Goal: Information Seeking & Learning: Learn about a topic

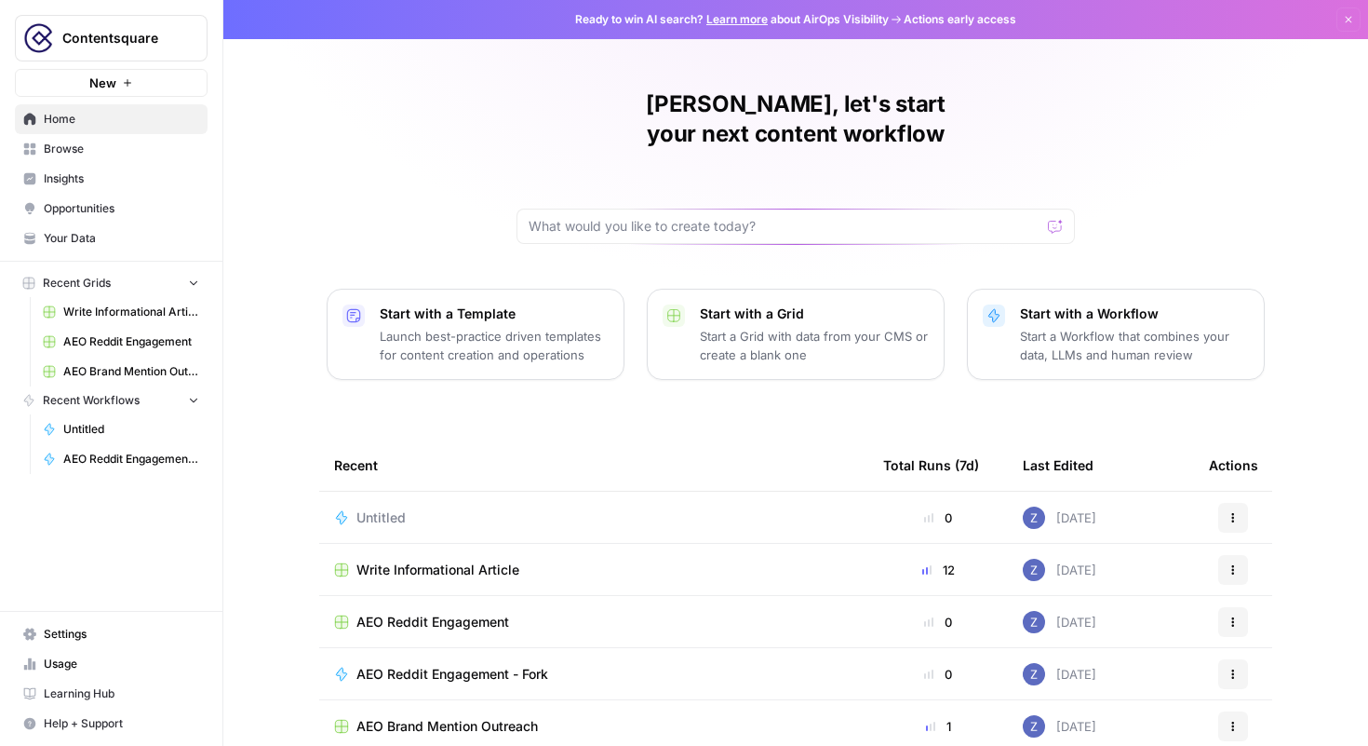
scroll to position [20, 0]
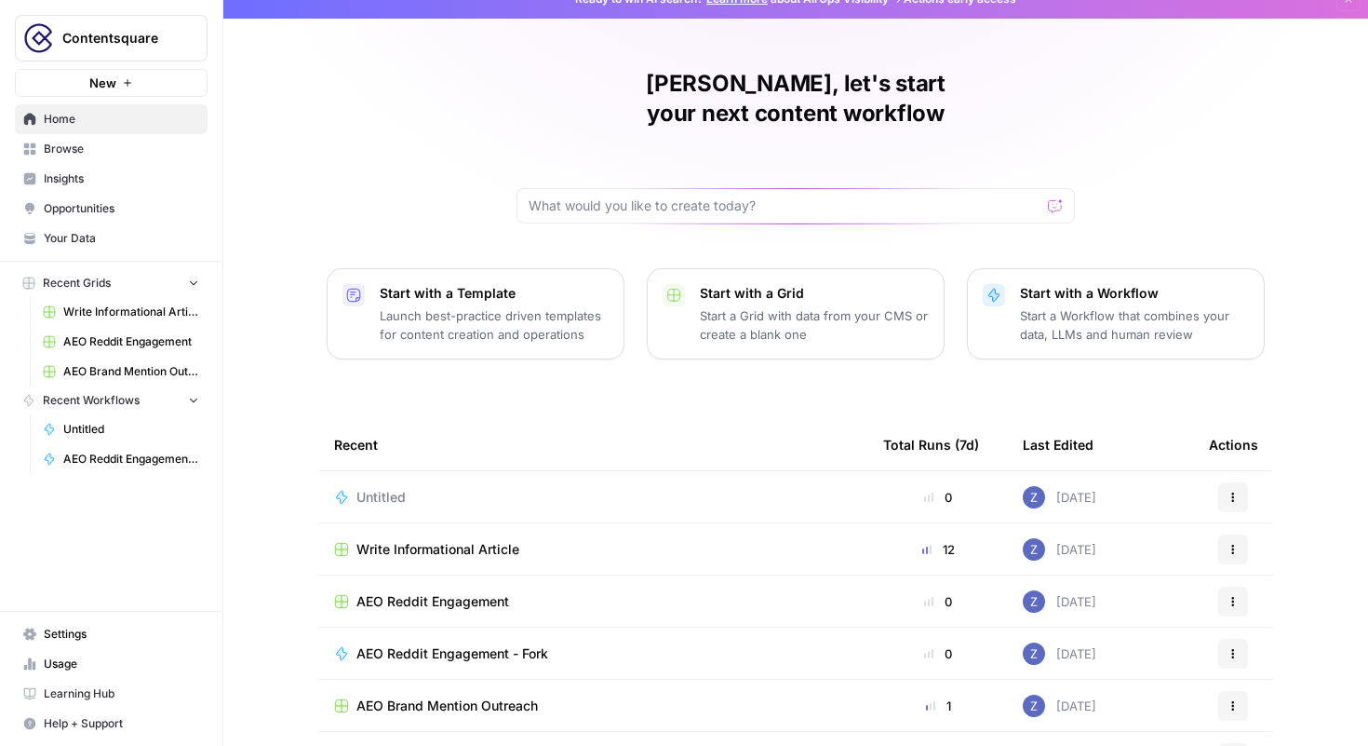
click at [74, 178] on span "Insights" at bounding box center [121, 178] width 155 height 17
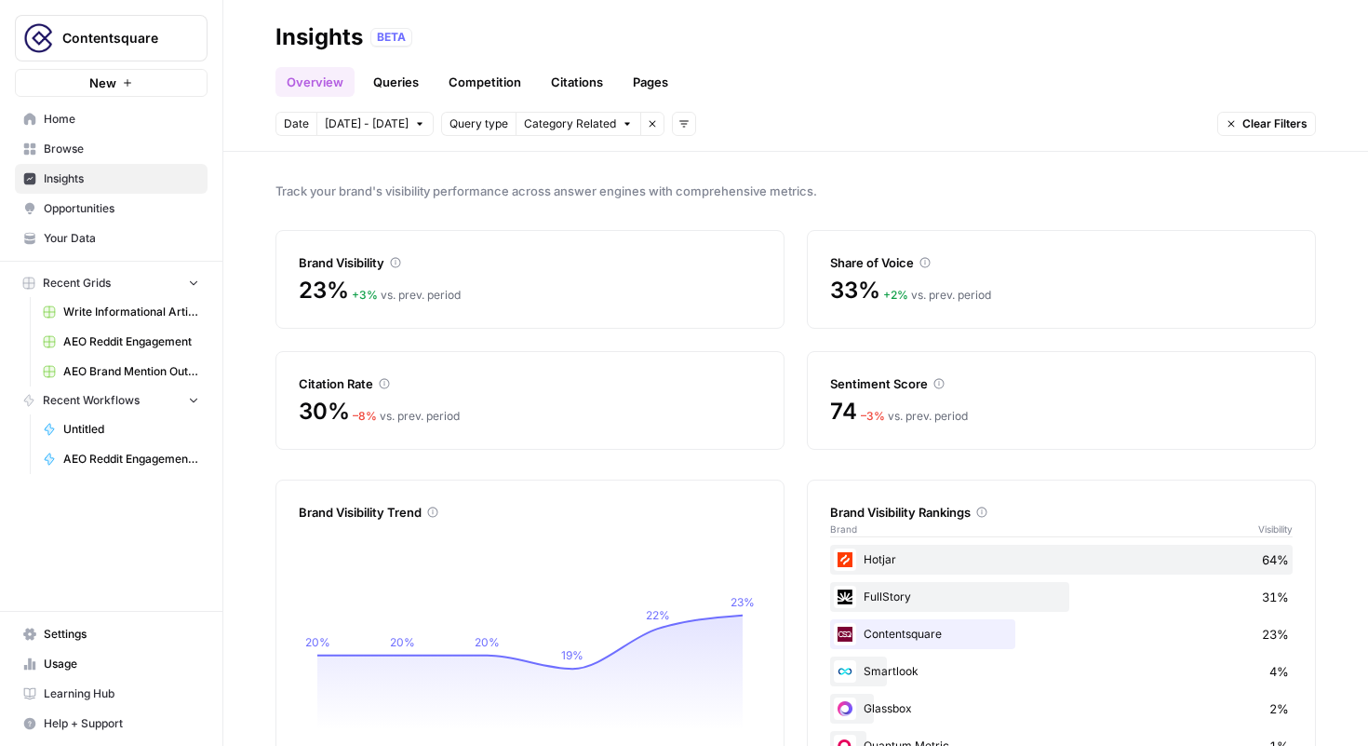
click at [396, 77] on link "Queries" at bounding box center [396, 82] width 68 height 30
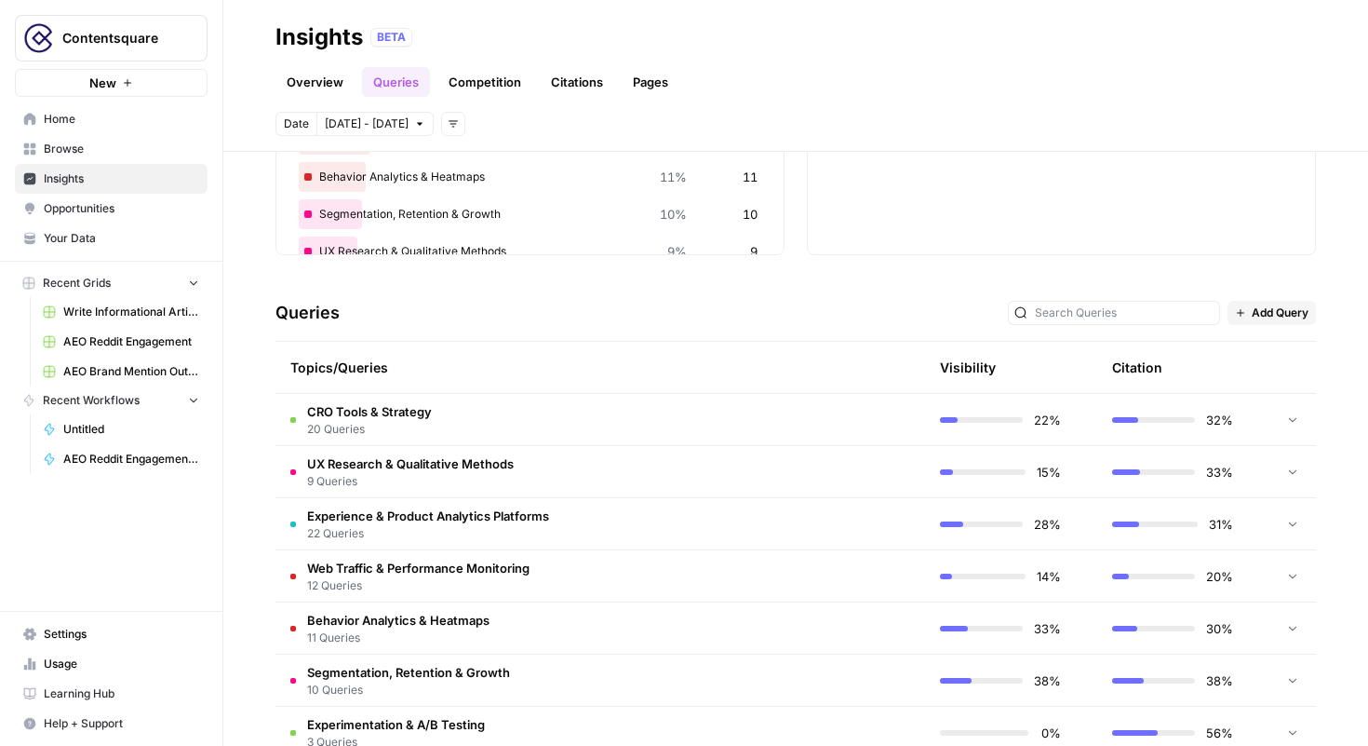
scroll to position [166, 0]
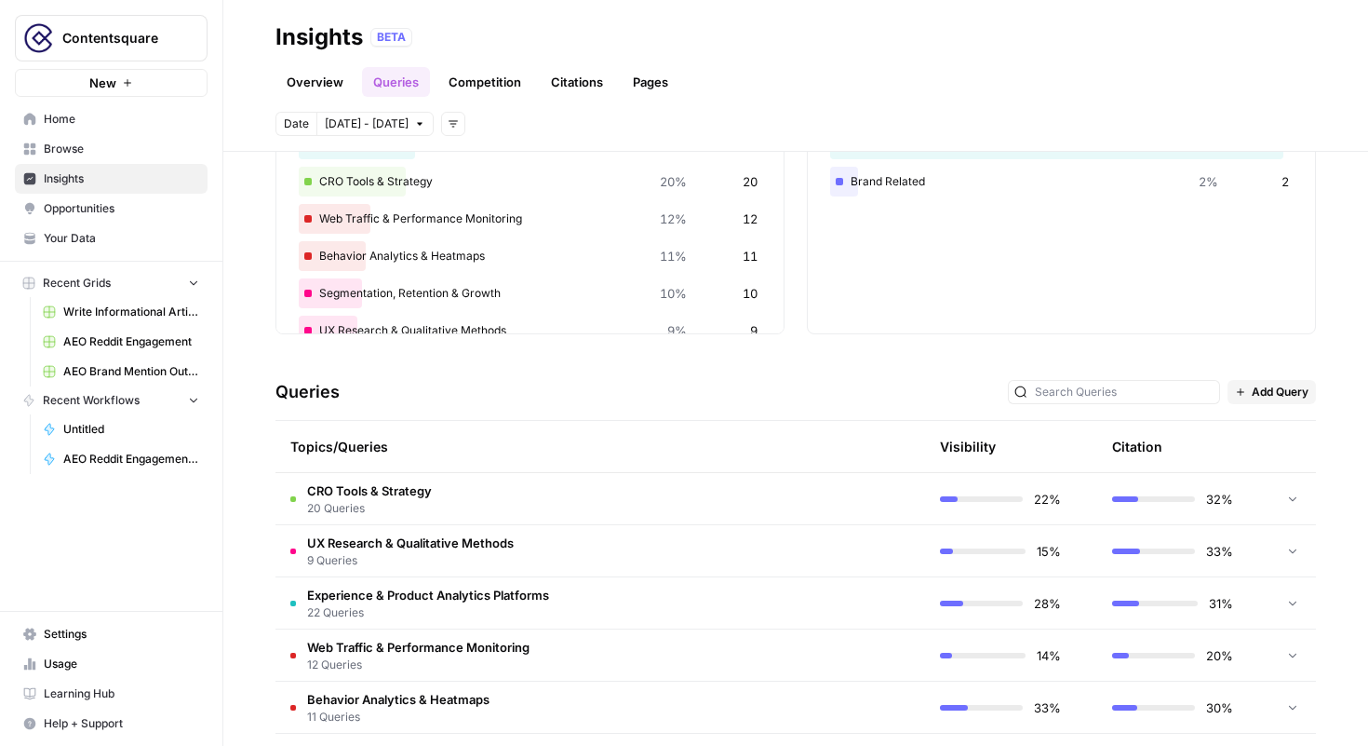
click at [367, 504] on span "20 Queries" at bounding box center [369, 508] width 125 height 17
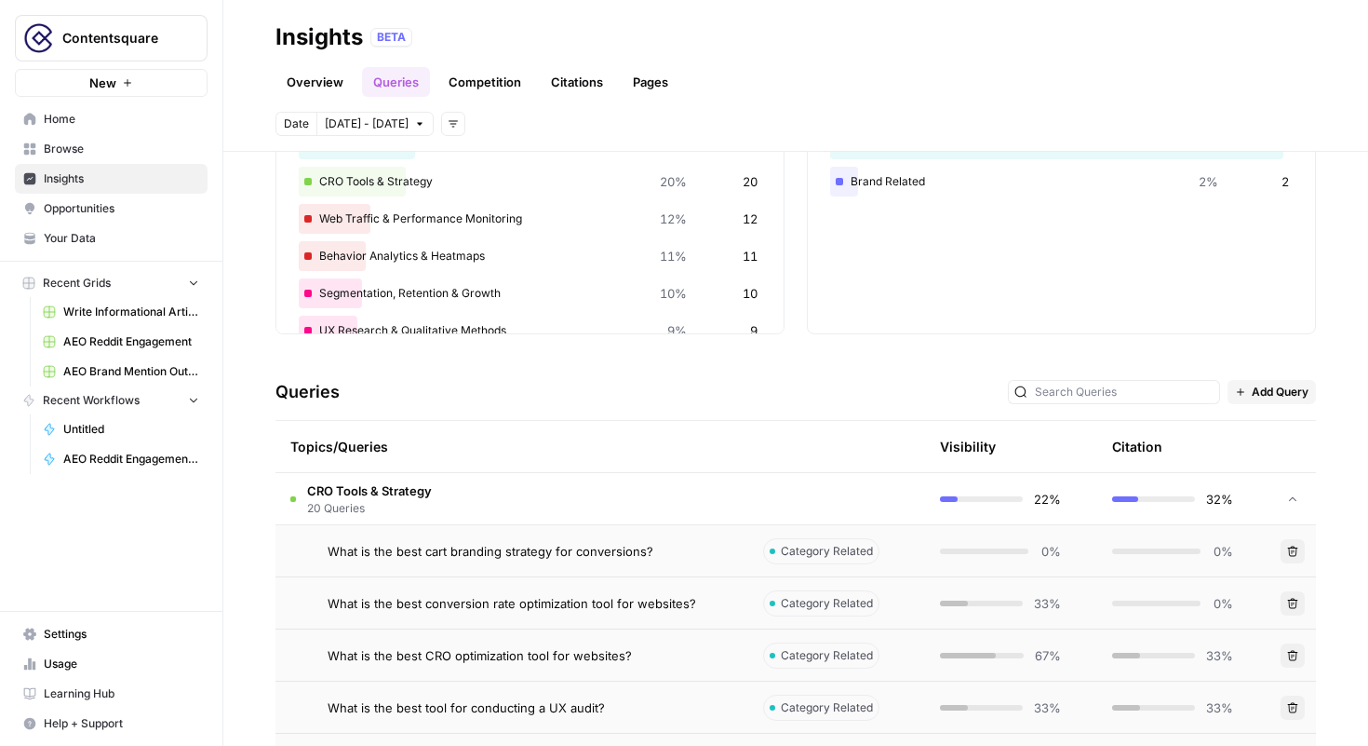
click at [422, 551] on span "What is the best cart branding strategy for conversions?" at bounding box center [491, 551] width 326 height 19
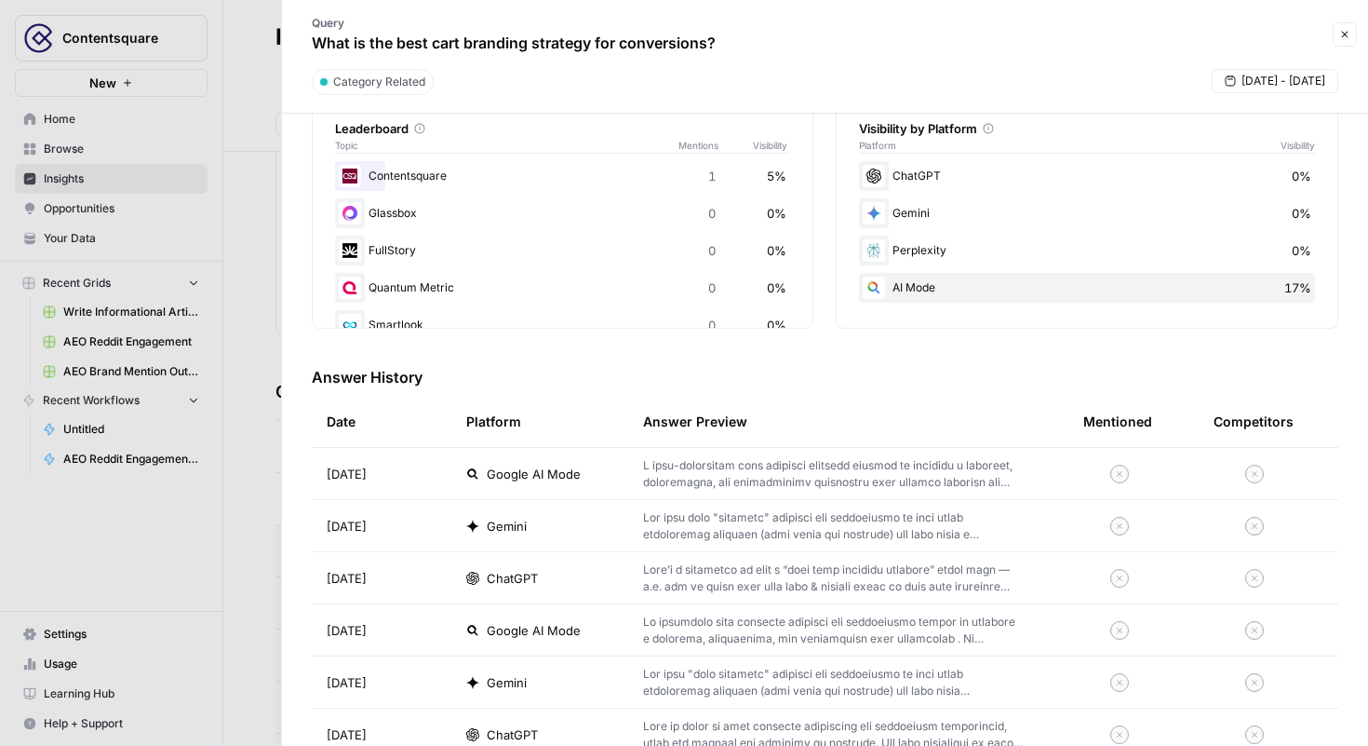
scroll to position [363, 0]
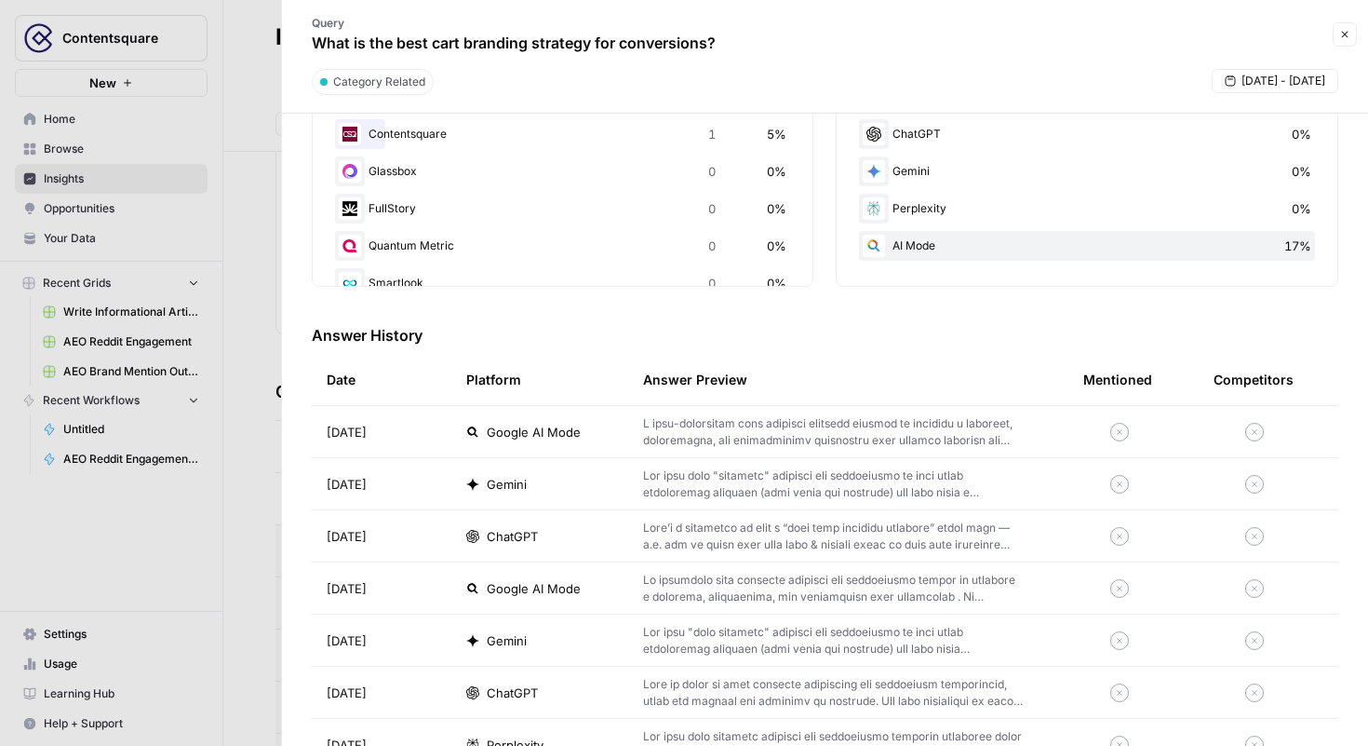
click at [250, 327] on div at bounding box center [684, 373] width 1368 height 746
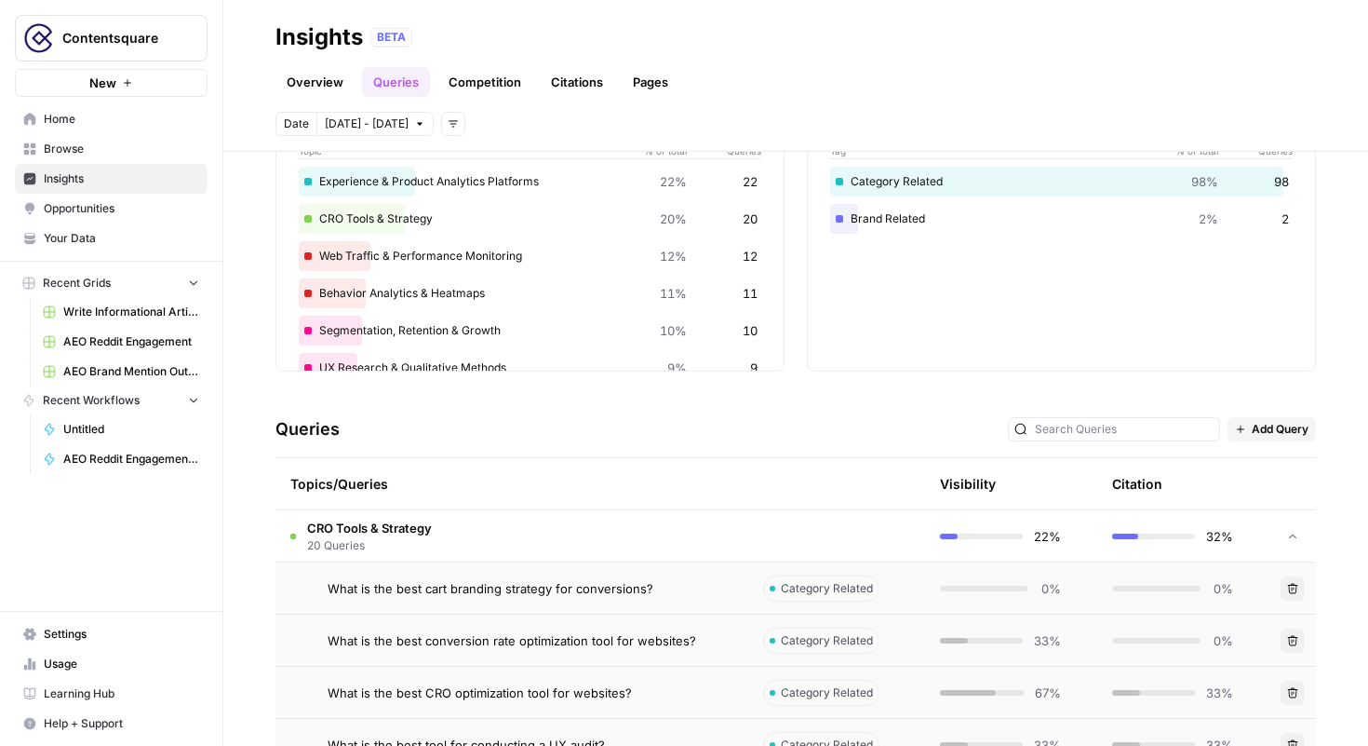
scroll to position [127, 0]
click at [496, 91] on link "Competition" at bounding box center [485, 82] width 95 height 30
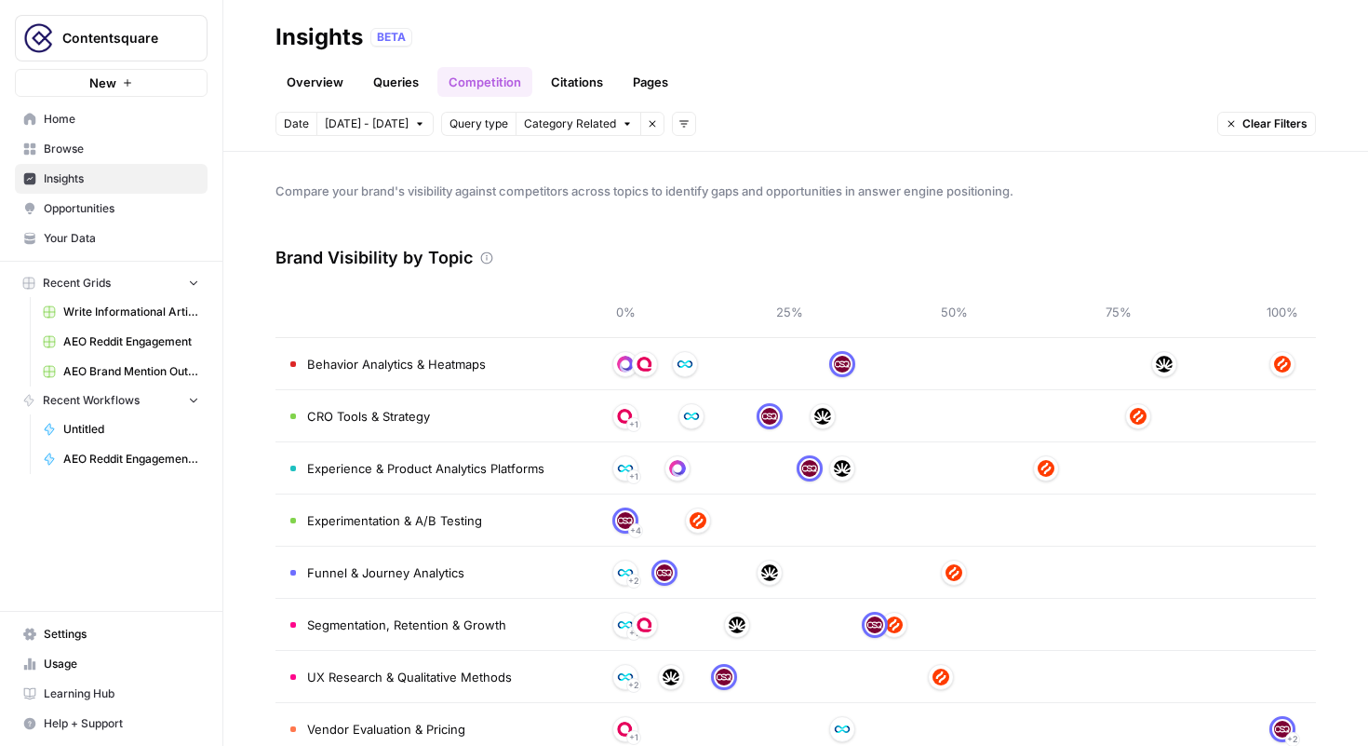
click at [582, 87] on link "Citations" at bounding box center [577, 82] width 74 height 30
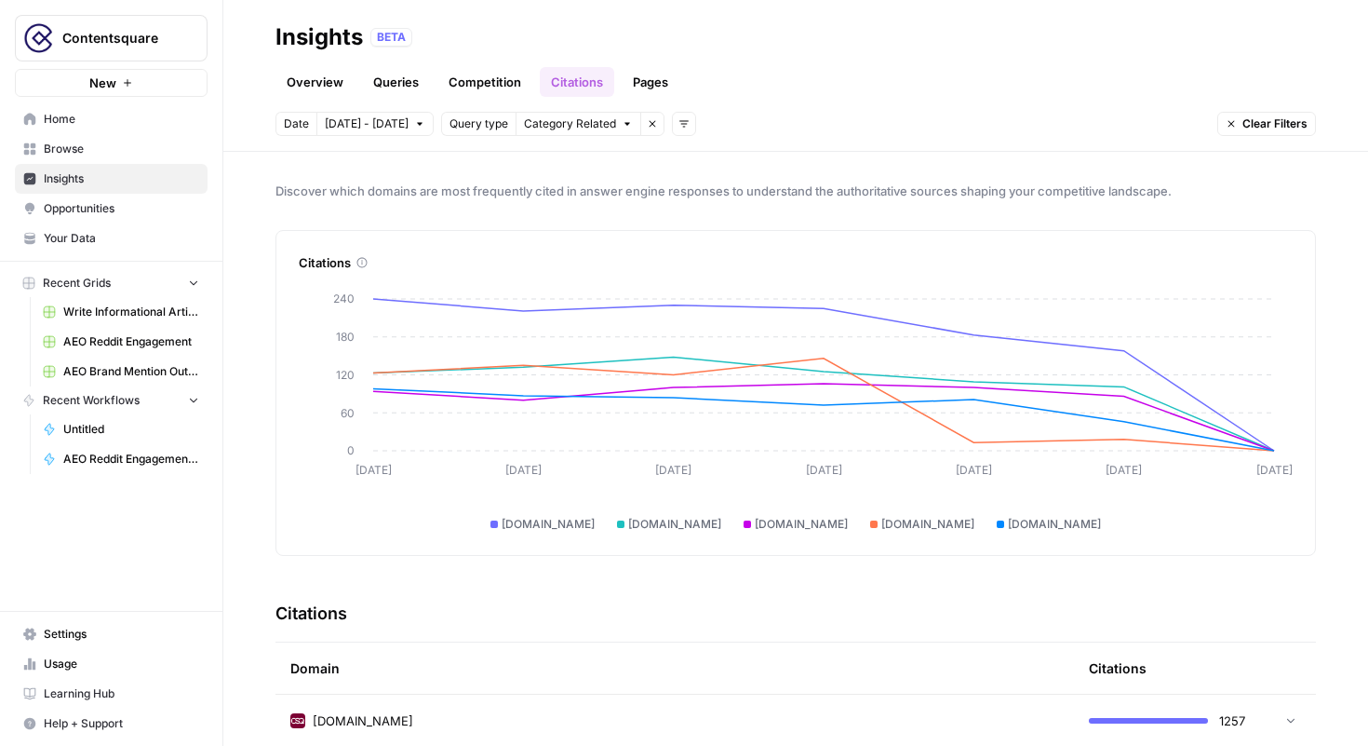
click at [641, 81] on link "Pages" at bounding box center [651, 82] width 58 height 30
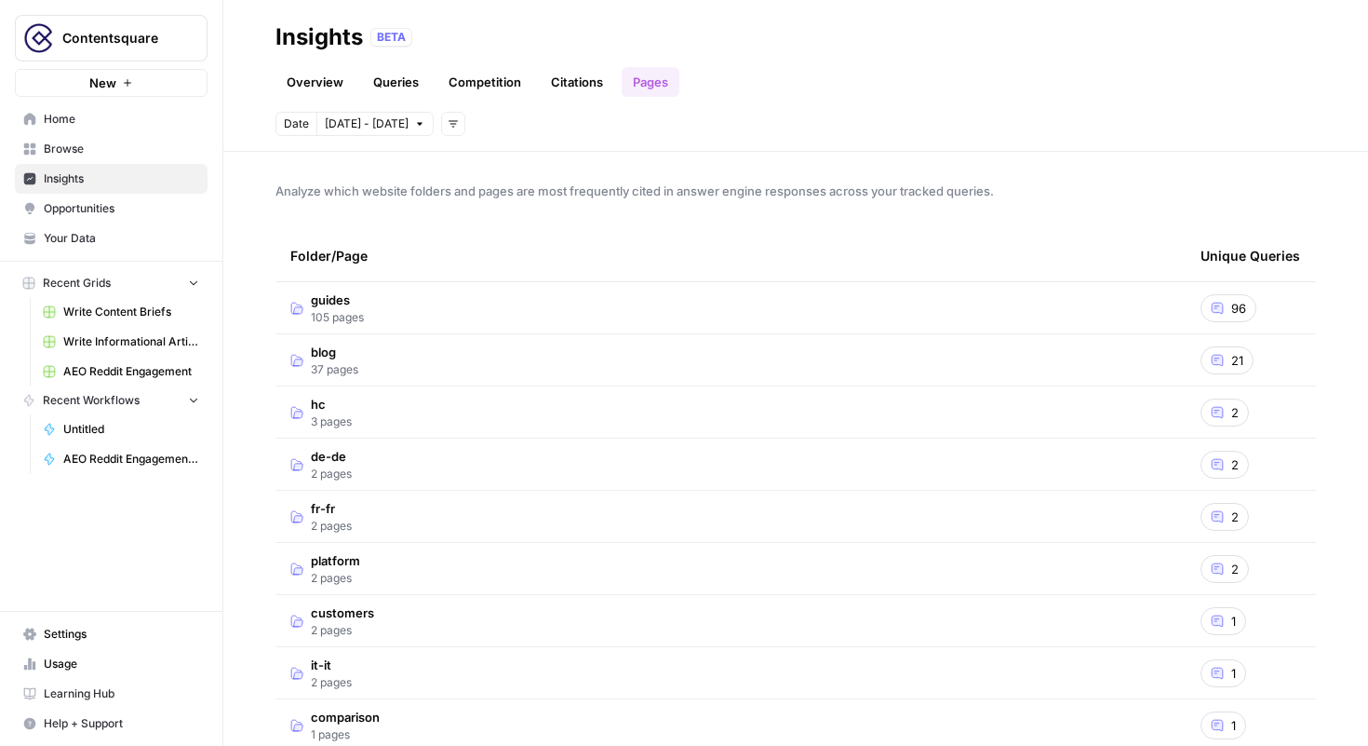
click at [77, 146] on span "Browse" at bounding box center [121, 149] width 155 height 17
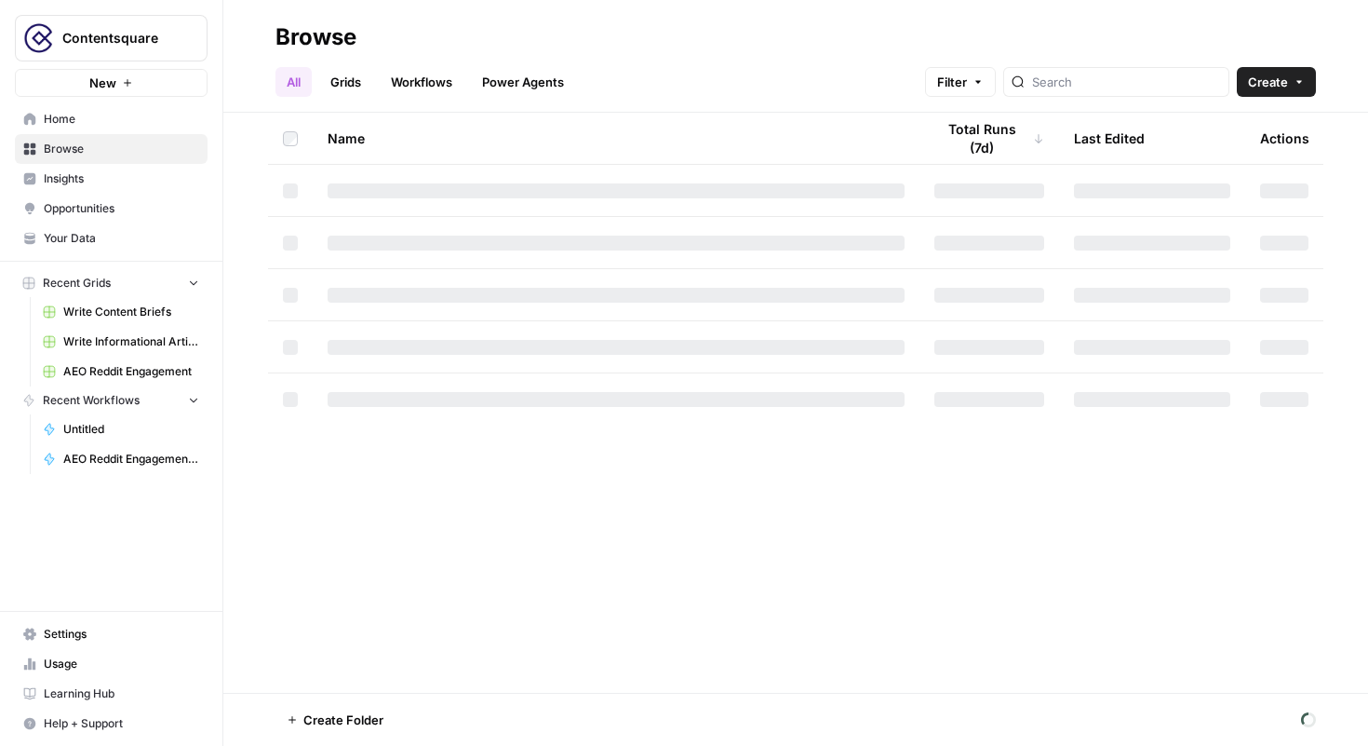
click at [74, 173] on span "Insights" at bounding box center [121, 178] width 155 height 17
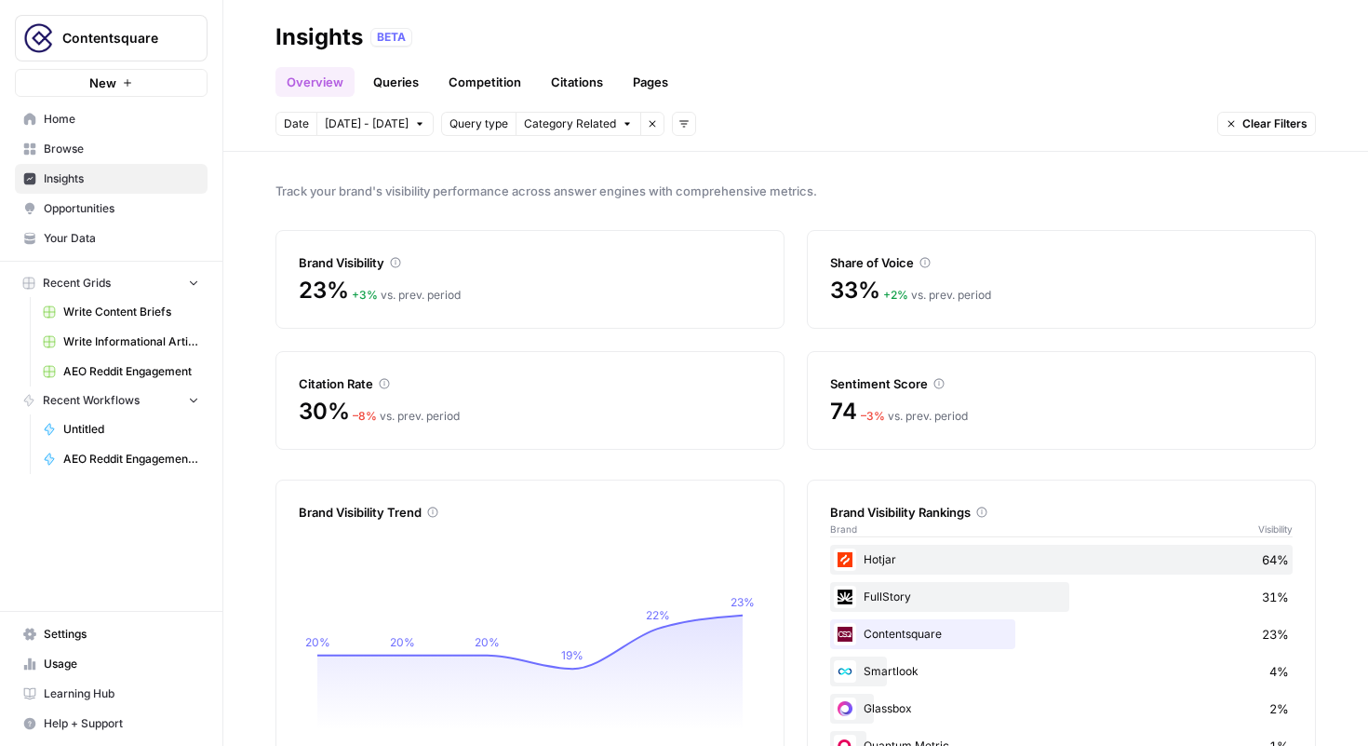
scroll to position [71, 0]
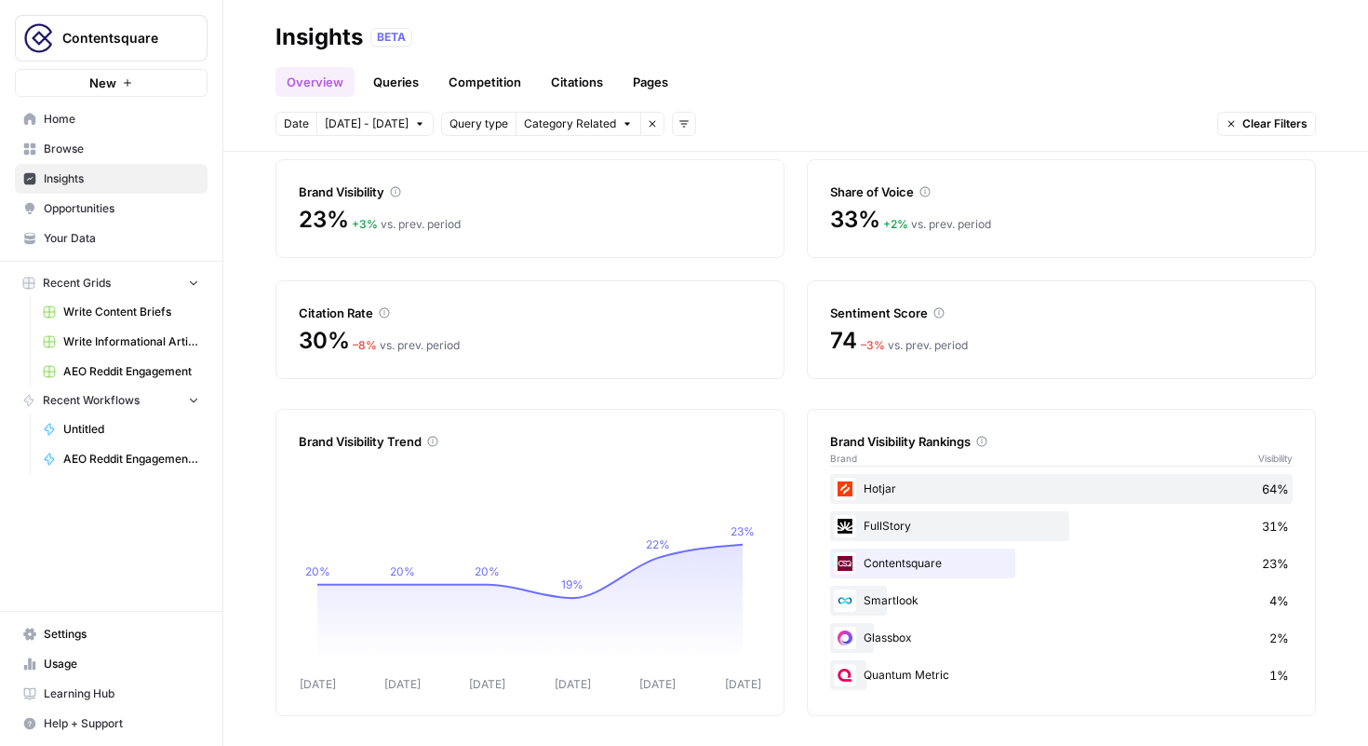
click at [1083, 71] on div "Overview Queries Competition Citations Pages" at bounding box center [796, 74] width 1041 height 45
click at [610, 129] on button "Category Related" at bounding box center [579, 124] width 126 height 24
click at [587, 164] on span "Brand Related" at bounding box center [583, 164] width 117 height 19
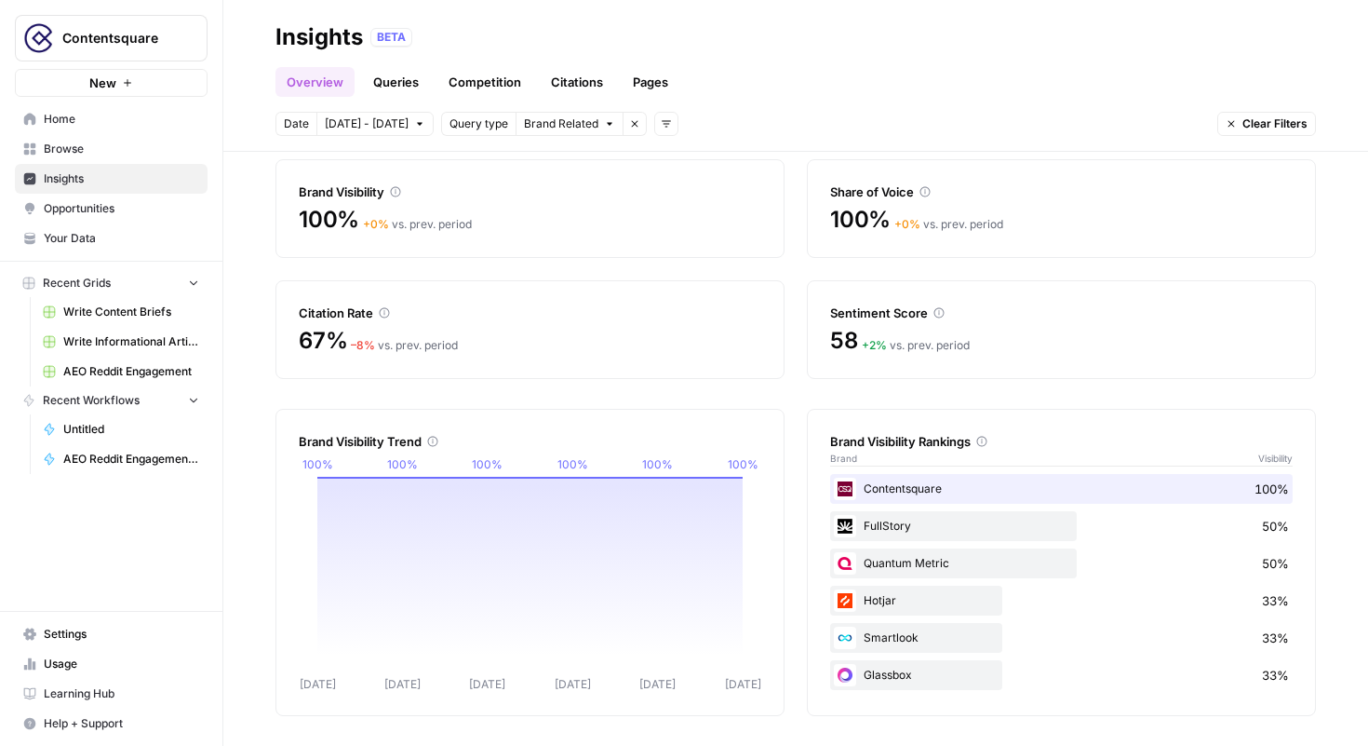
click at [548, 126] on span "Brand Related" at bounding box center [561, 123] width 74 height 17
click at [556, 194] on span "Category Related" at bounding box center [574, 191] width 99 height 19
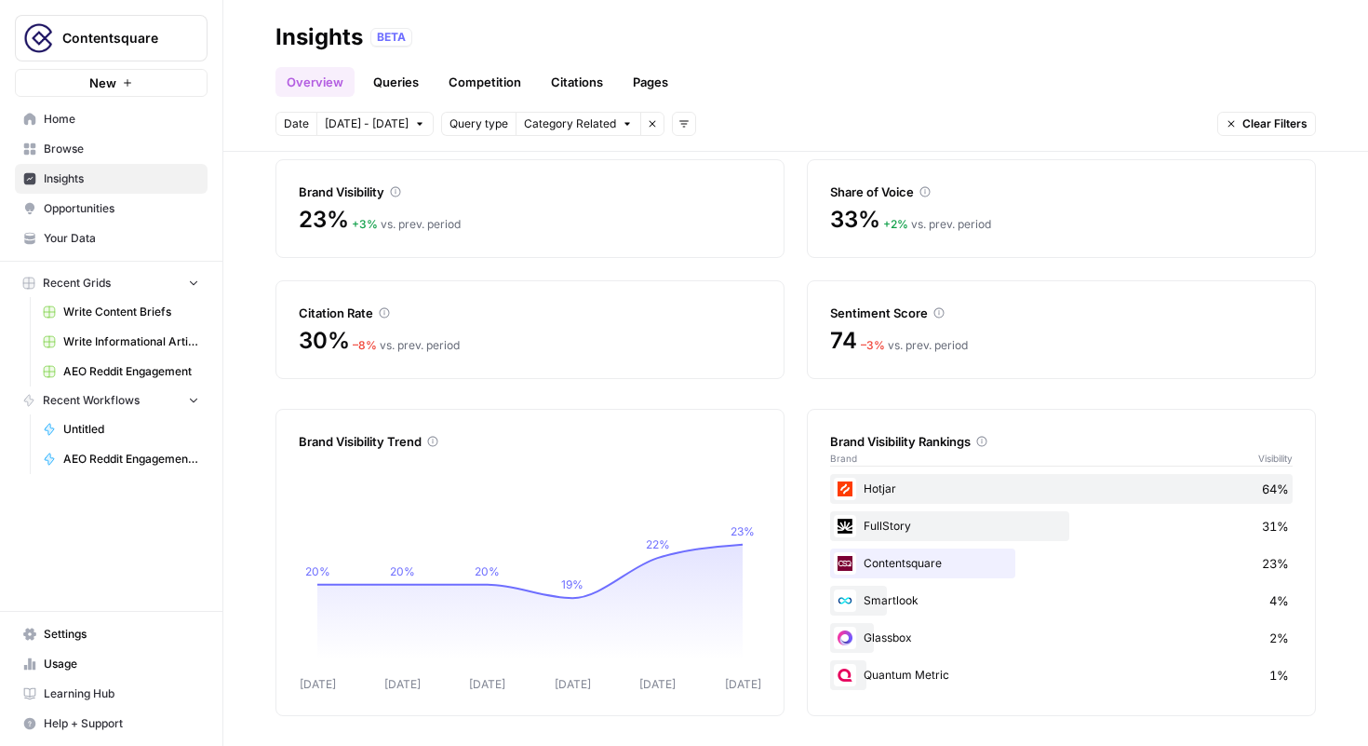
click at [397, 193] on icon at bounding box center [395, 191] width 11 height 11
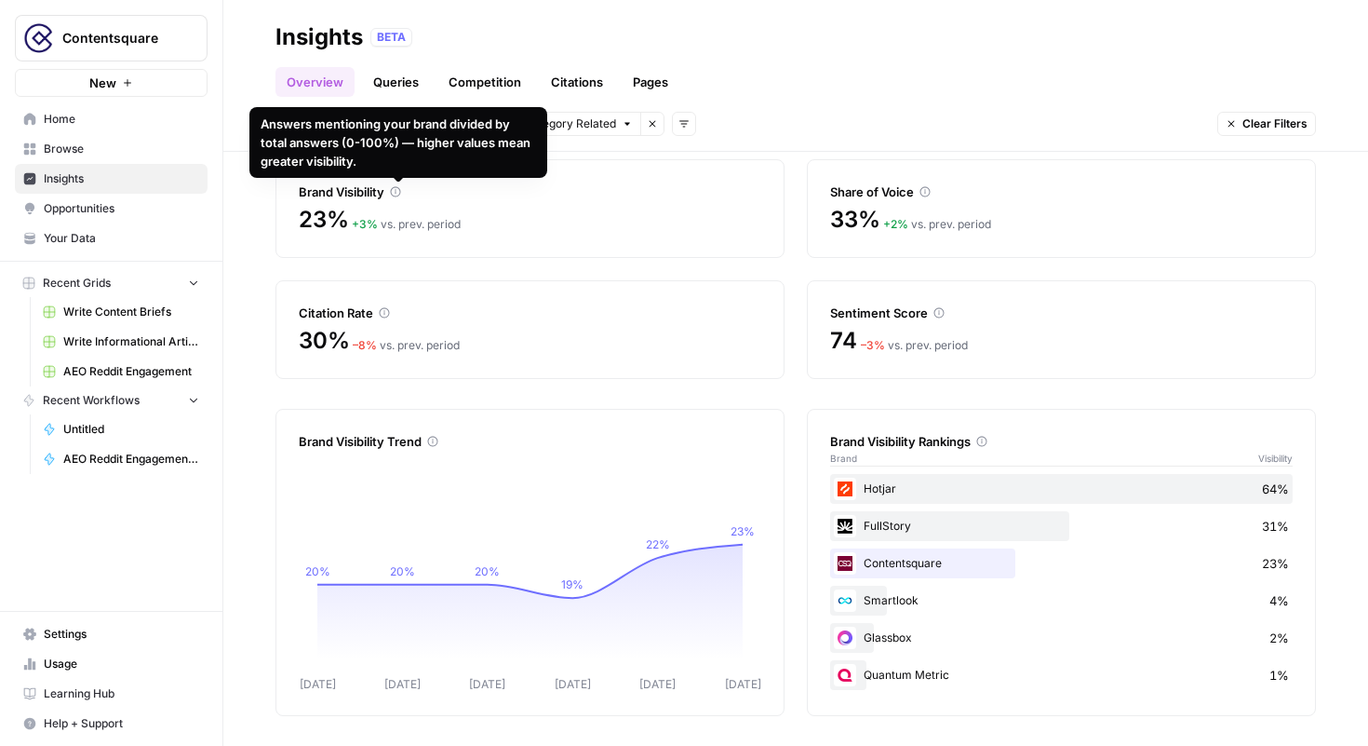
click at [392, 137] on div "Answers mentioning your brand divided by total answers (0-100%) — higher values…" at bounding box center [399, 142] width 276 height 56
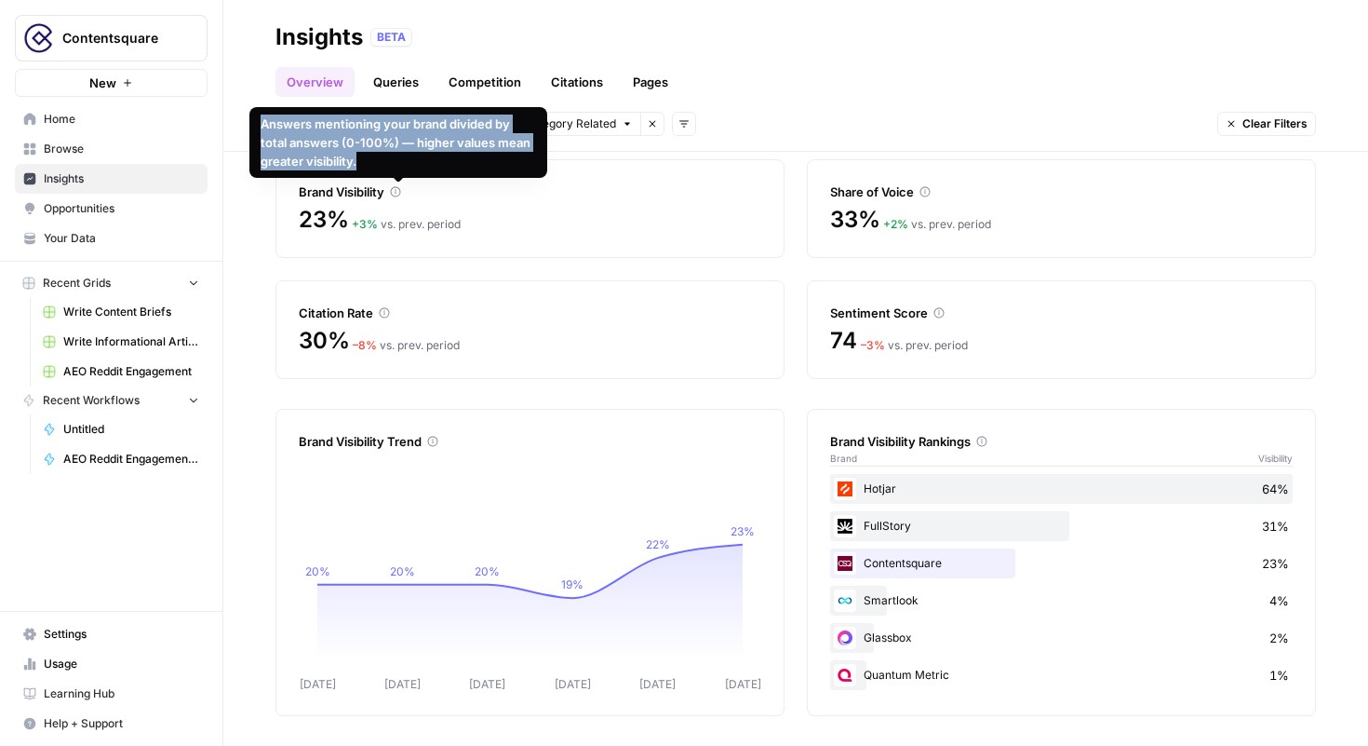
click at [392, 137] on div "Answers mentioning your brand divided by total answers (0-100%) — higher values…" at bounding box center [399, 142] width 276 height 56
copy div "Answers mentioning your brand divided by total answers (0-100%) — higher values…"
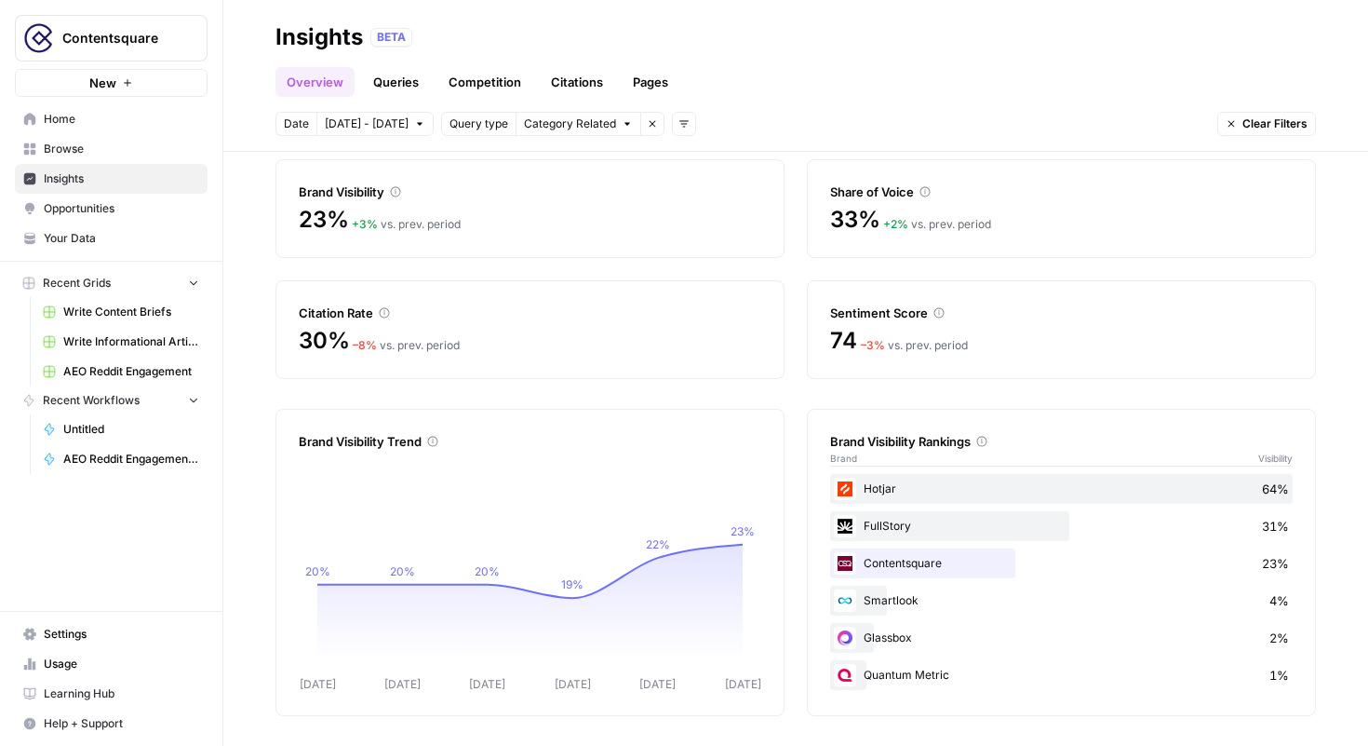
click at [435, 441] on icon at bounding box center [433, 442] width 10 height 10
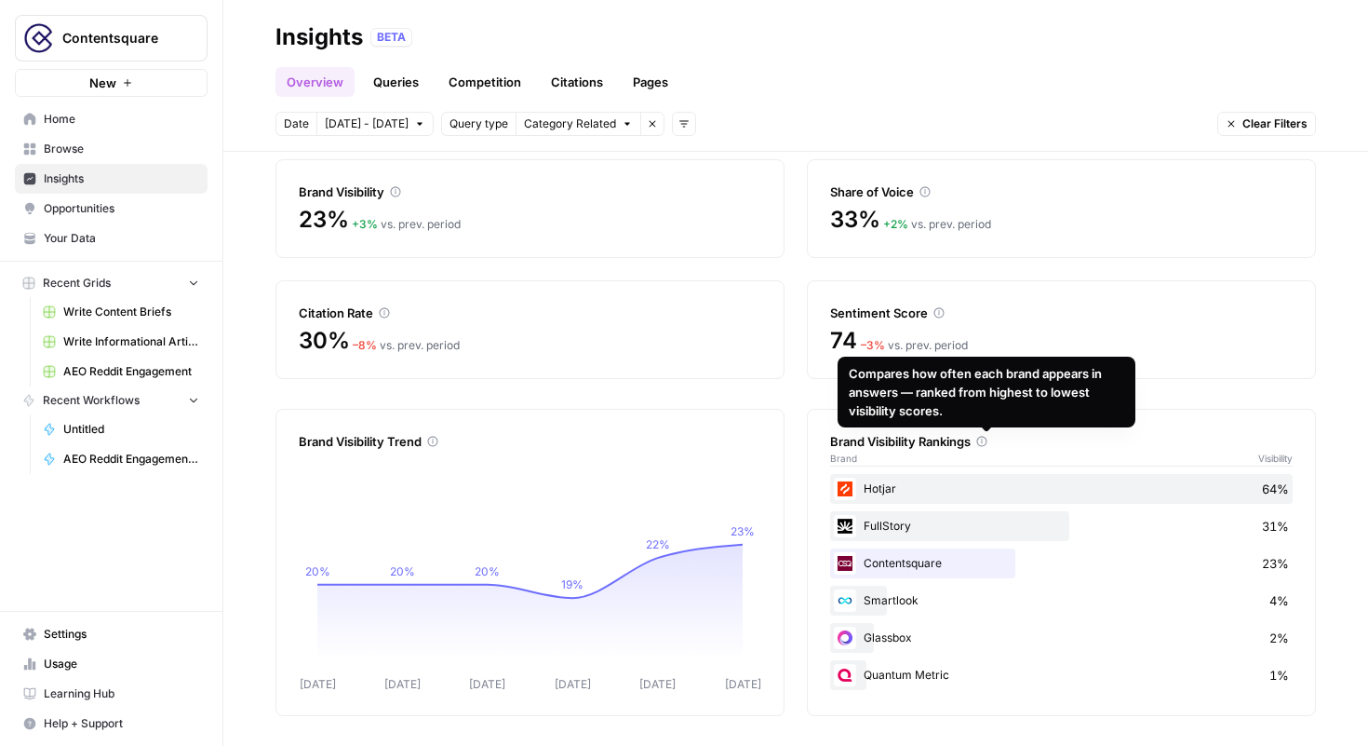
click at [979, 379] on div "Compares how often each brand appears in answers — ranked from highest to lowes…" at bounding box center [987, 392] width 276 height 56
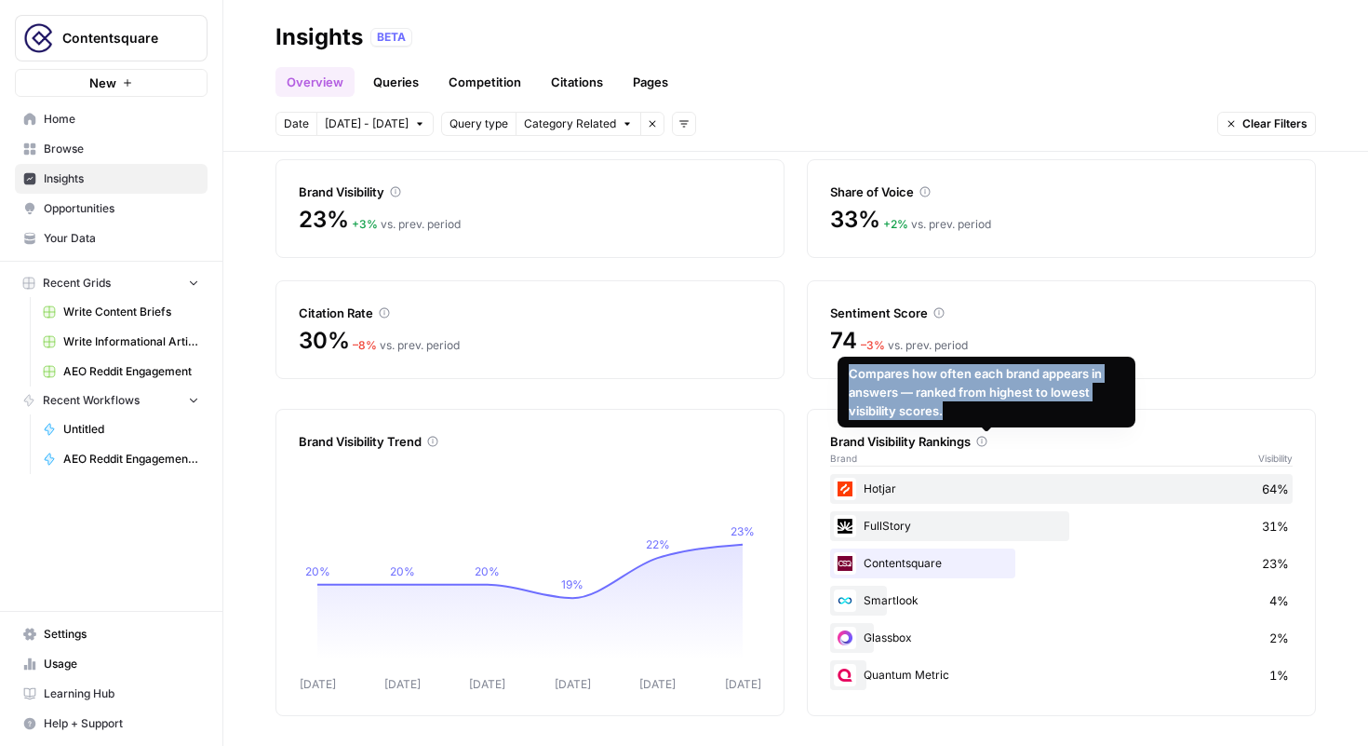
click at [979, 379] on div "Compares how often each brand appears in answers — ranked from highest to lowes…" at bounding box center [987, 392] width 276 height 56
copy div "Compares how often each brand appears in answers — ranked from highest to lowes…"
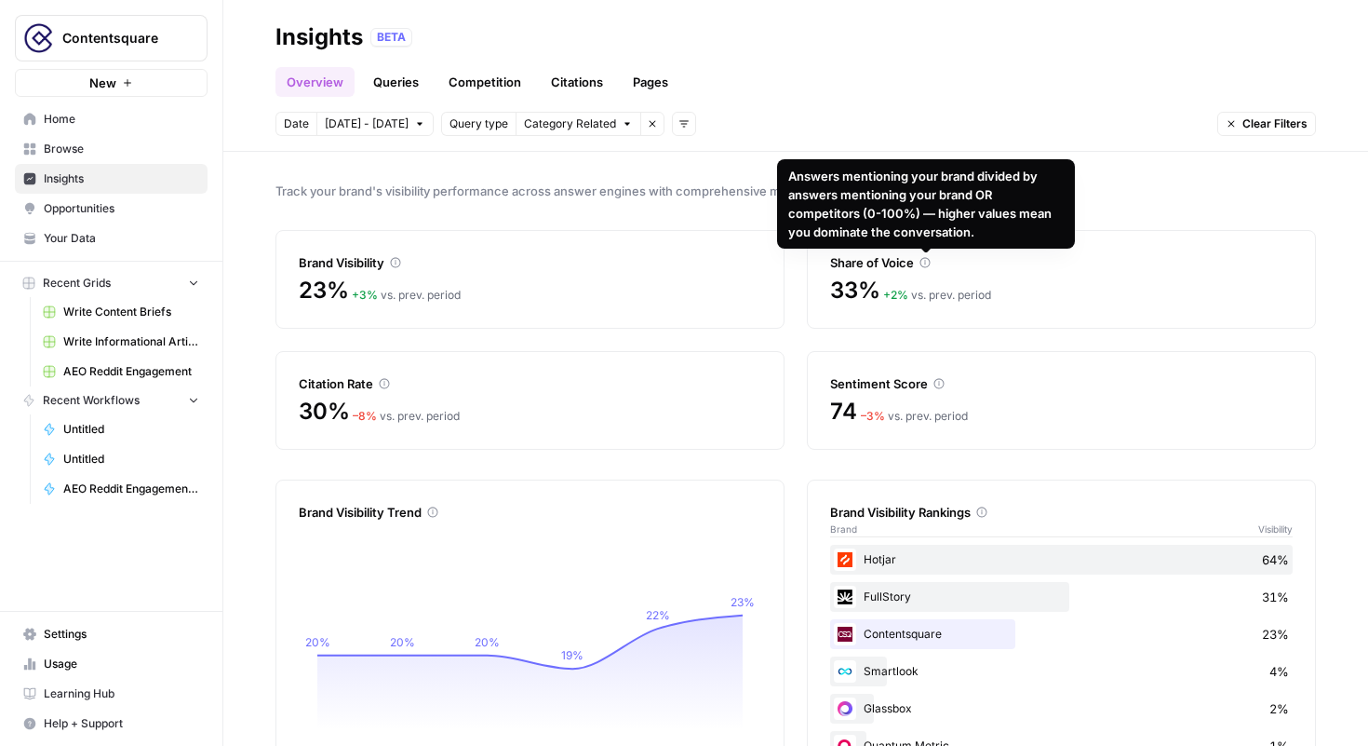
click at [907, 203] on div "Answers mentioning your brand divided by answers mentioning your brand OR compe…" at bounding box center [926, 204] width 276 height 74
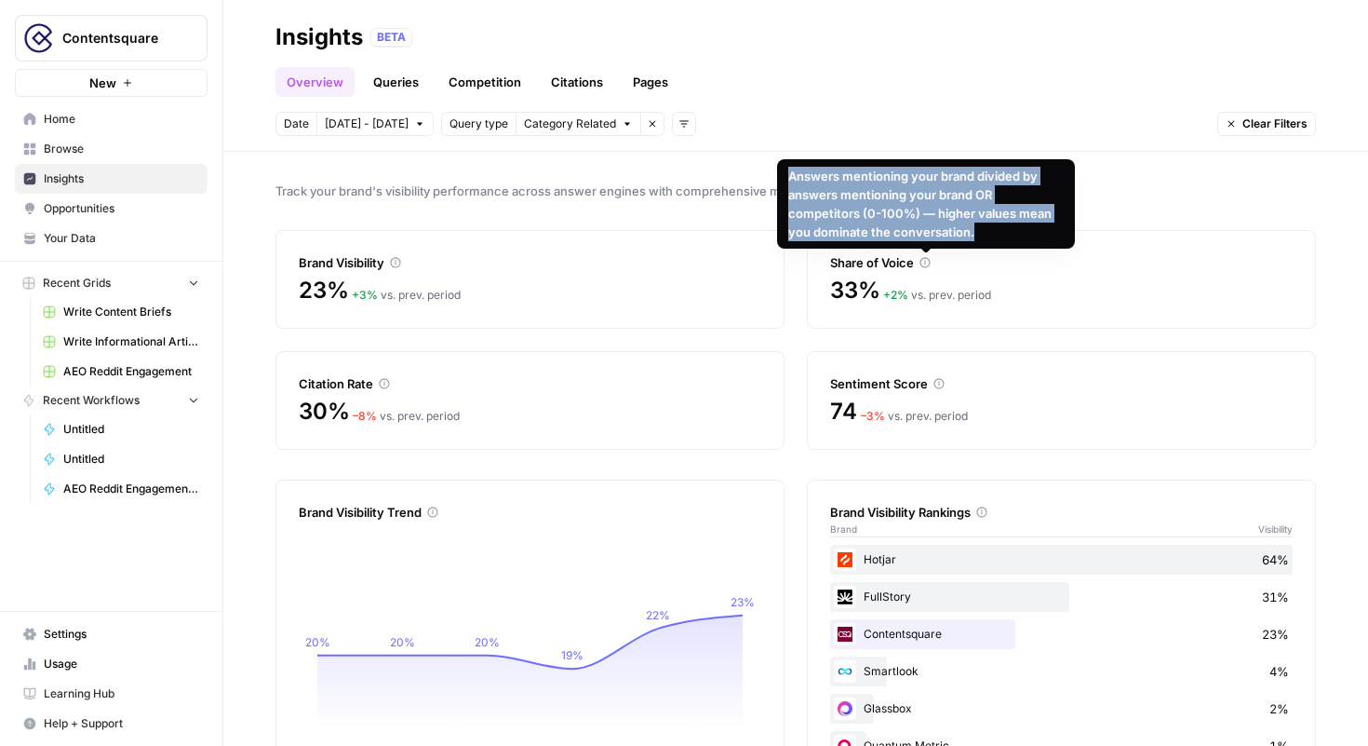
click at [907, 203] on div "Answers mentioning your brand divided by answers mentioning your brand OR compe…" at bounding box center [926, 204] width 276 height 74
copy div "Answers mentioning your brand divided by answers mentioning your brand OR compe…"
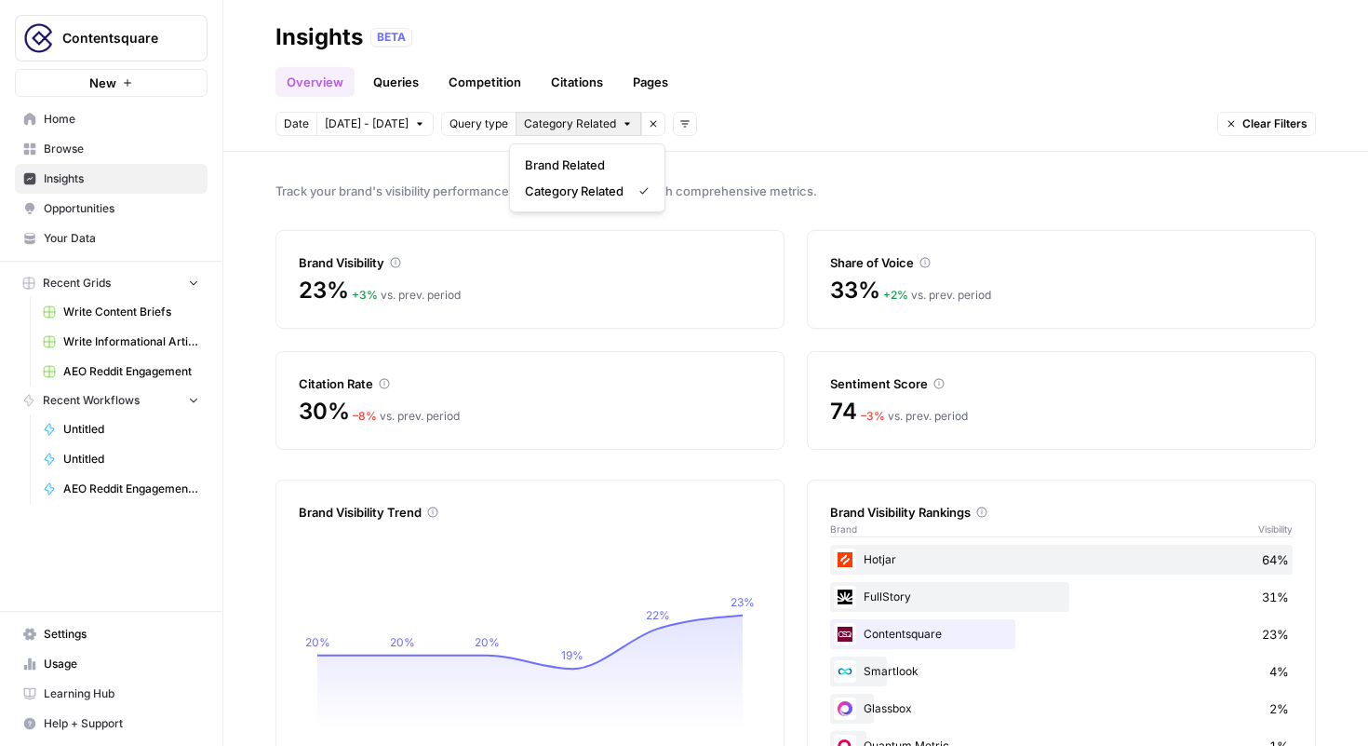
click at [605, 123] on span "Category Related" at bounding box center [570, 123] width 92 height 17
click at [587, 161] on span "Brand Related" at bounding box center [583, 164] width 117 height 19
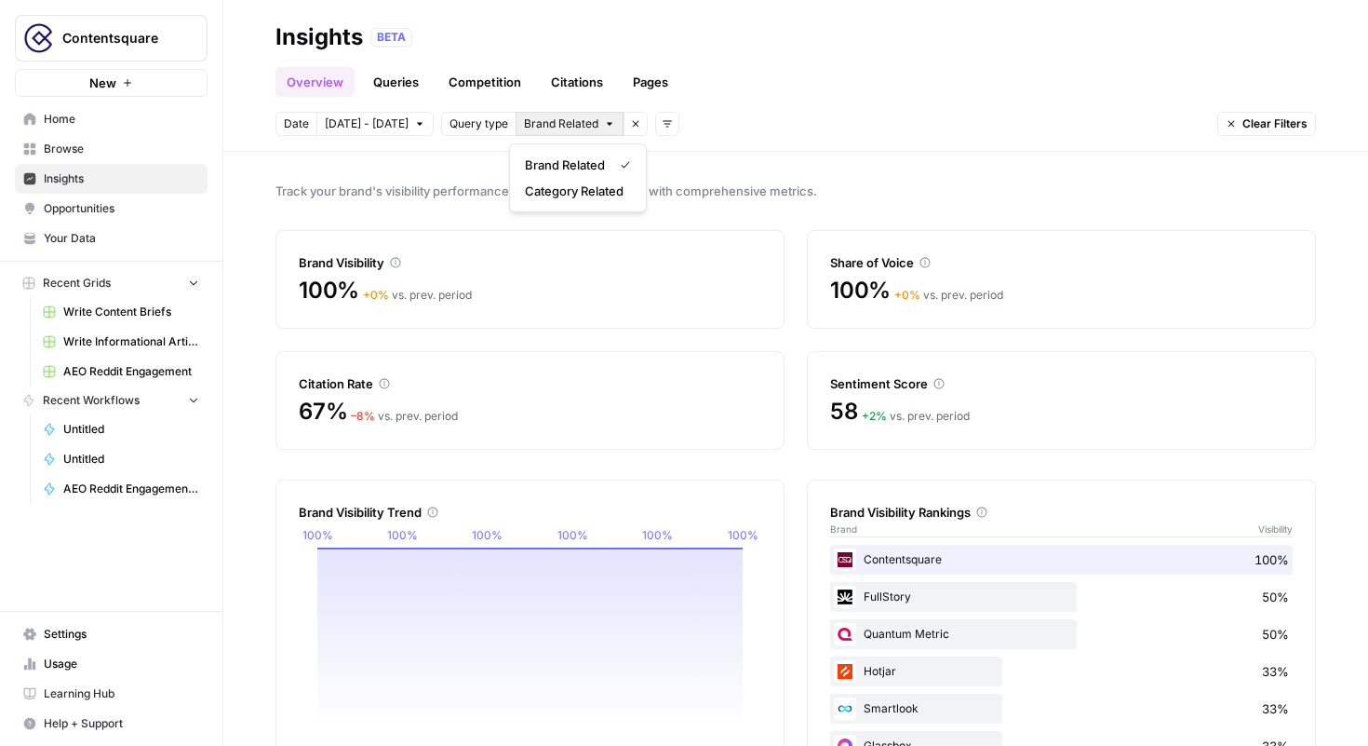
click at [579, 123] on span "Brand Related" at bounding box center [561, 123] width 74 height 17
click at [560, 192] on span "Category Related" at bounding box center [574, 191] width 99 height 19
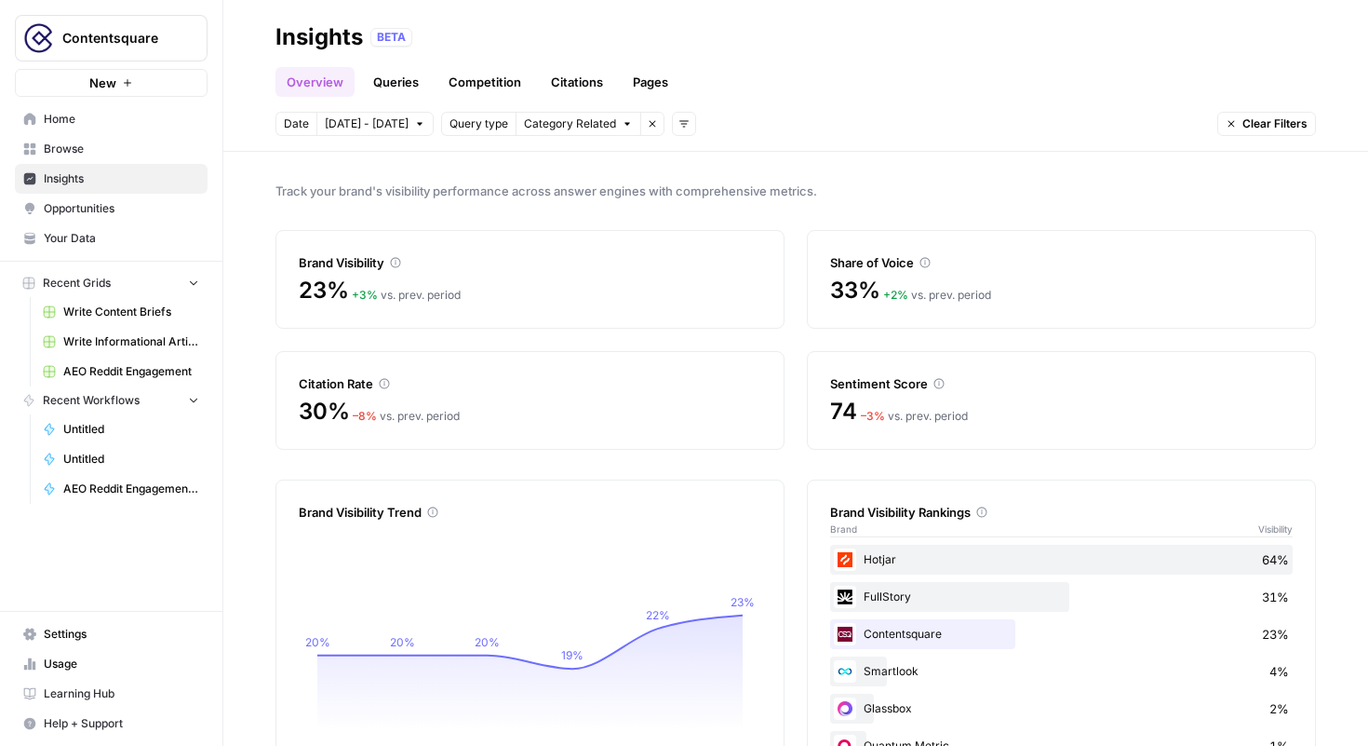
scroll to position [71, 0]
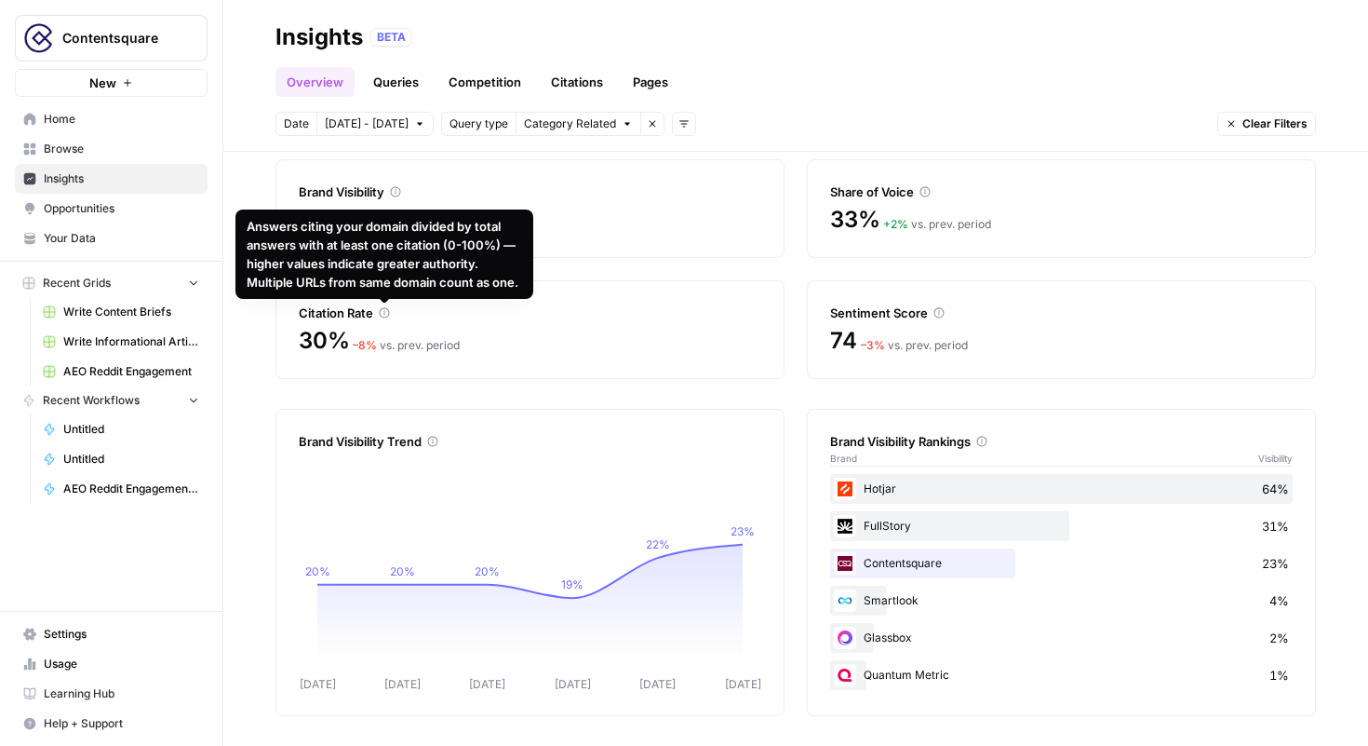
click at [383, 261] on div "Answers citing your domain divided by total answers with at least one citation …" at bounding box center [385, 254] width 276 height 74
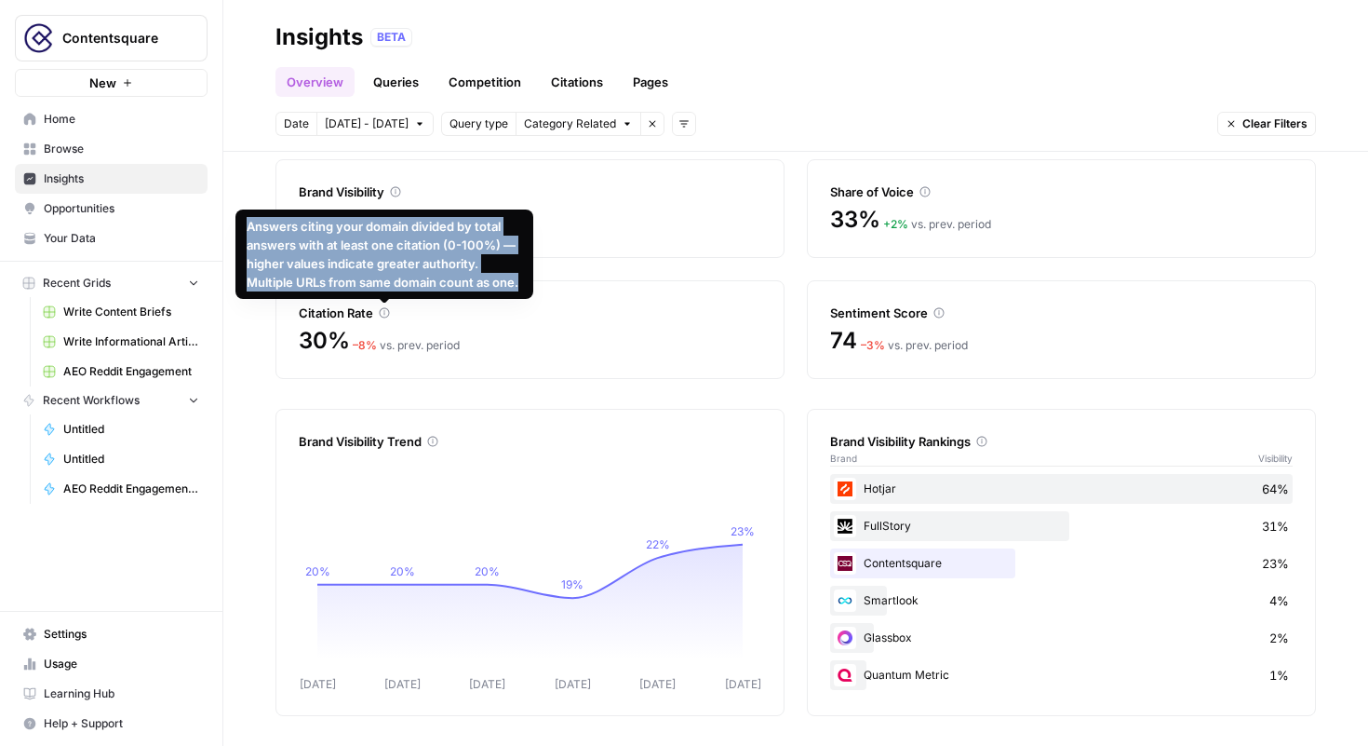
click at [383, 261] on div "Answers citing your domain divided by total answers with at least one citation …" at bounding box center [385, 254] width 276 height 74
copy div "Answers citing your domain divided by total answers with at least one citation …"
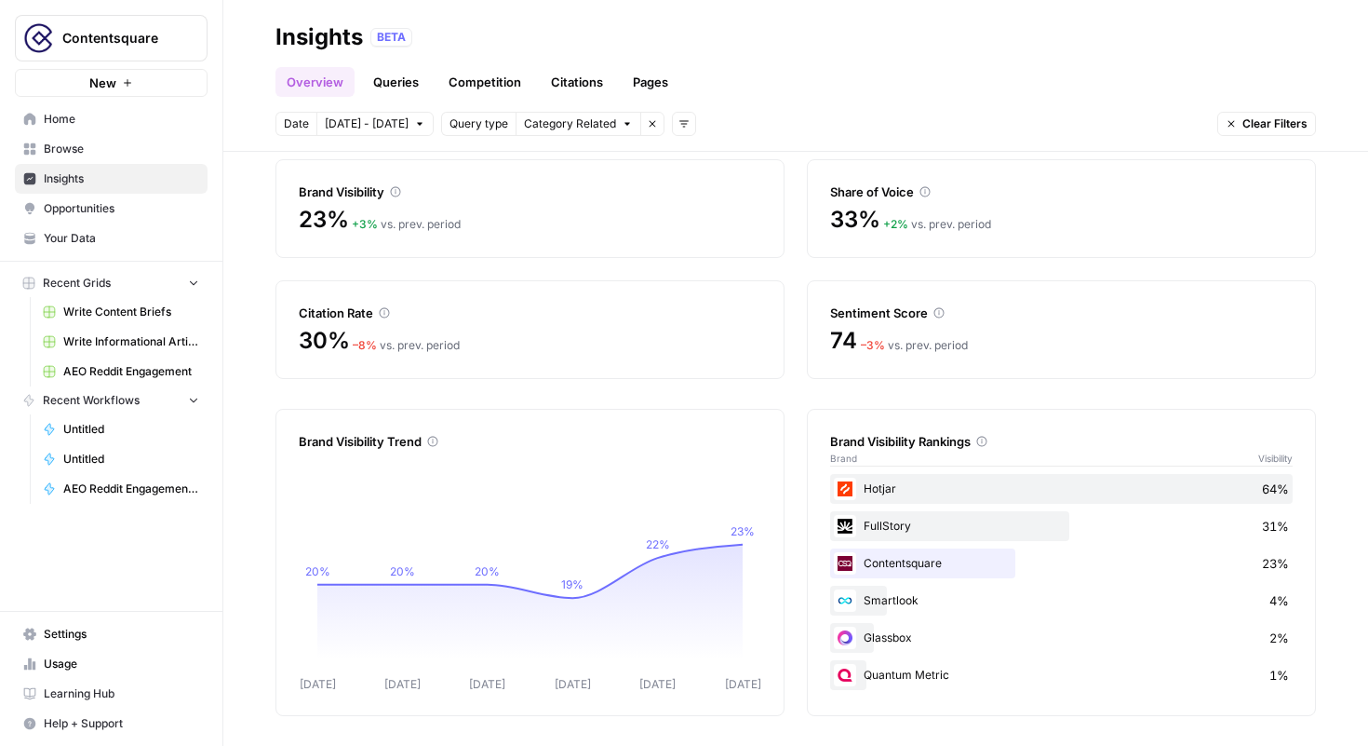
click at [589, 78] on link "Citations" at bounding box center [577, 82] width 74 height 30
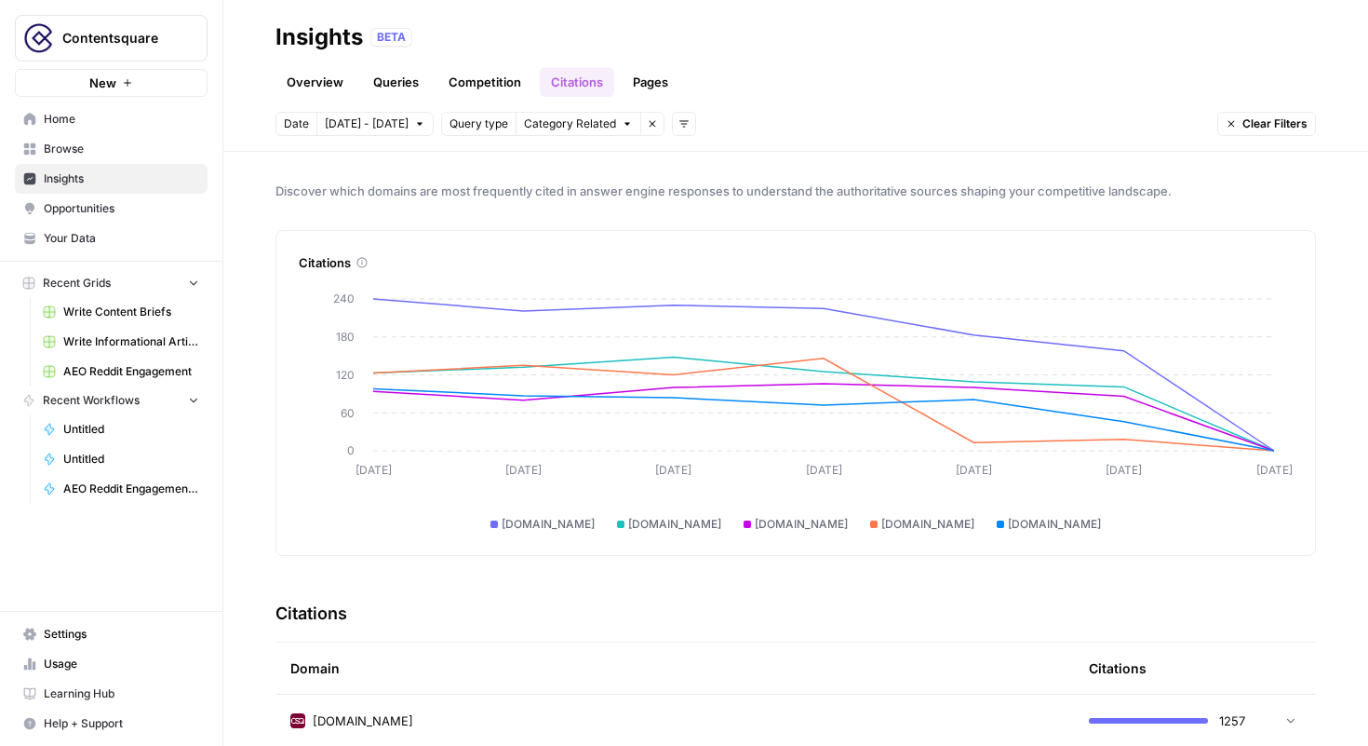
click at [306, 87] on link "Overview" at bounding box center [315, 82] width 79 height 30
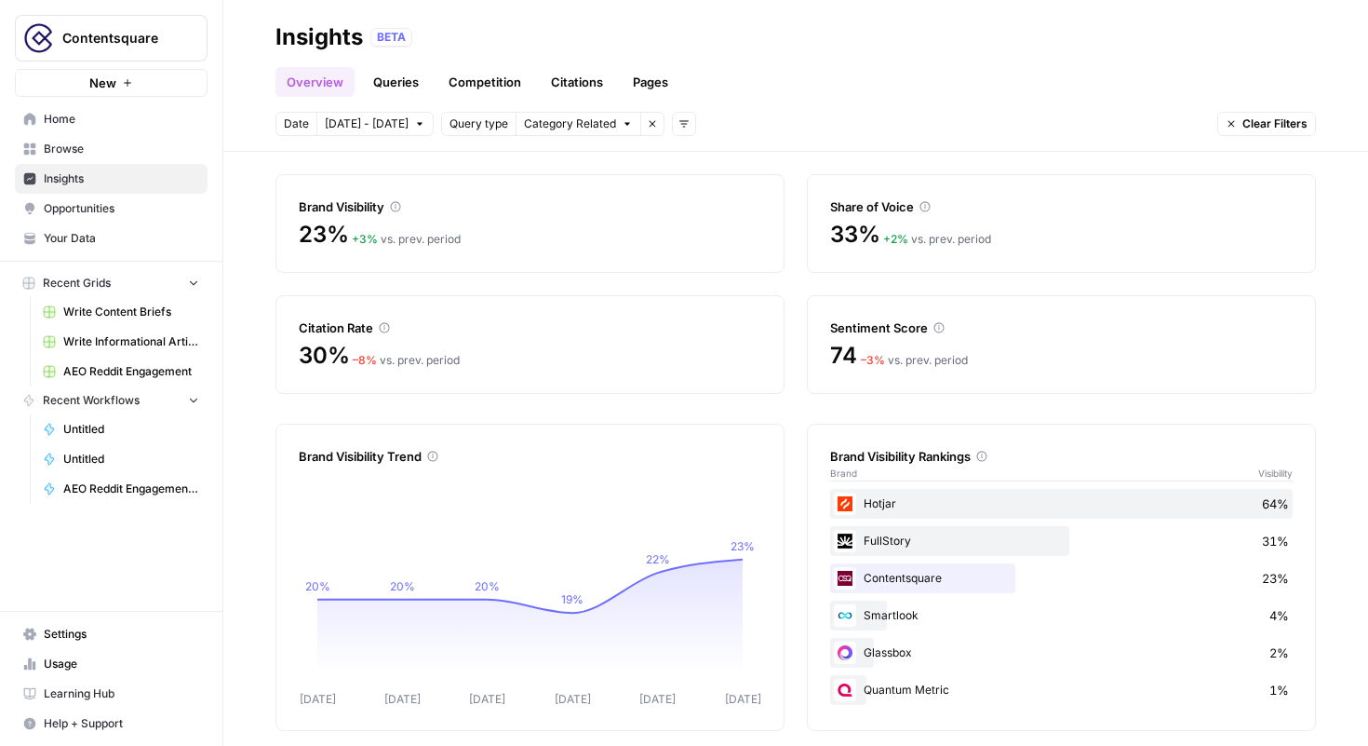
scroll to position [59, 0]
click at [576, 87] on link "Citations" at bounding box center [577, 82] width 74 height 30
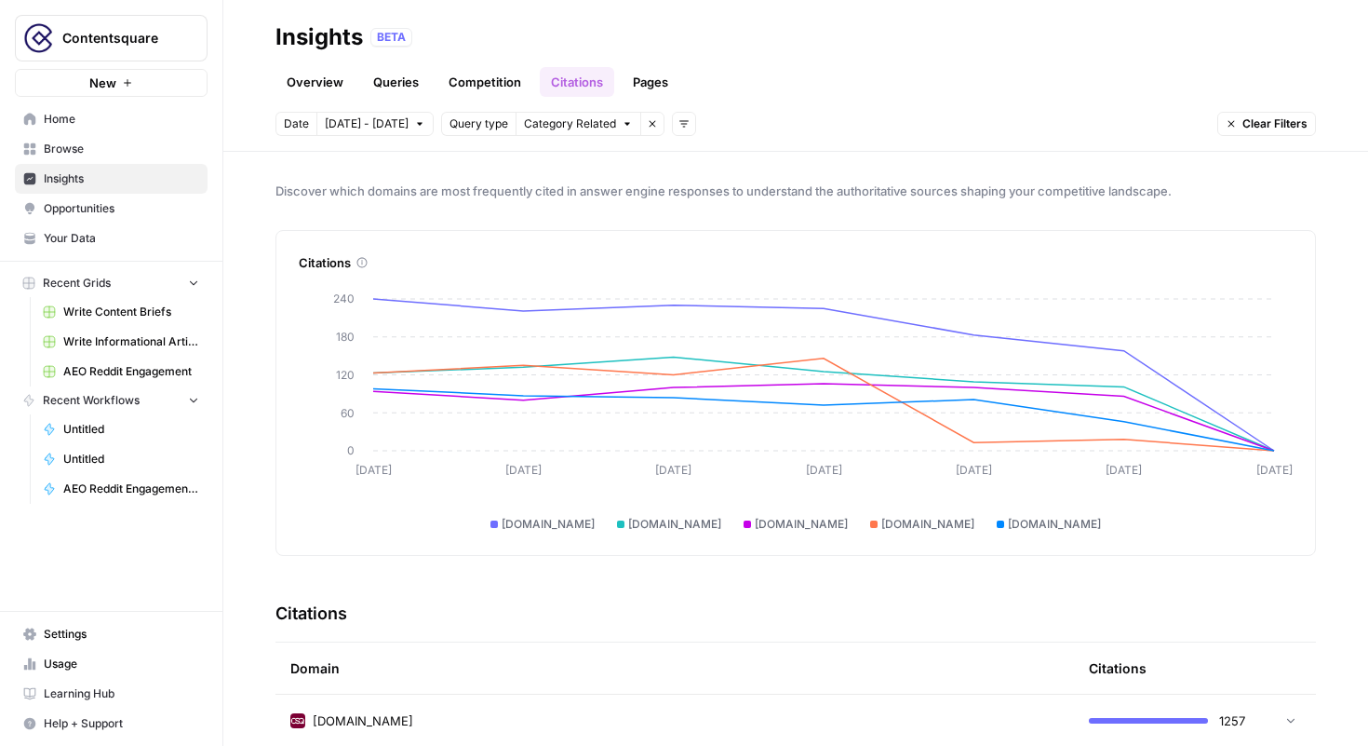
click at [591, 190] on span "Discover which domains are most frequently cited in answer engine responses to …" at bounding box center [796, 191] width 1041 height 19
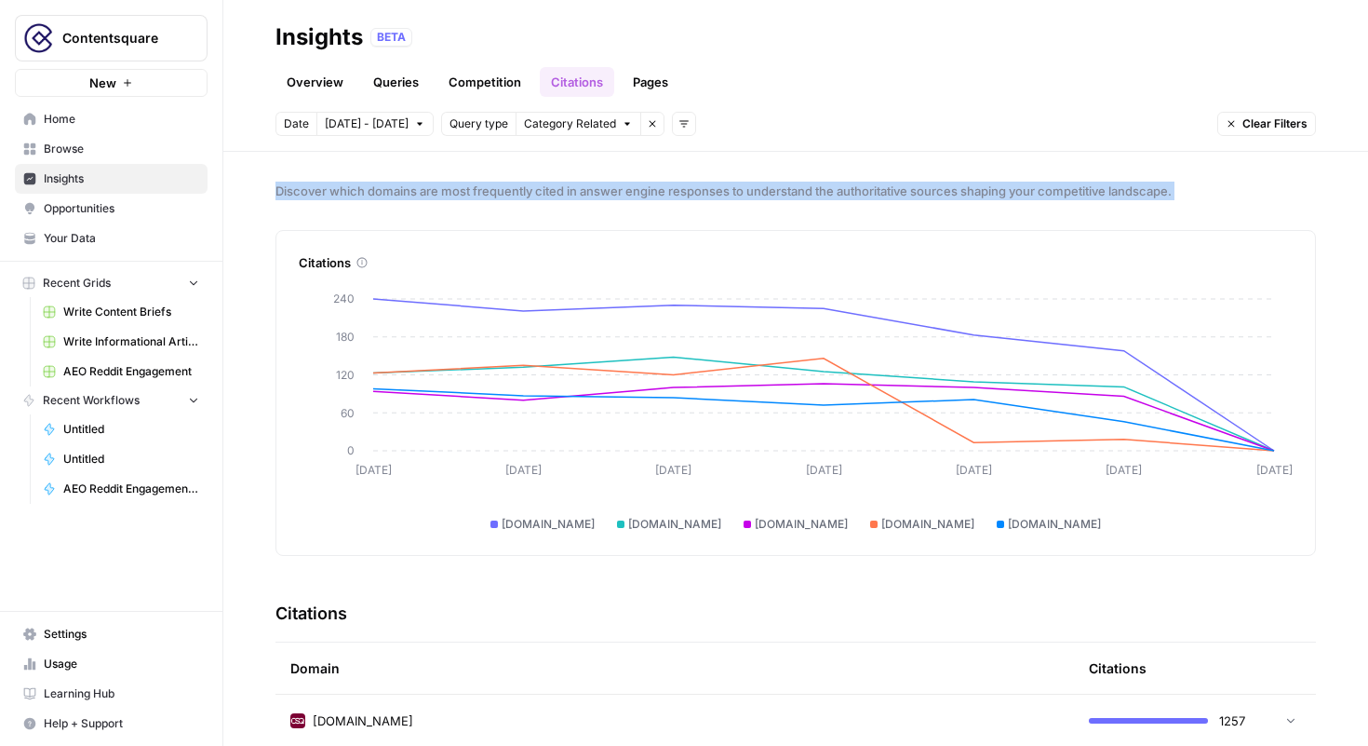
click at [591, 190] on span "Discover which domains are most frequently cited in answer engine responses to …" at bounding box center [796, 191] width 1041 height 19
copy span "Discover which domains are most frequently cited in answer engine responses to …"
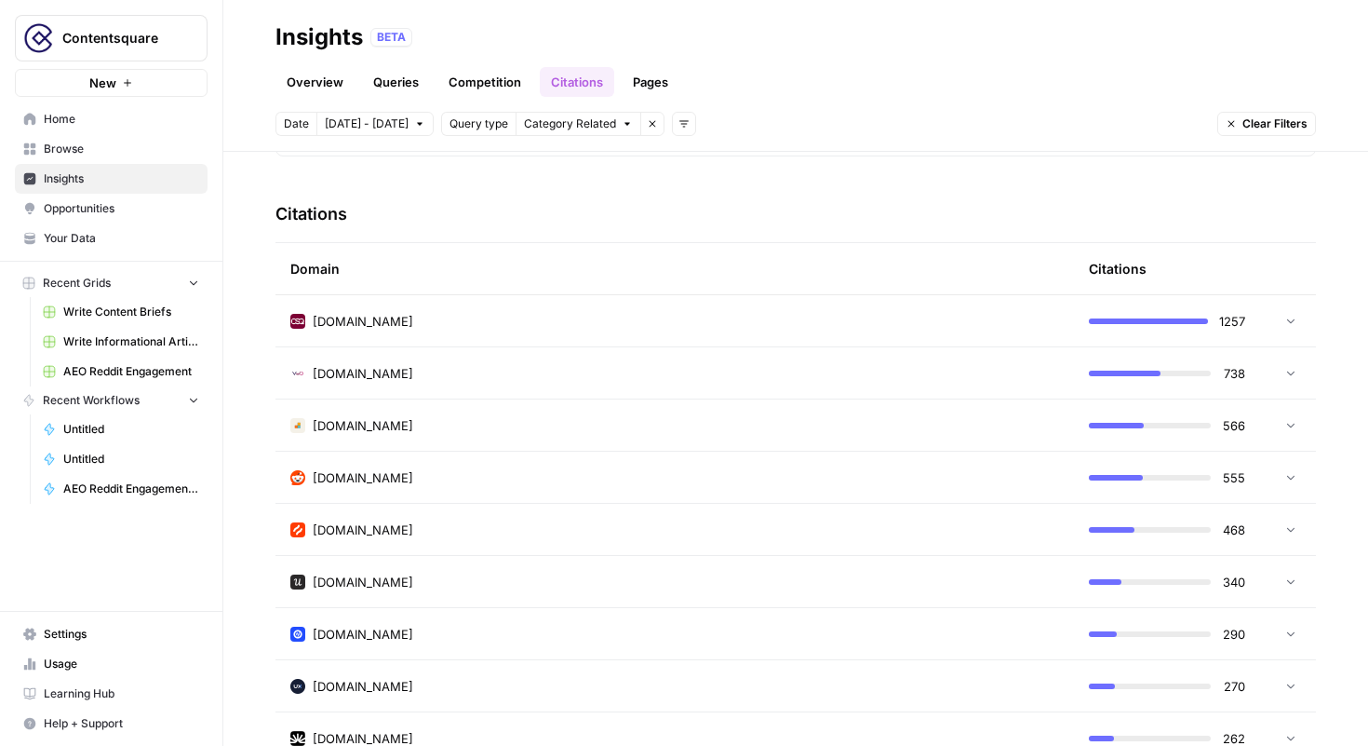
scroll to position [459, 0]
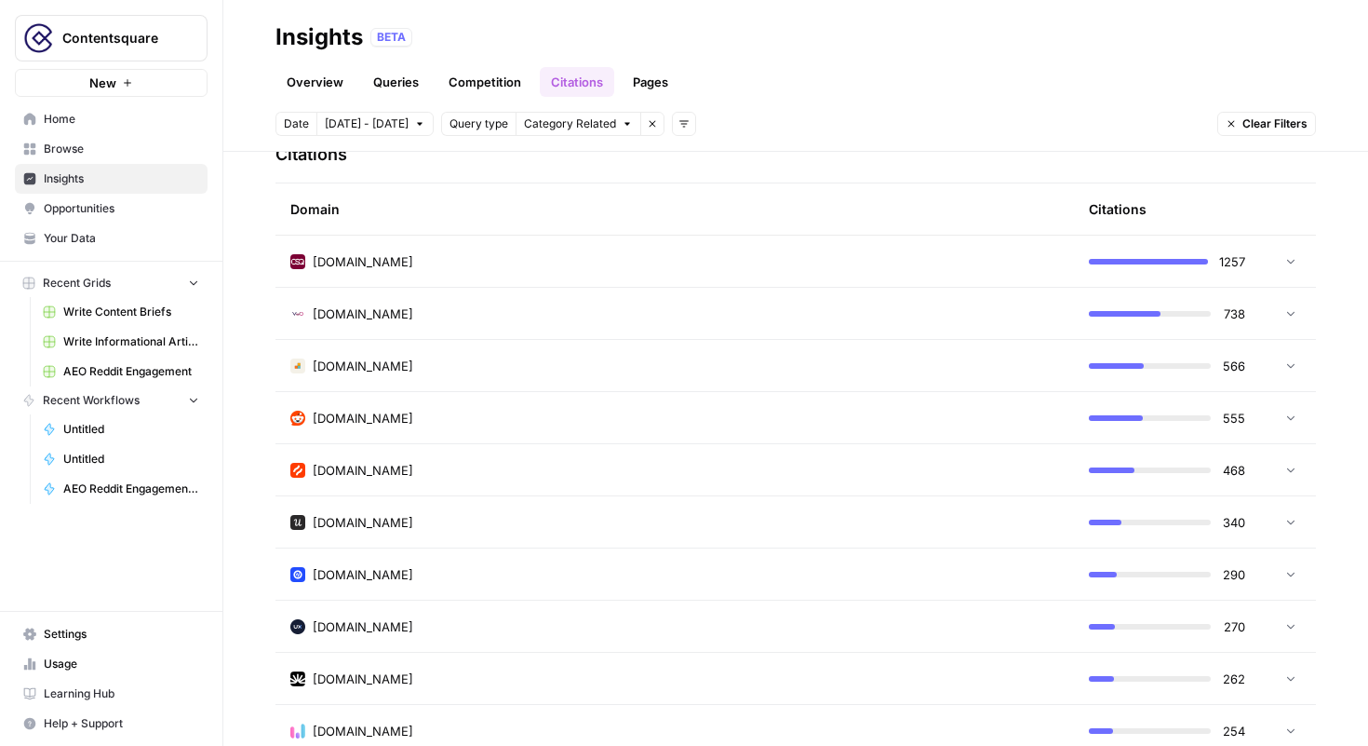
click at [1286, 258] on icon at bounding box center [1291, 260] width 13 height 13
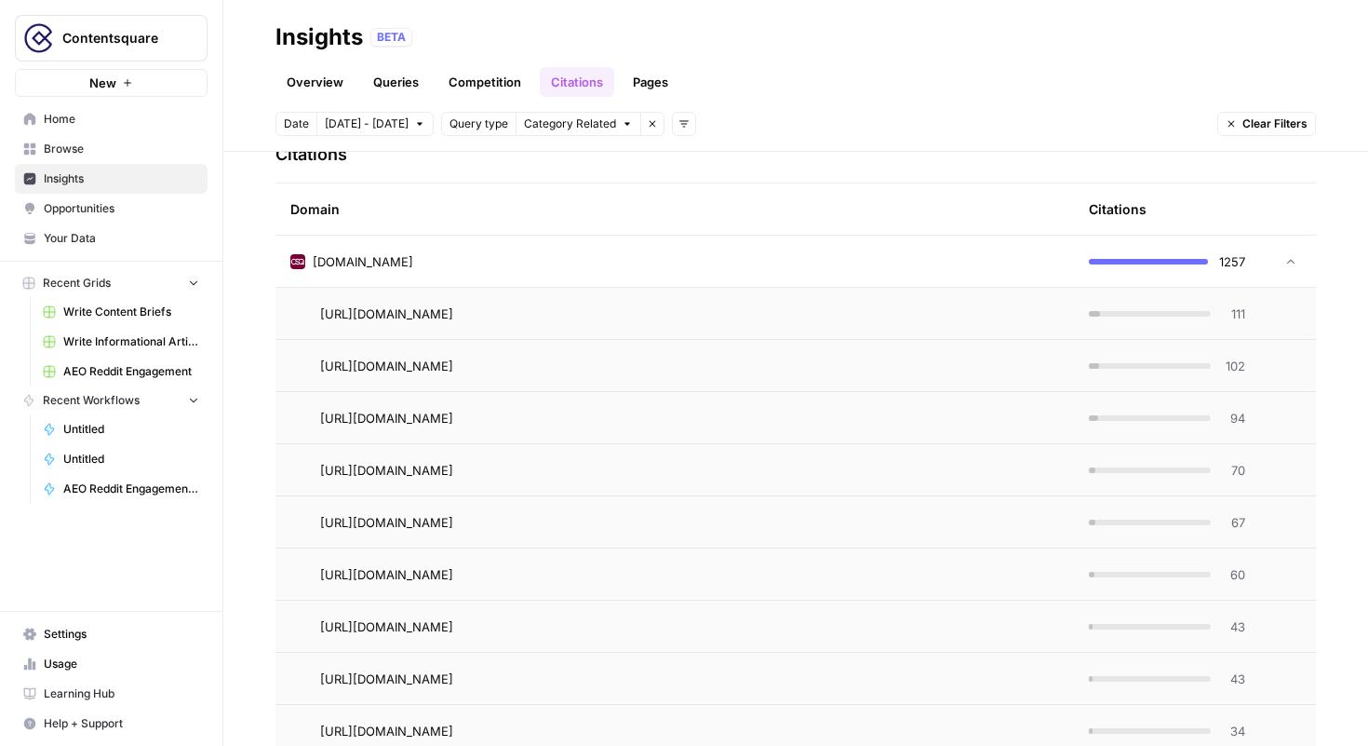
click at [1286, 258] on icon at bounding box center [1291, 261] width 13 height 13
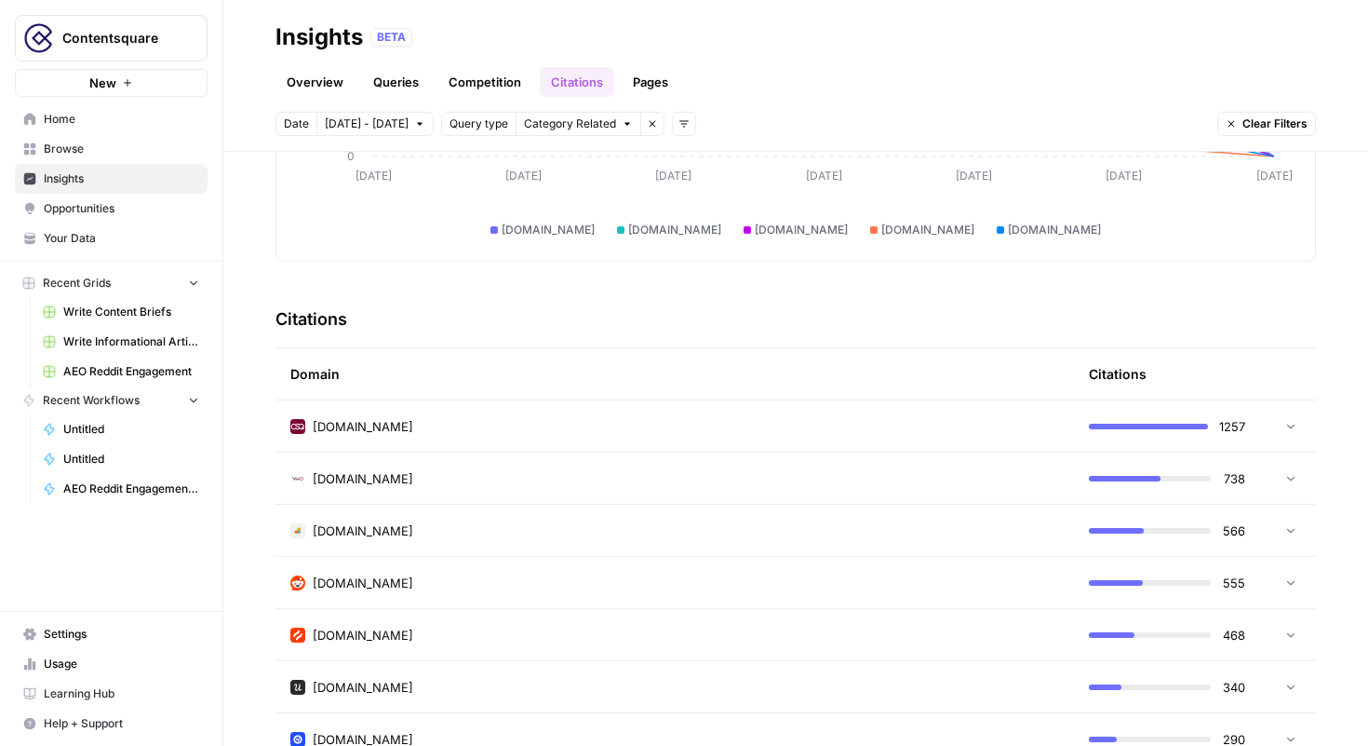
scroll to position [295, 0]
click at [1291, 424] on icon at bounding box center [1291, 424] width 13 height 13
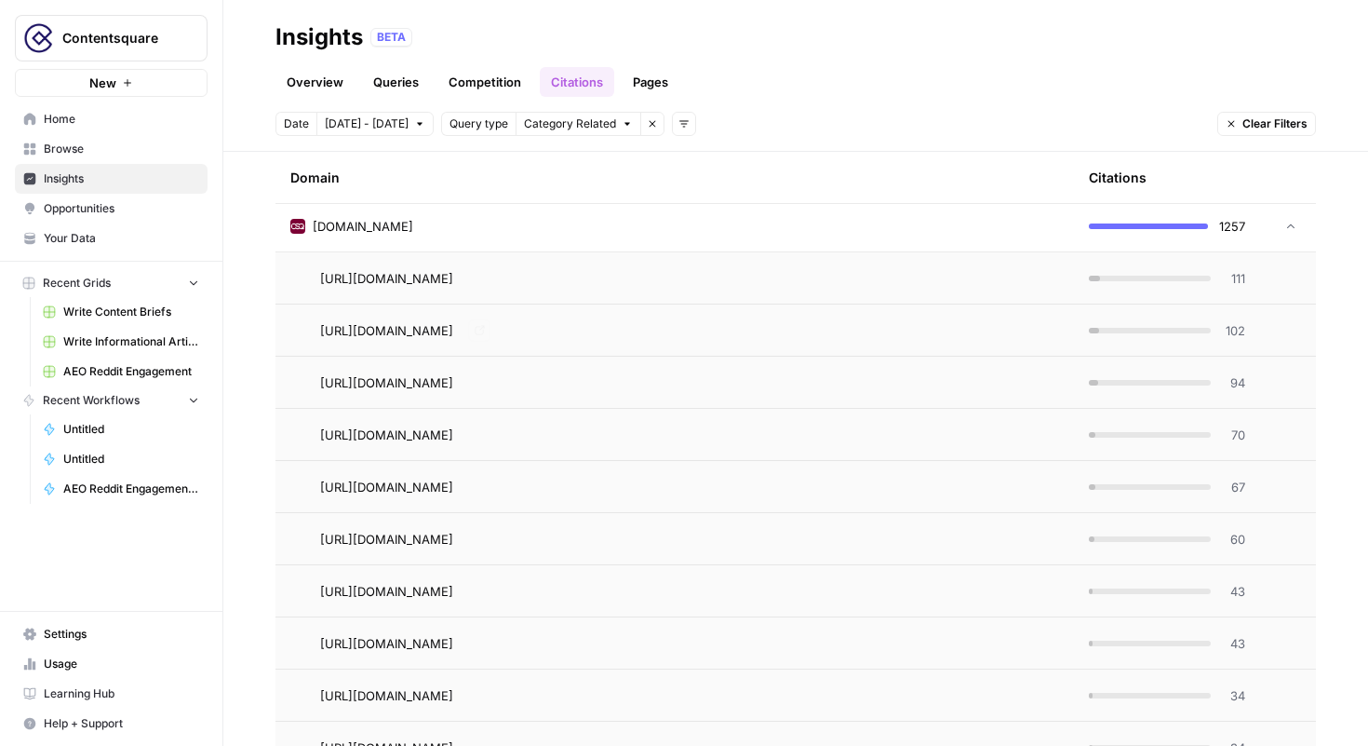
scroll to position [466, 0]
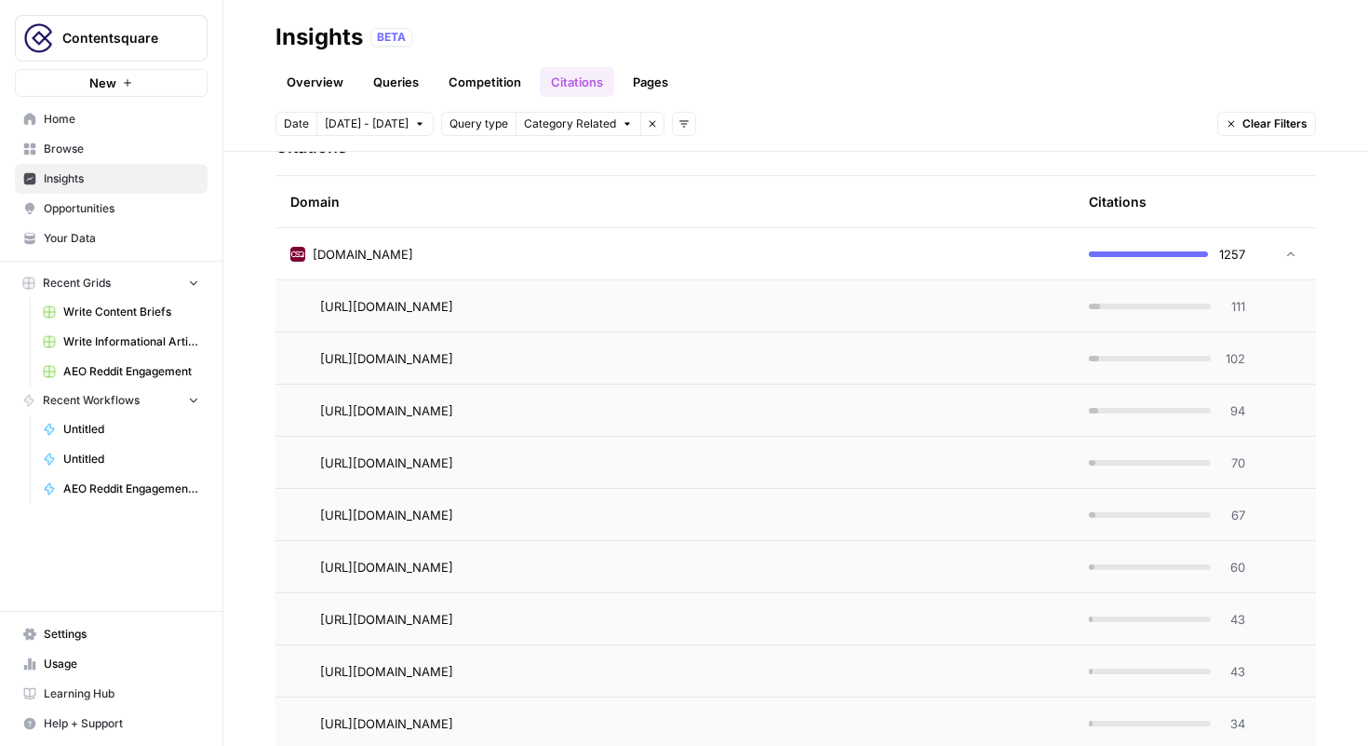
click at [400, 82] on link "Queries" at bounding box center [396, 82] width 68 height 30
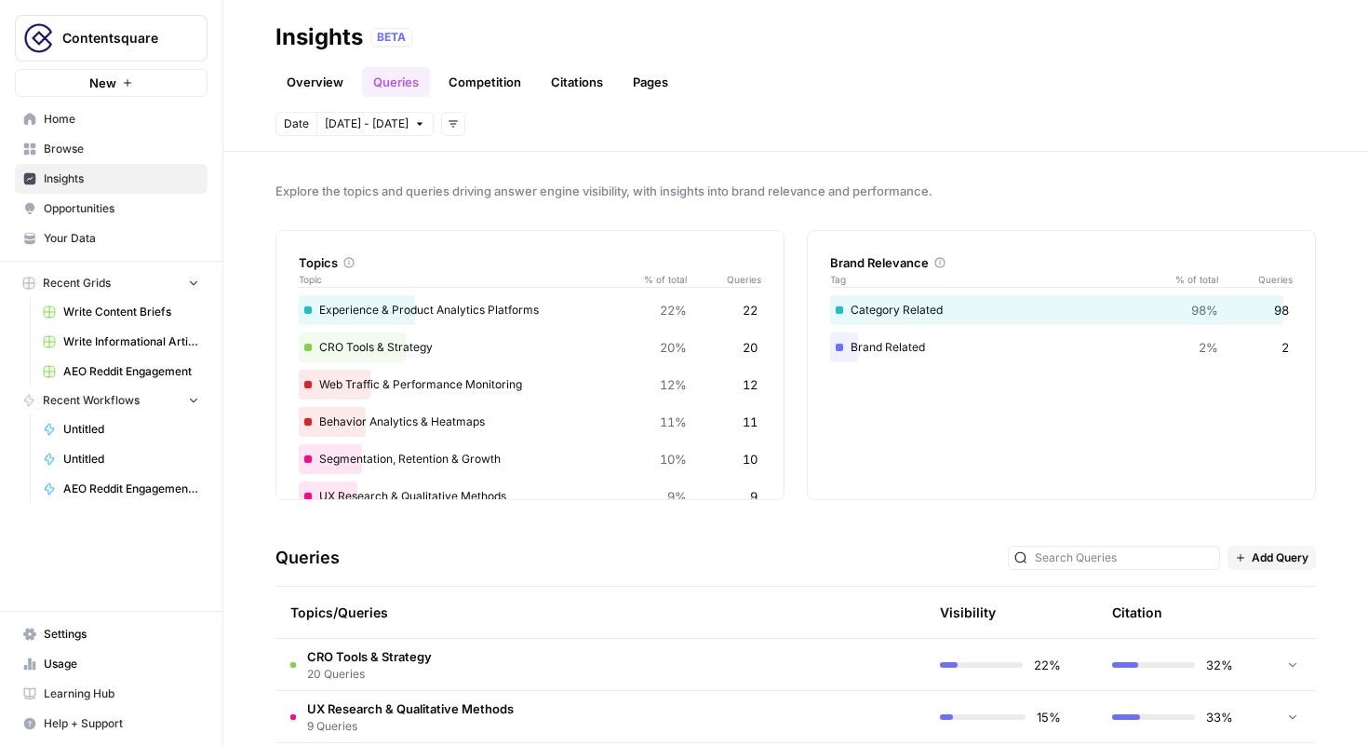
scroll to position [47, 0]
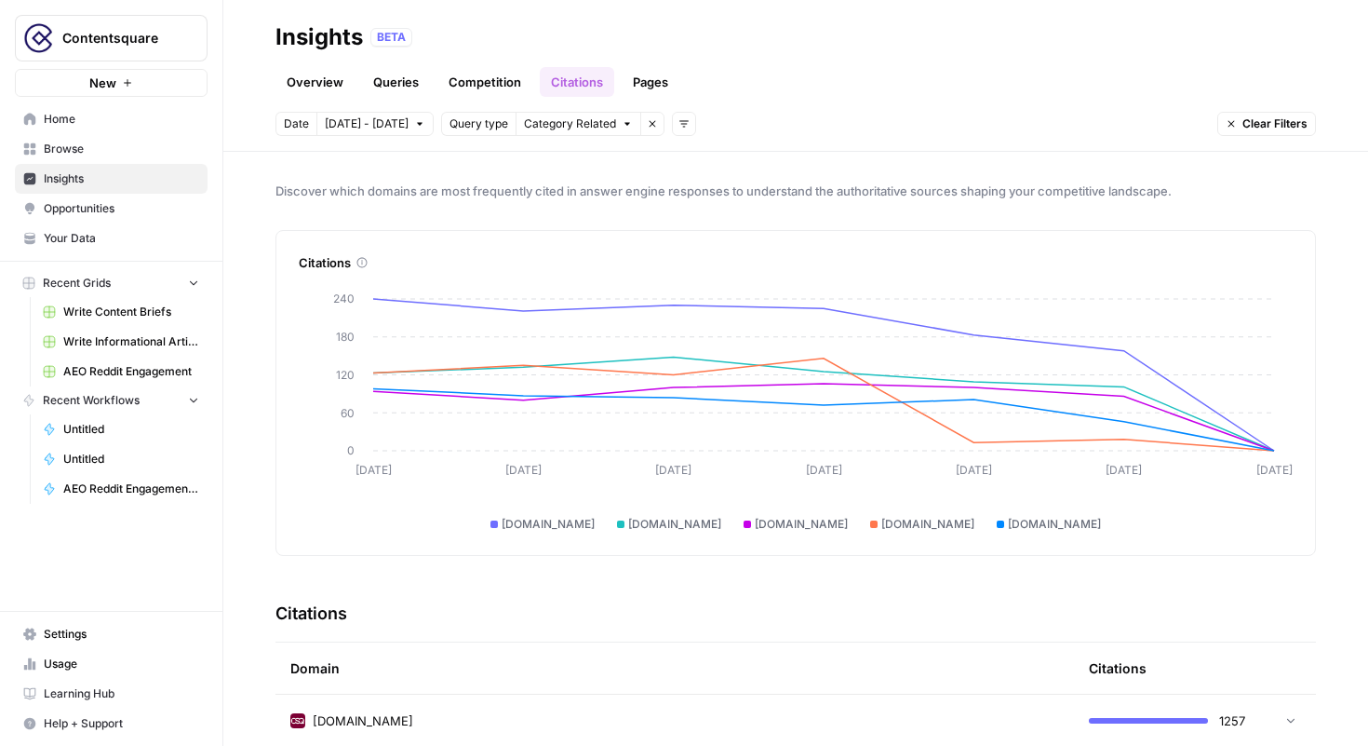
click at [483, 83] on link "Competition" at bounding box center [485, 82] width 95 height 30
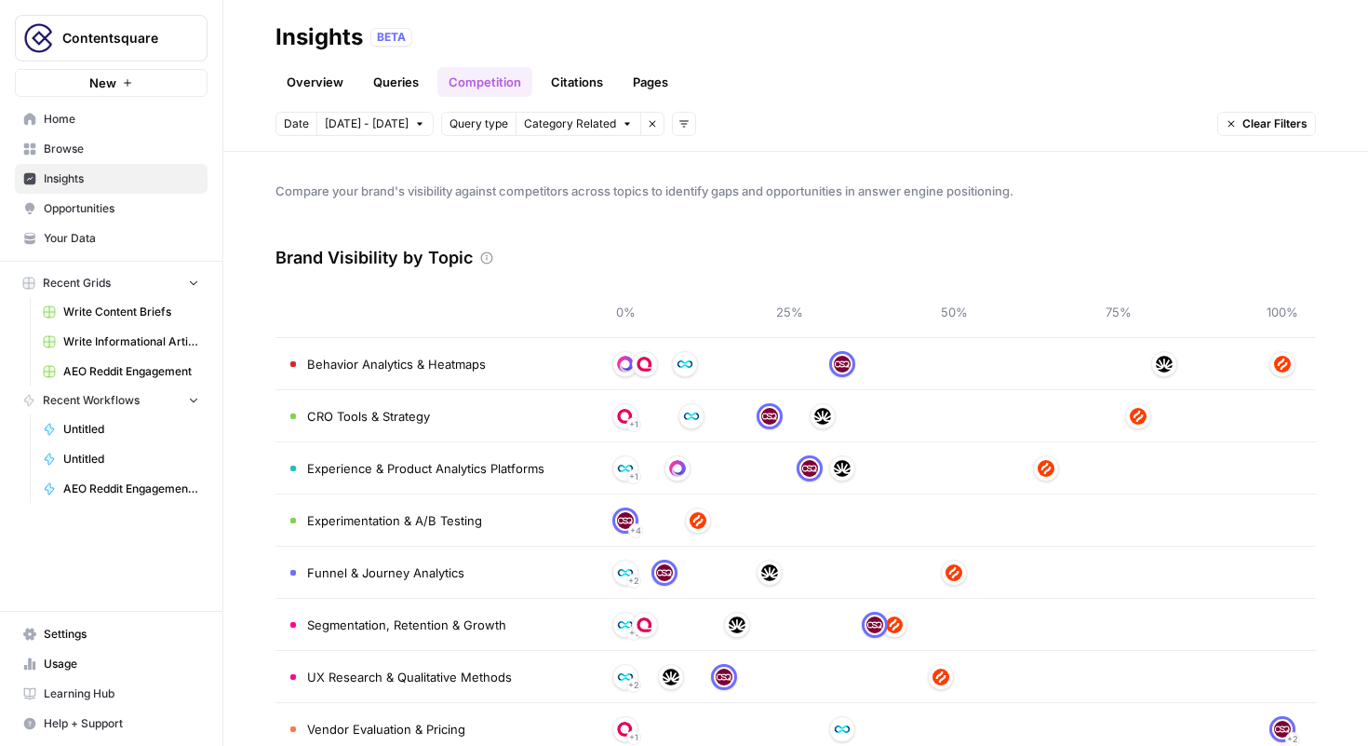
click at [330, 83] on link "Overview" at bounding box center [315, 82] width 79 height 30
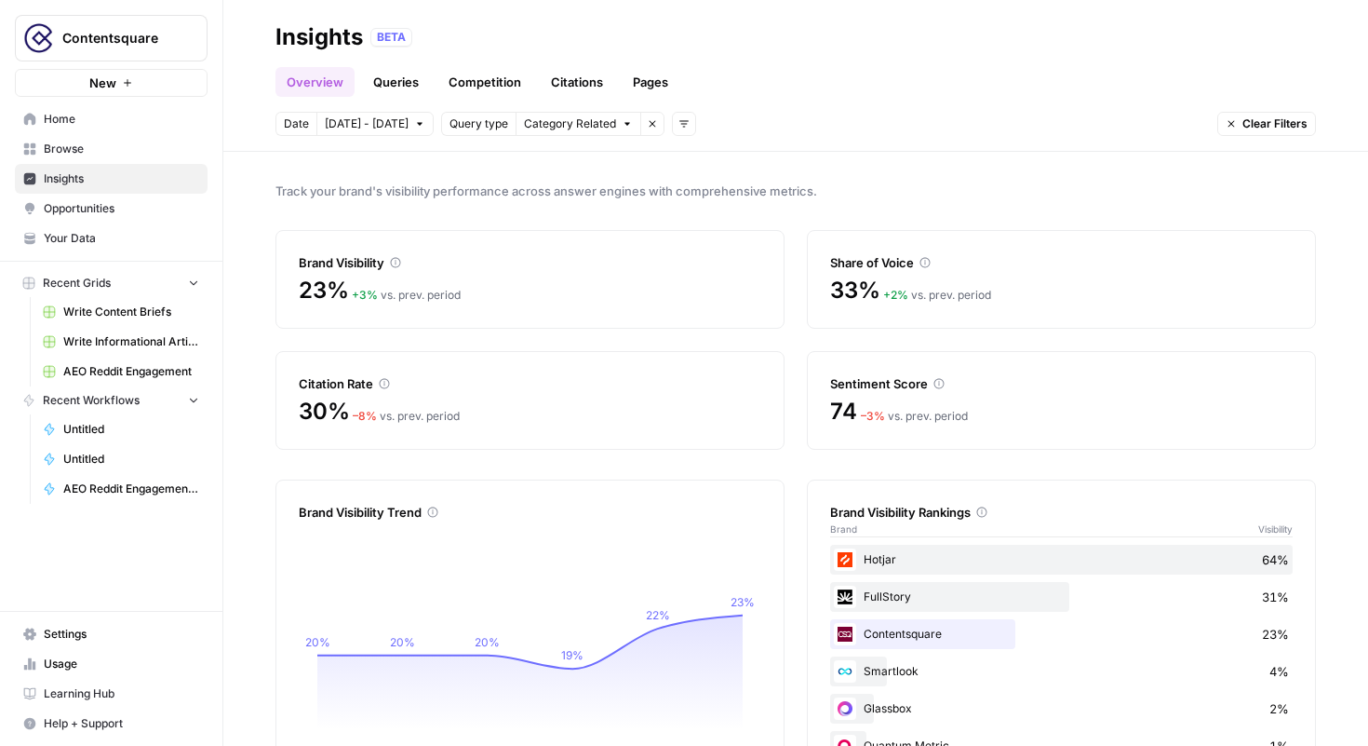
click at [939, 384] on icon at bounding box center [939, 383] width 11 height 11
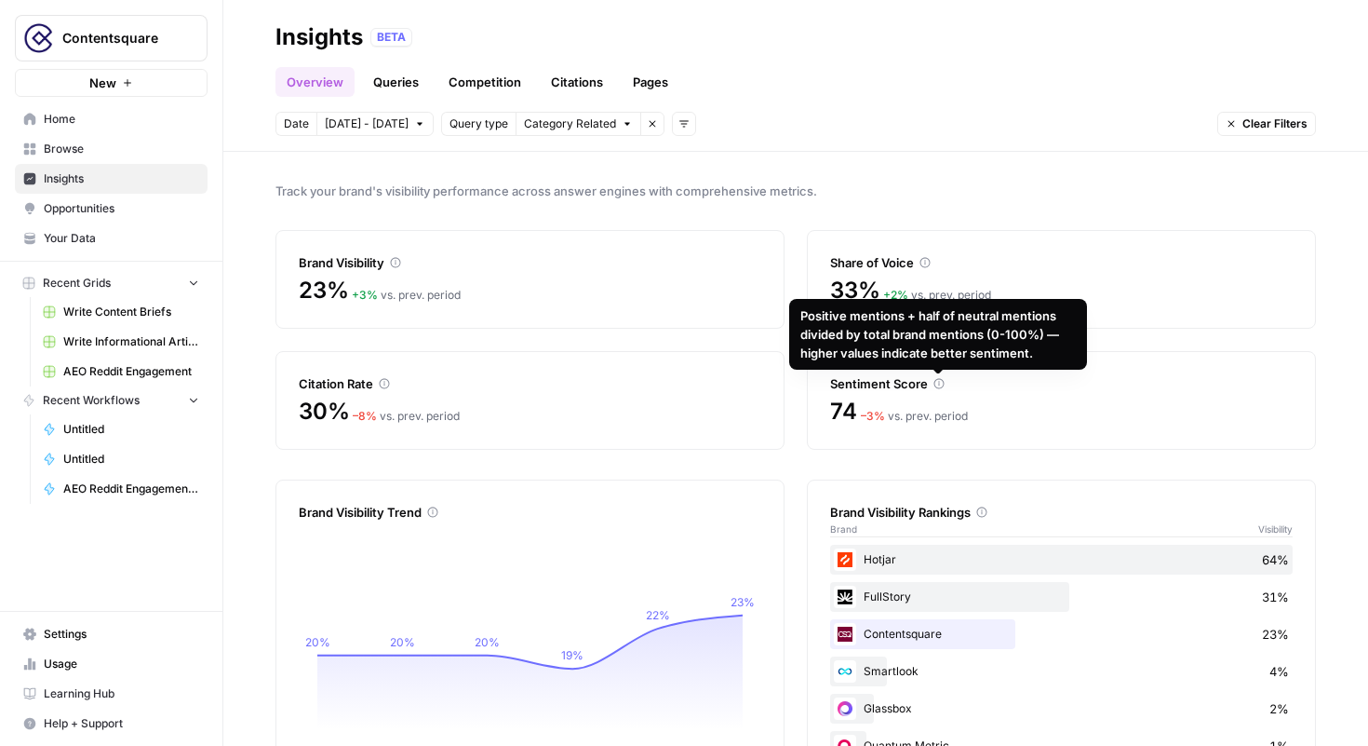
click at [929, 339] on div "Positive mentions + half of neutral mentions divided by total brand mentions (0…" at bounding box center [939, 334] width 276 height 56
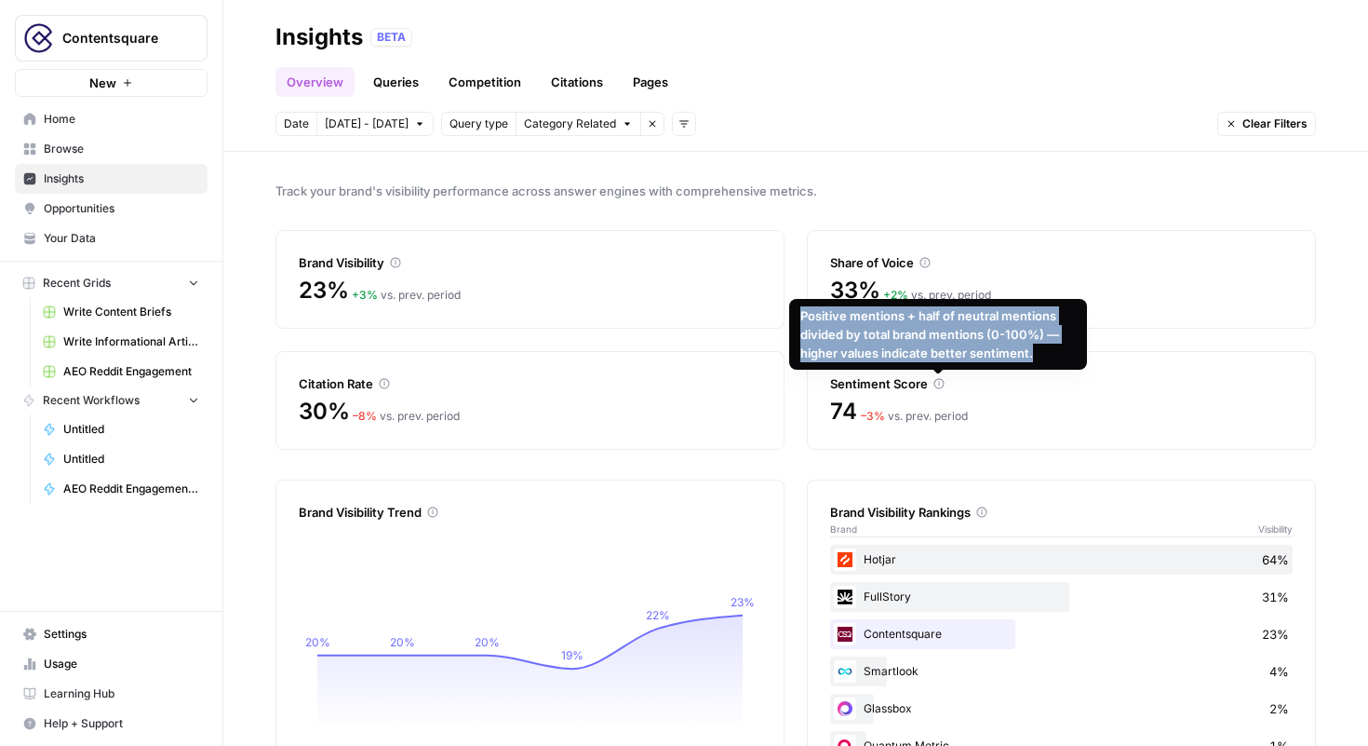
click at [929, 339] on div "Positive mentions + half of neutral mentions divided by total brand mentions (0…" at bounding box center [939, 334] width 276 height 56
copy div "Positive mentions + half of neutral mentions divided by total brand mentions (0…"
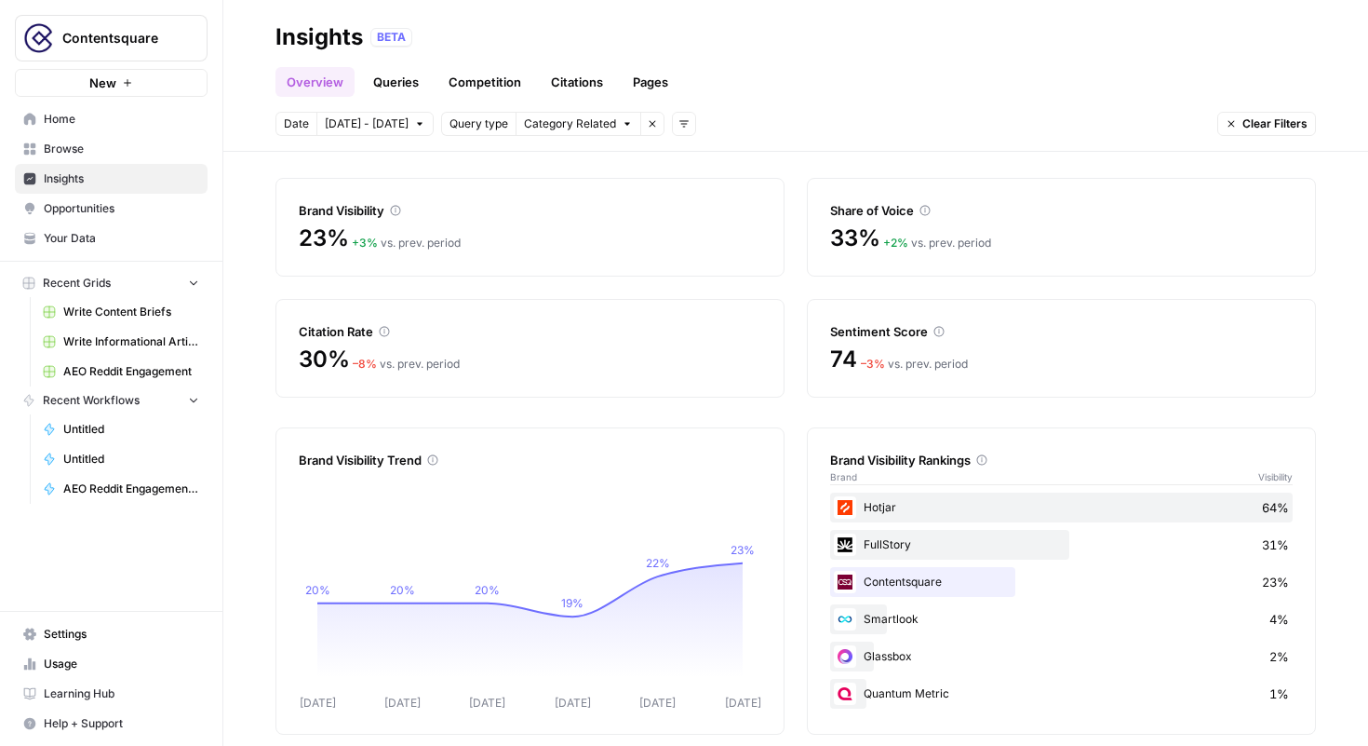
scroll to position [55, 0]
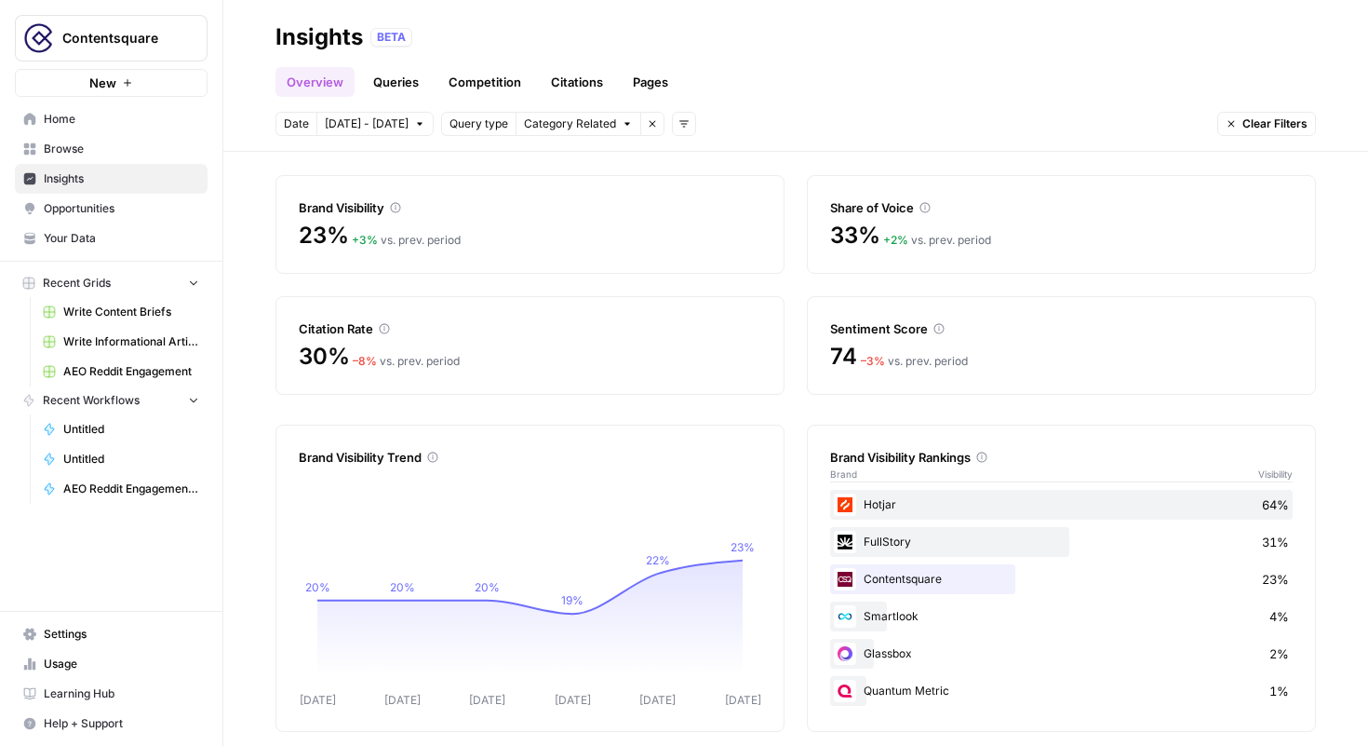
click at [679, 126] on icon "button" at bounding box center [684, 123] width 11 height 11
click at [707, 159] on span "Topic" at bounding box center [704, 164] width 48 height 19
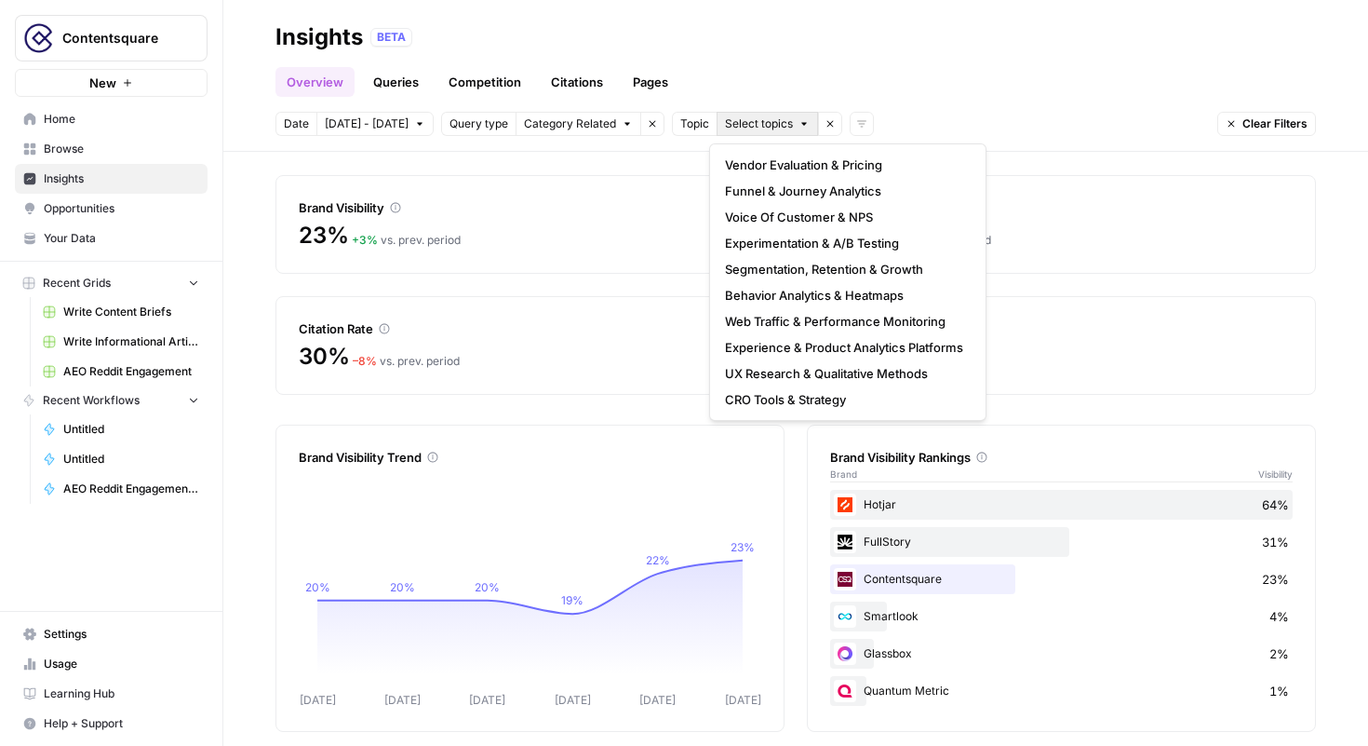
click at [745, 123] on span "Select topics" at bounding box center [759, 123] width 68 height 17
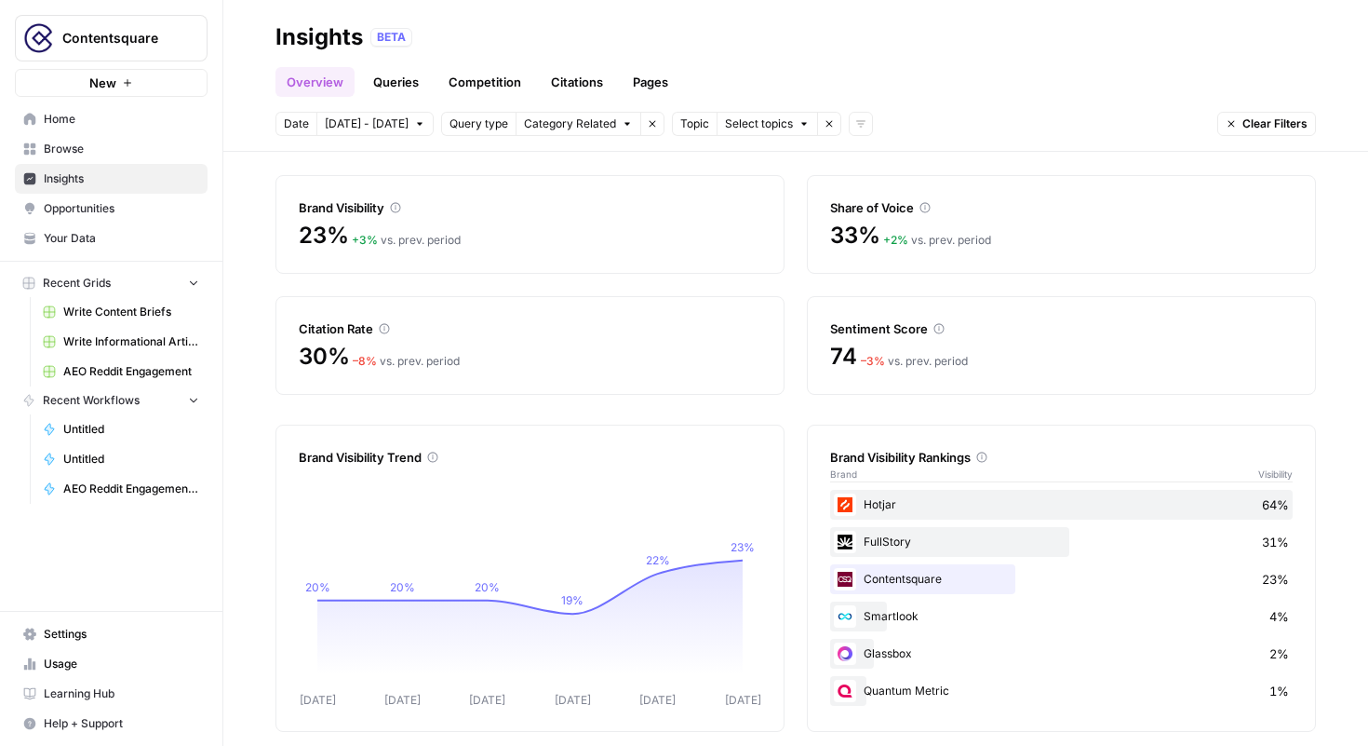
click at [745, 123] on span "Select topics" at bounding box center [759, 123] width 68 height 17
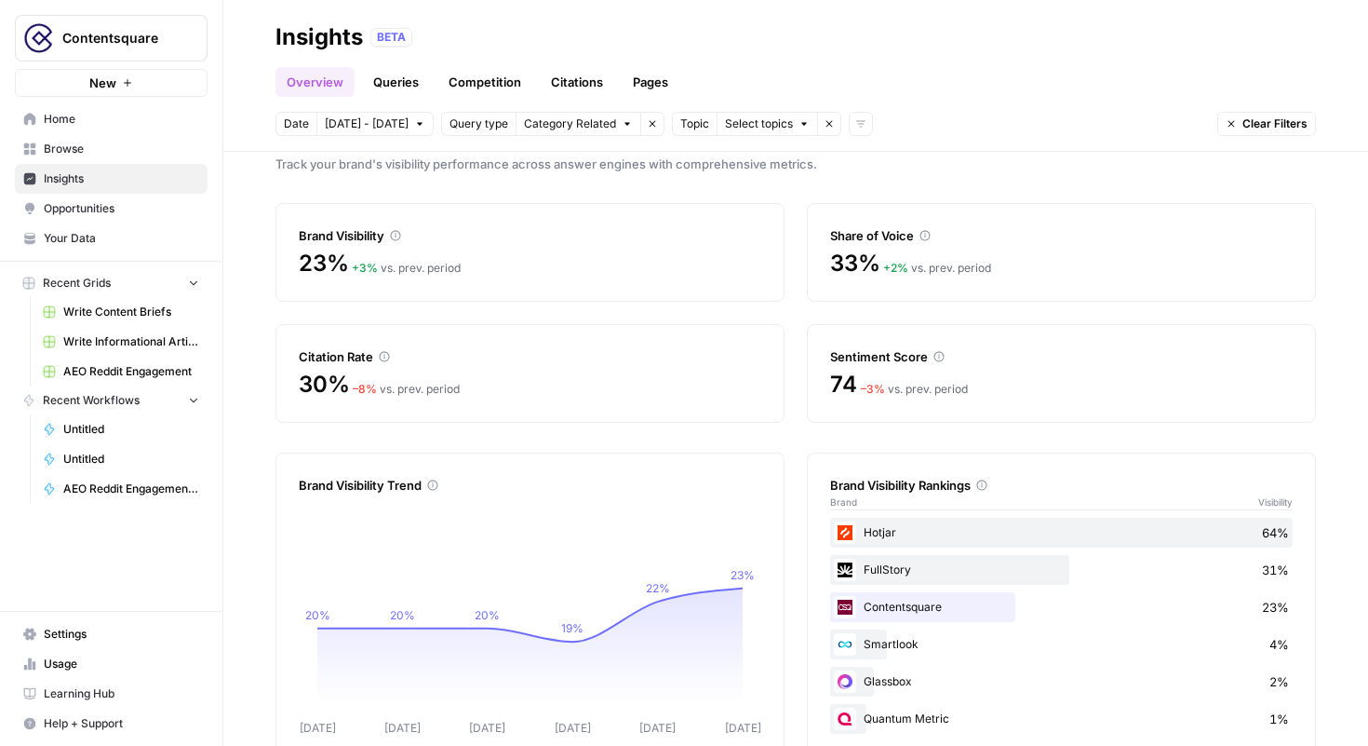
scroll to position [71, 0]
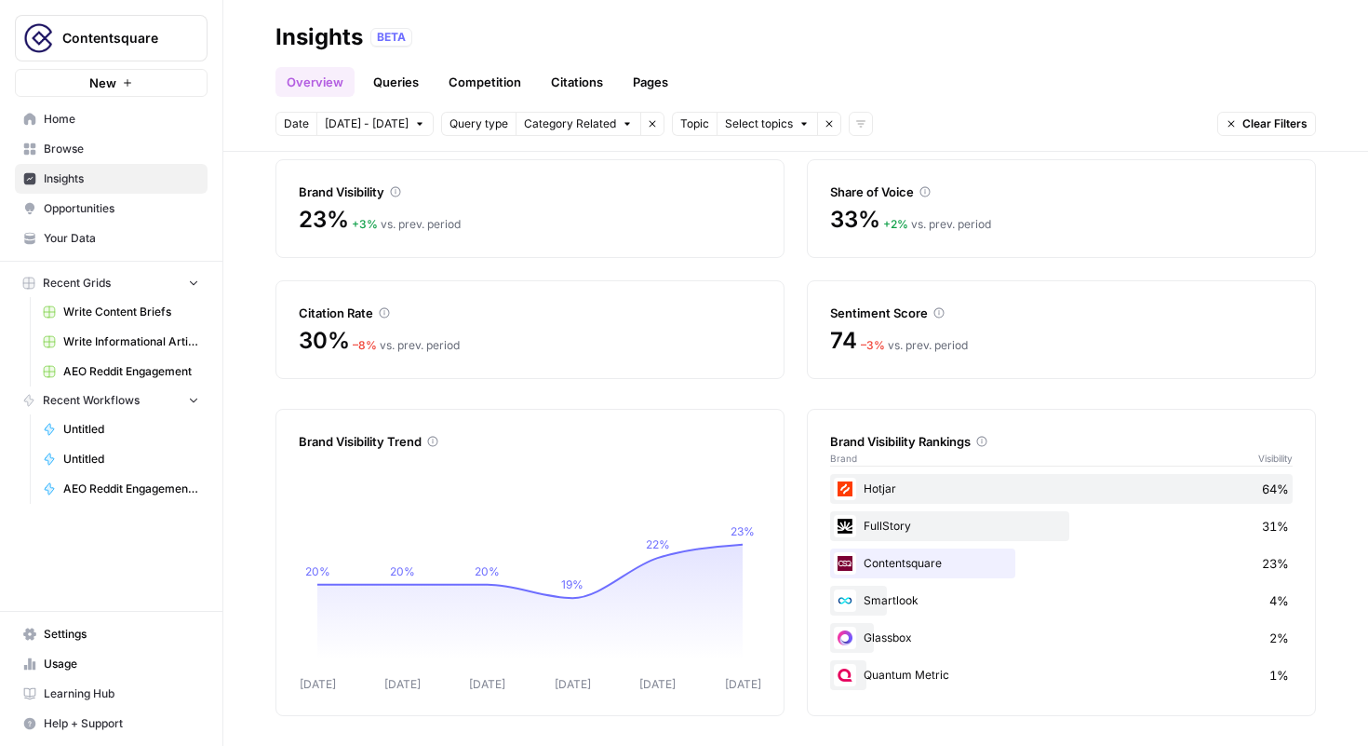
click at [937, 312] on icon at bounding box center [939, 312] width 11 height 11
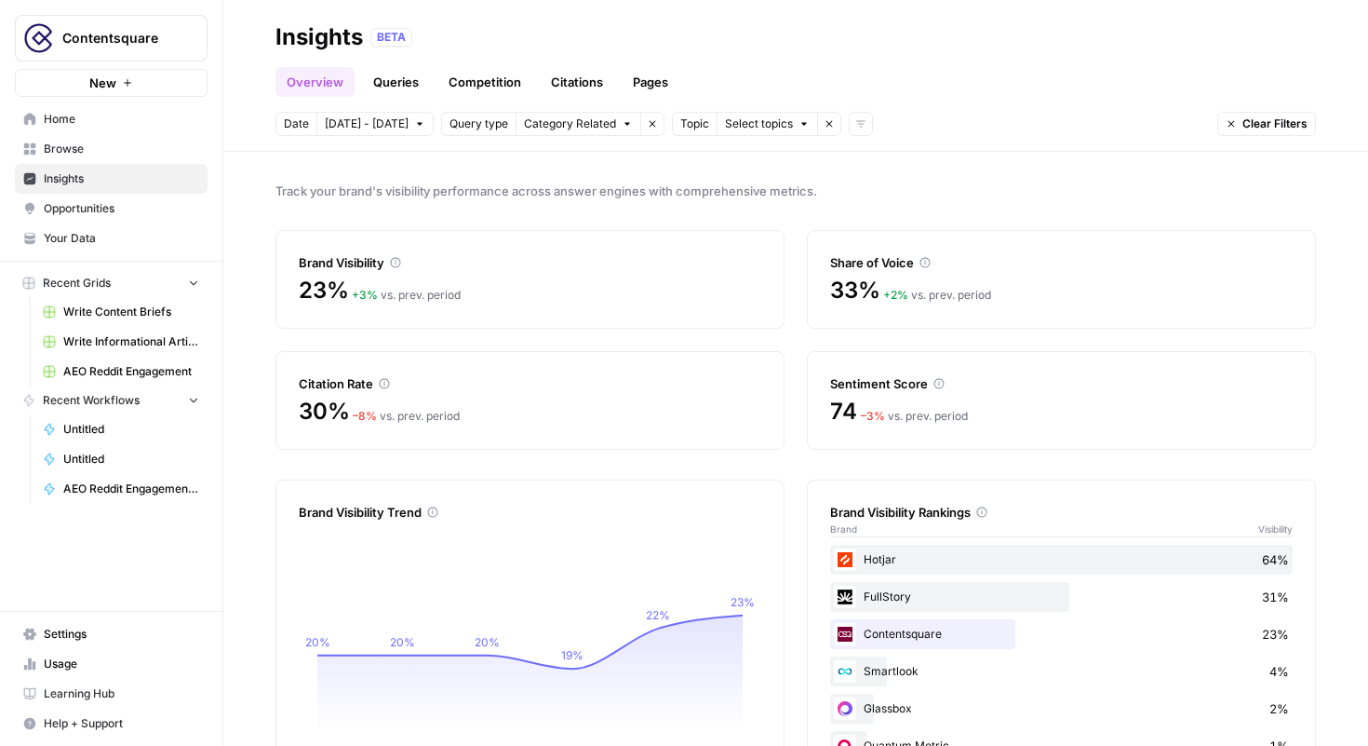
click at [433, 192] on span "Track your brand's visibility performance across answer engines with comprehens…" at bounding box center [796, 191] width 1041 height 19
copy span "Track your brand's visibility performance across answer engines with comprehens…"
click at [497, 84] on link "Competition" at bounding box center [485, 82] width 95 height 30
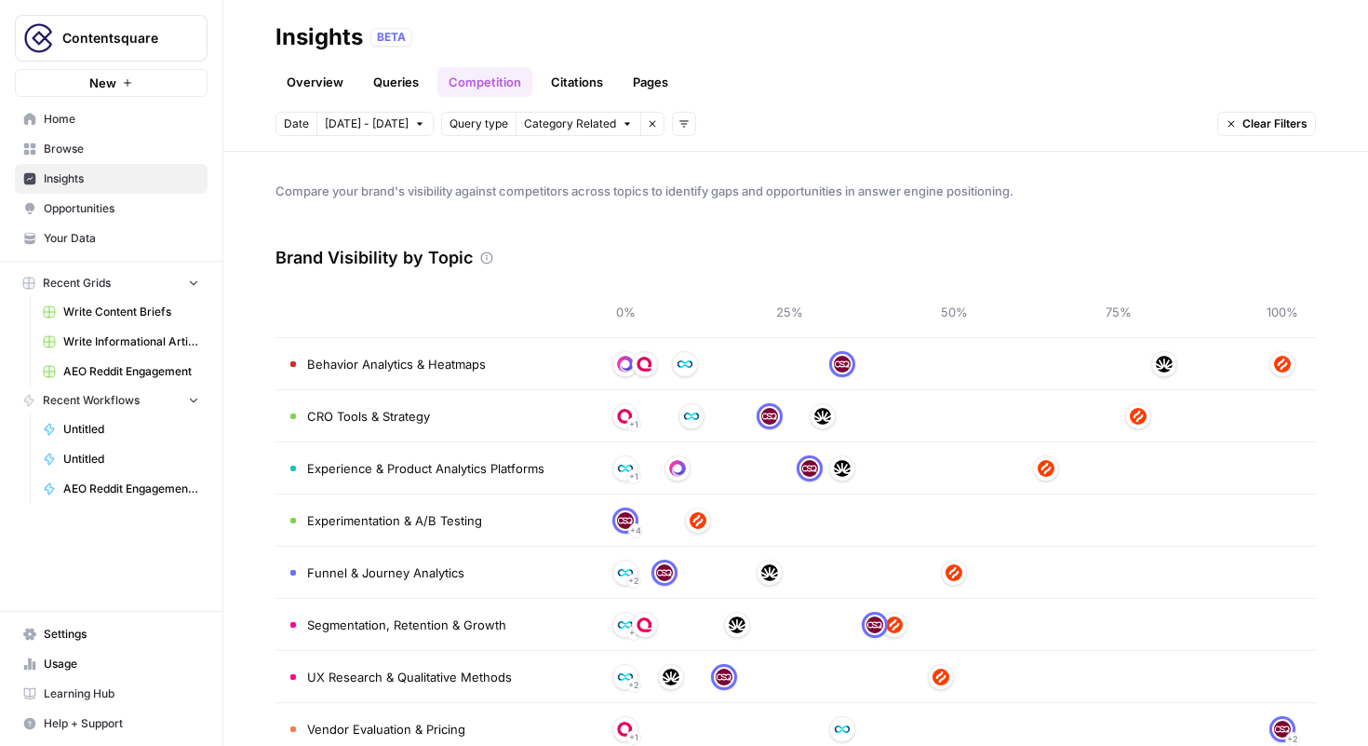
click at [315, 80] on link "Overview" at bounding box center [315, 82] width 79 height 30
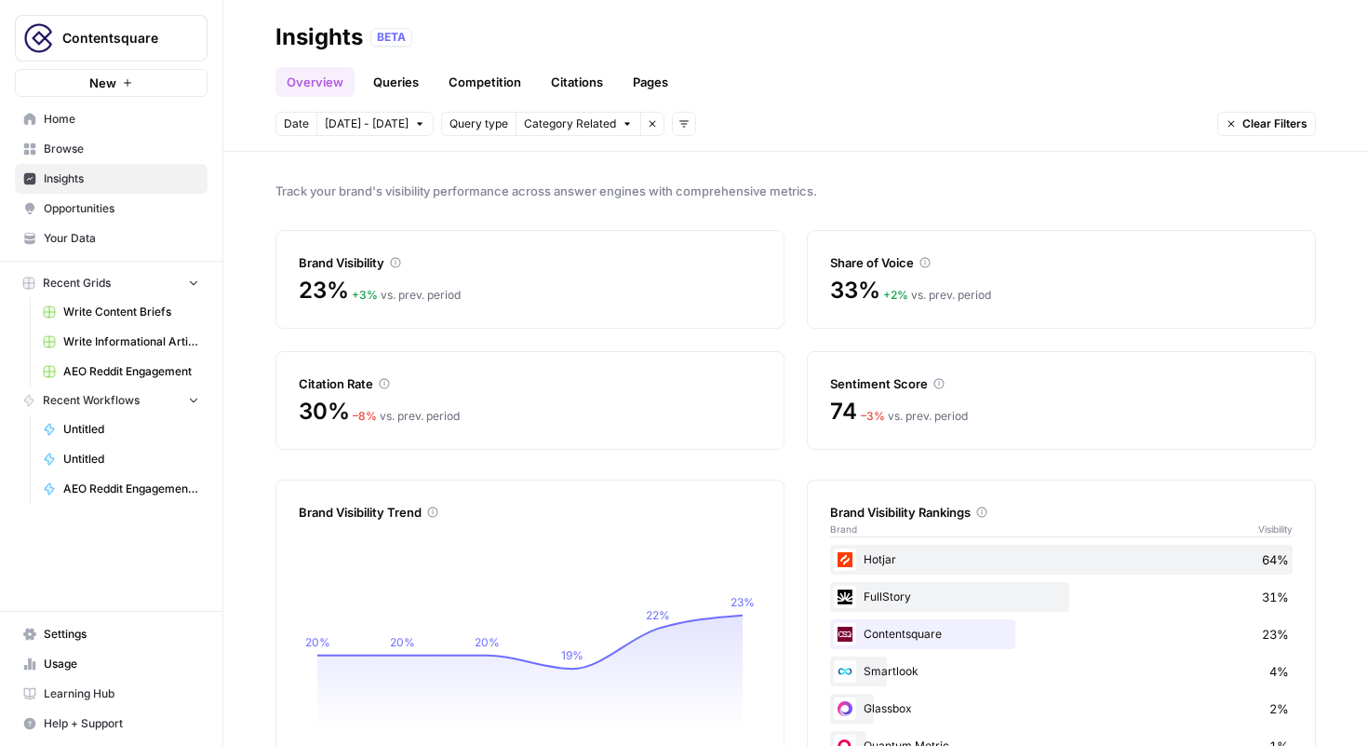
scroll to position [14, 0]
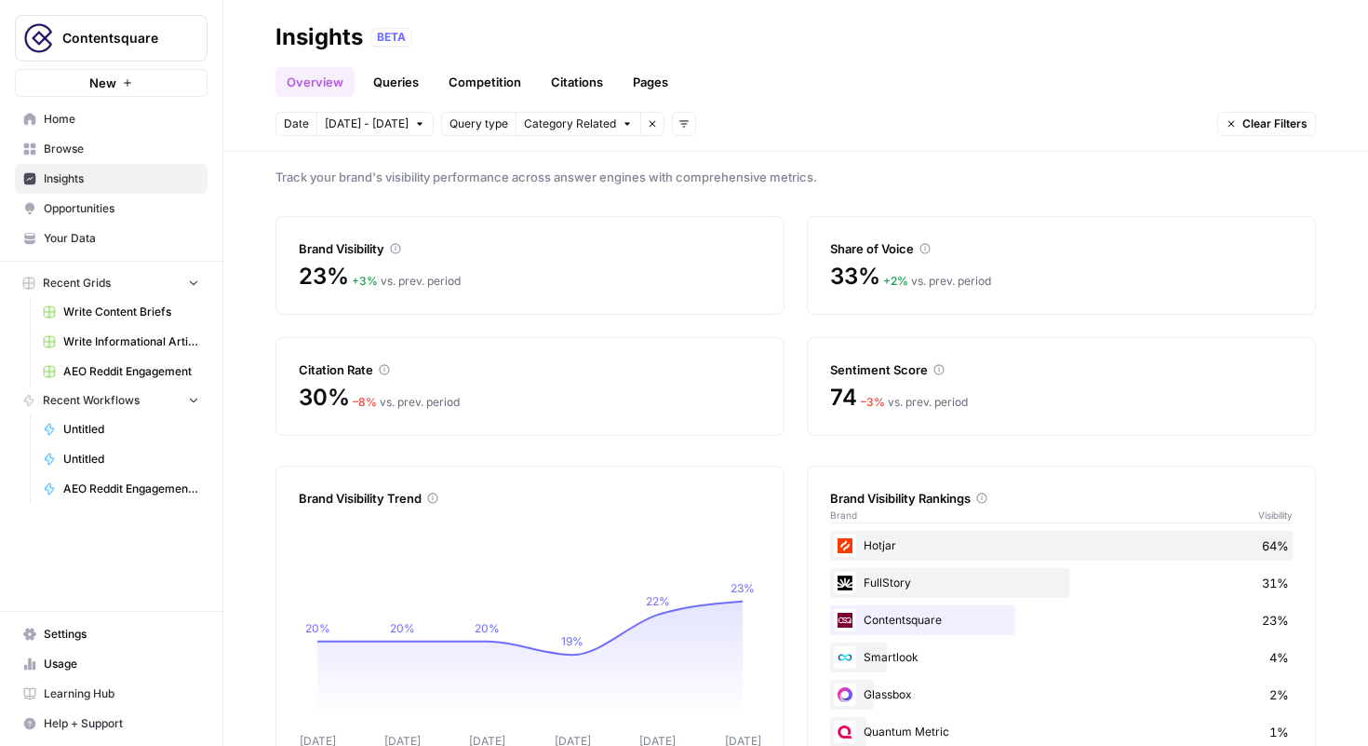
click at [408, 79] on link "Queries" at bounding box center [396, 82] width 68 height 30
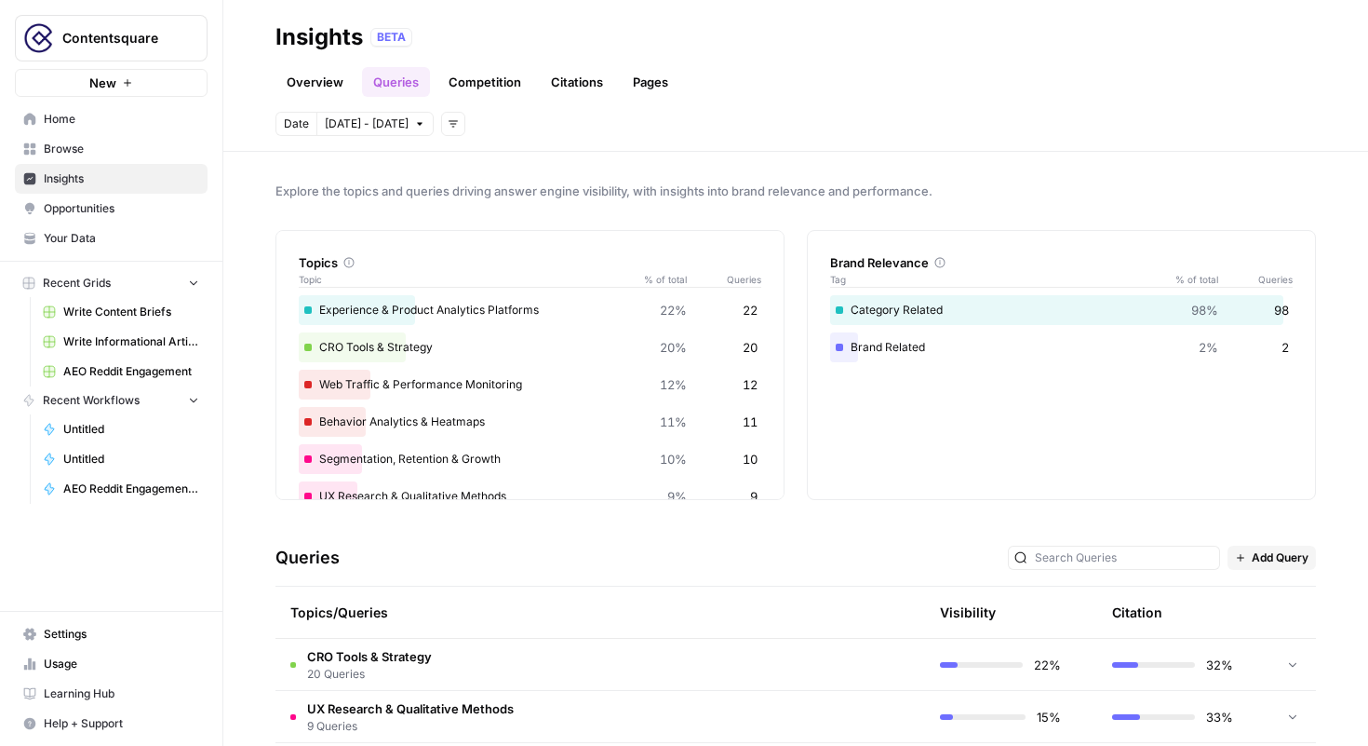
click at [452, 193] on span "Explore the topics and queries driving answer engine visibility, with insights …" at bounding box center [796, 191] width 1041 height 19
copy span "Explore the topics and queries driving answer engine visibility, with insights …"
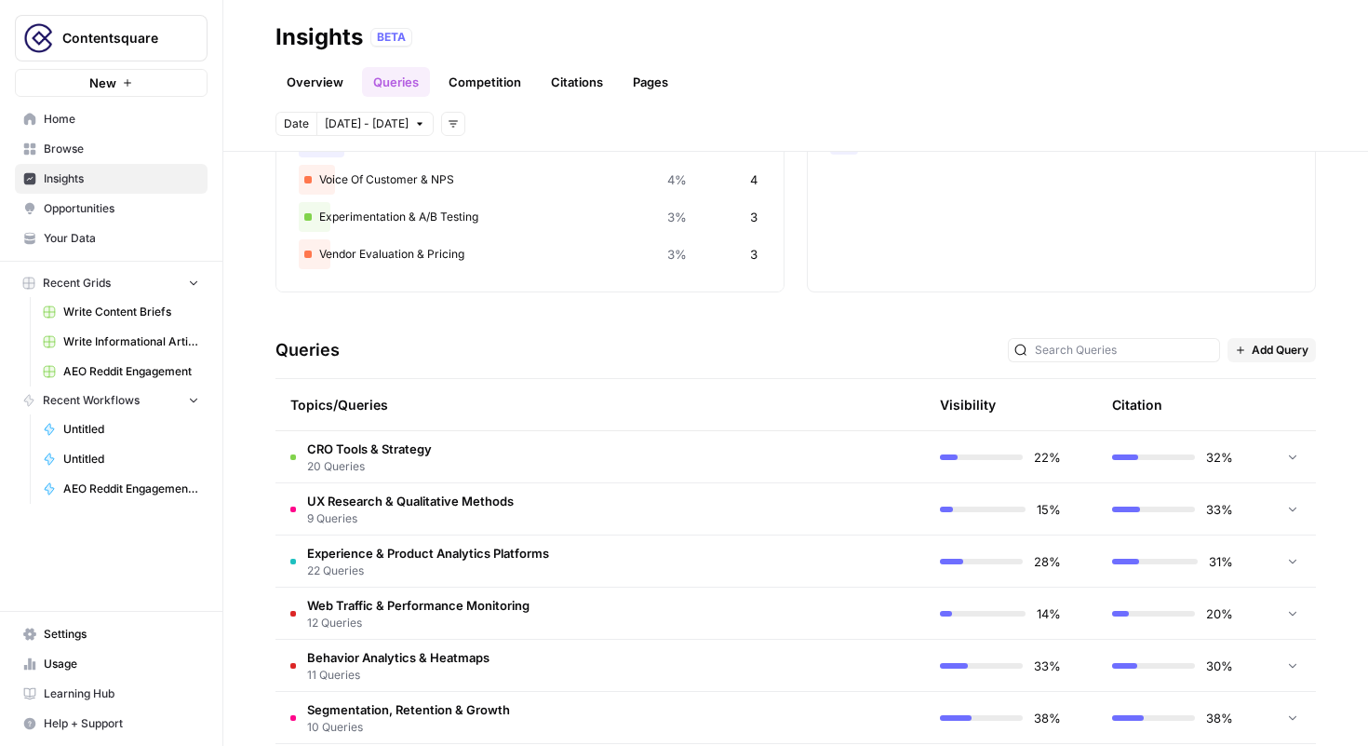
scroll to position [212, 0]
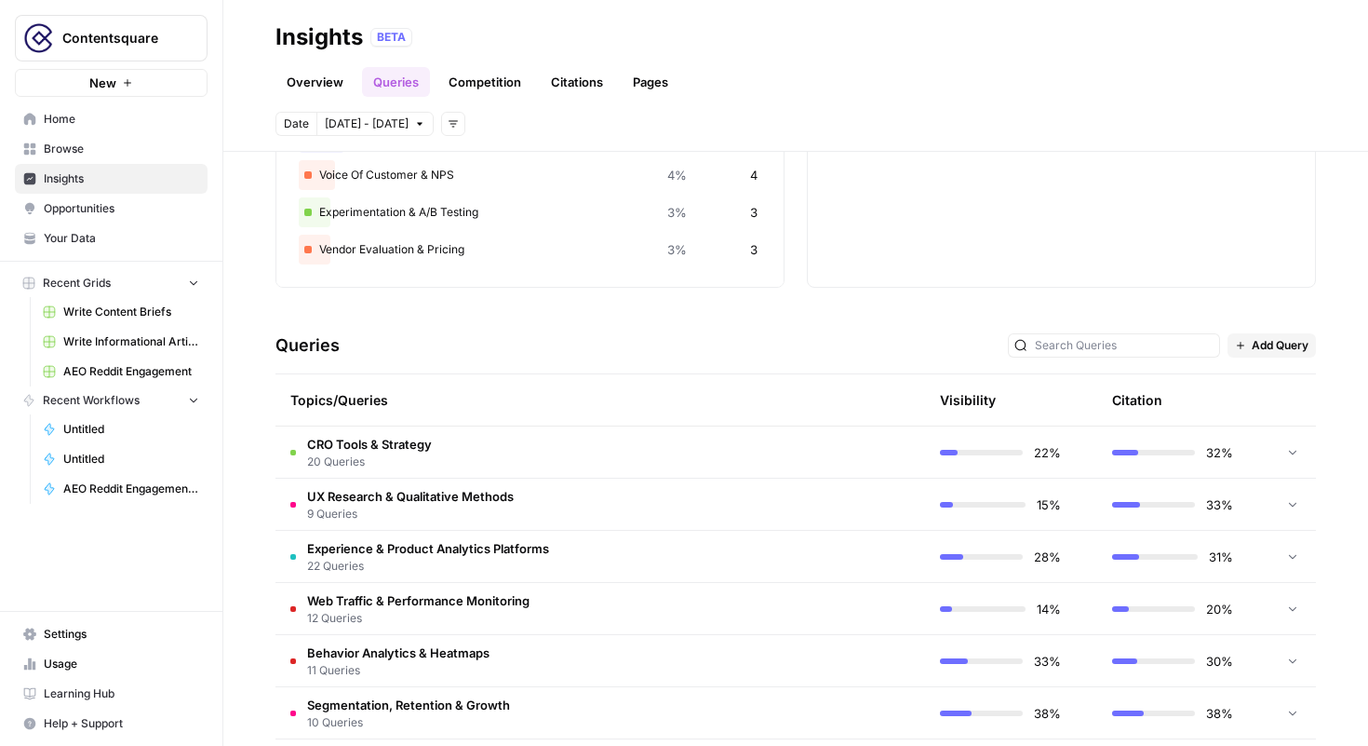
click at [363, 459] on span "20 Queries" at bounding box center [369, 461] width 125 height 17
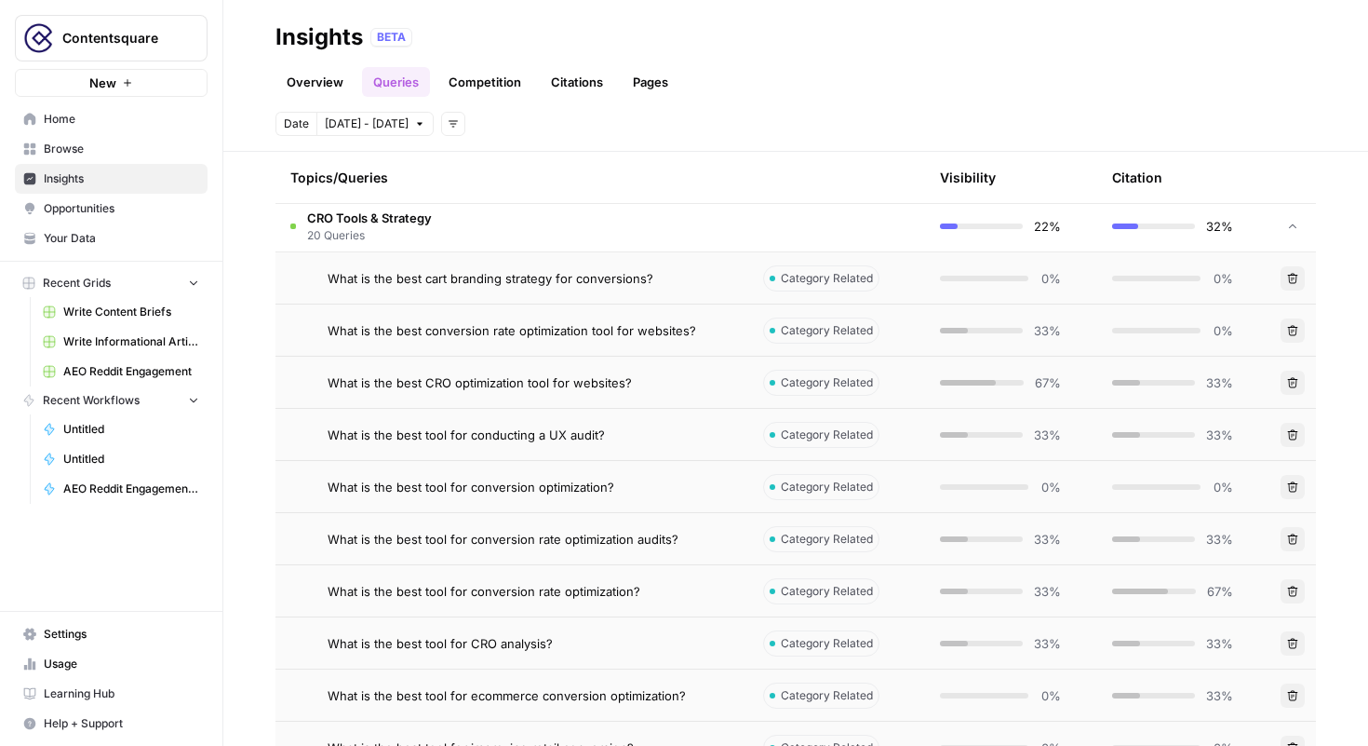
scroll to position [370, 0]
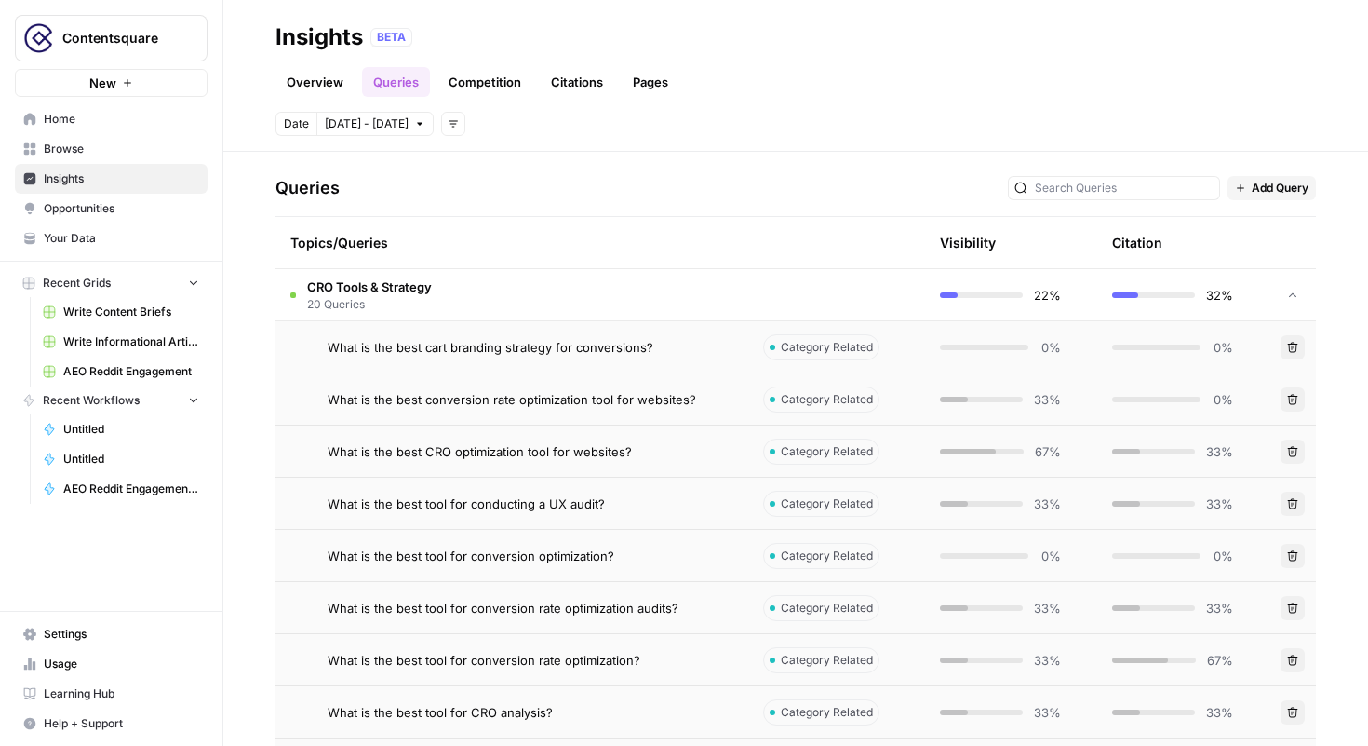
click at [394, 289] on span "CRO Tools & Strategy" at bounding box center [369, 286] width 125 height 19
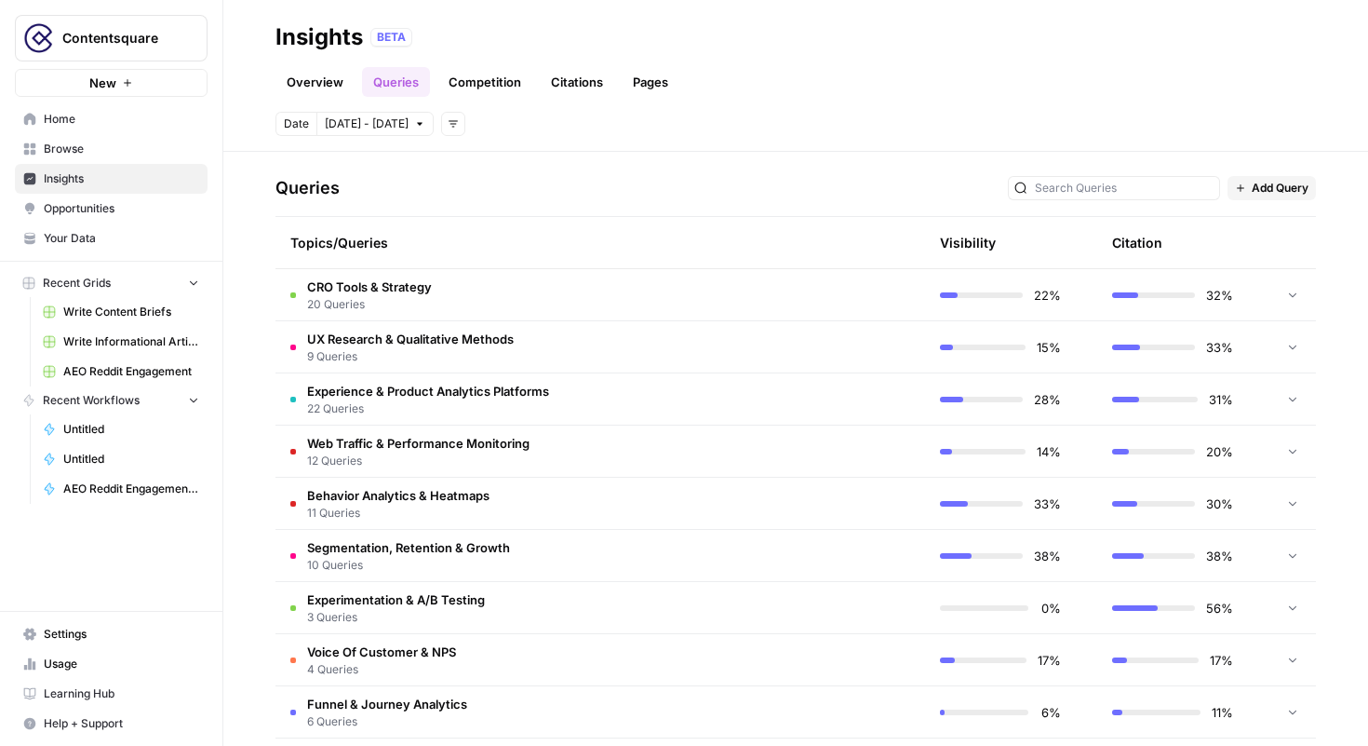
click at [454, 497] on span "Behavior Analytics & Heatmaps" at bounding box center [398, 495] width 182 height 19
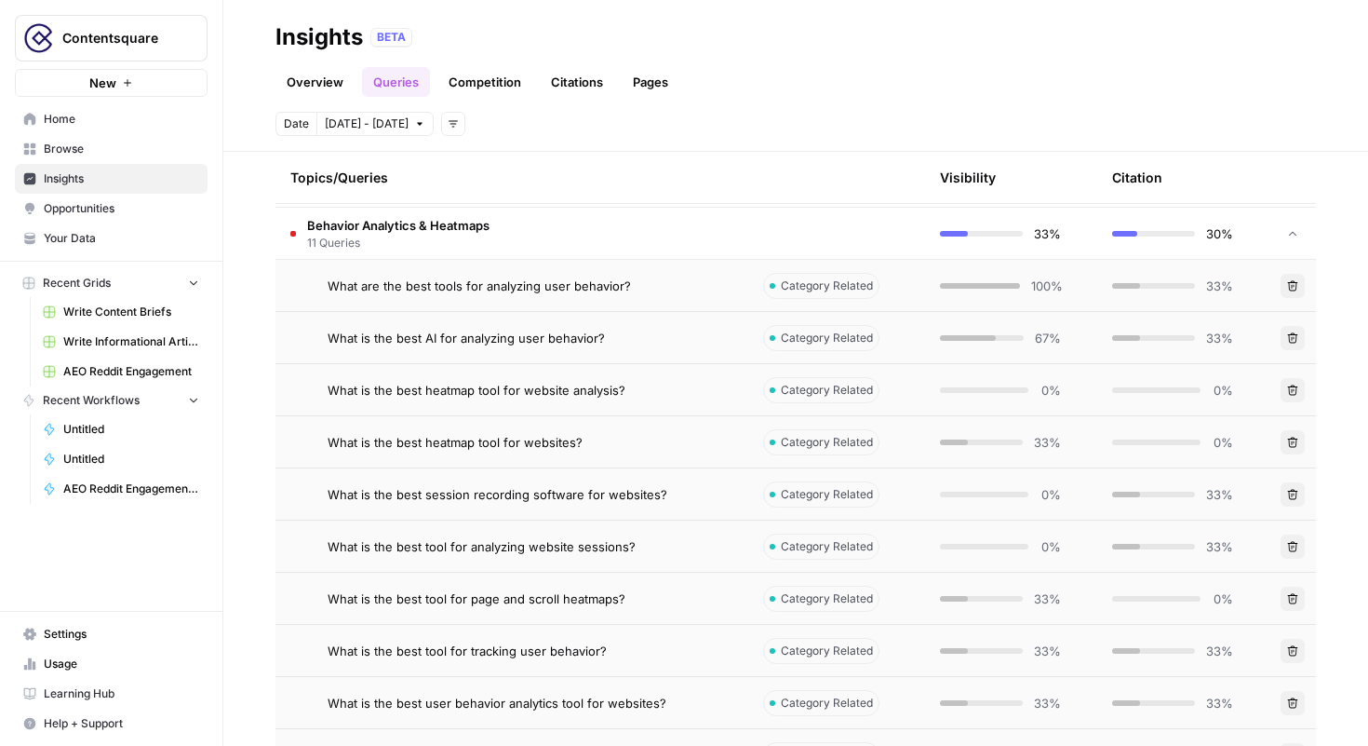
scroll to position [631, 0]
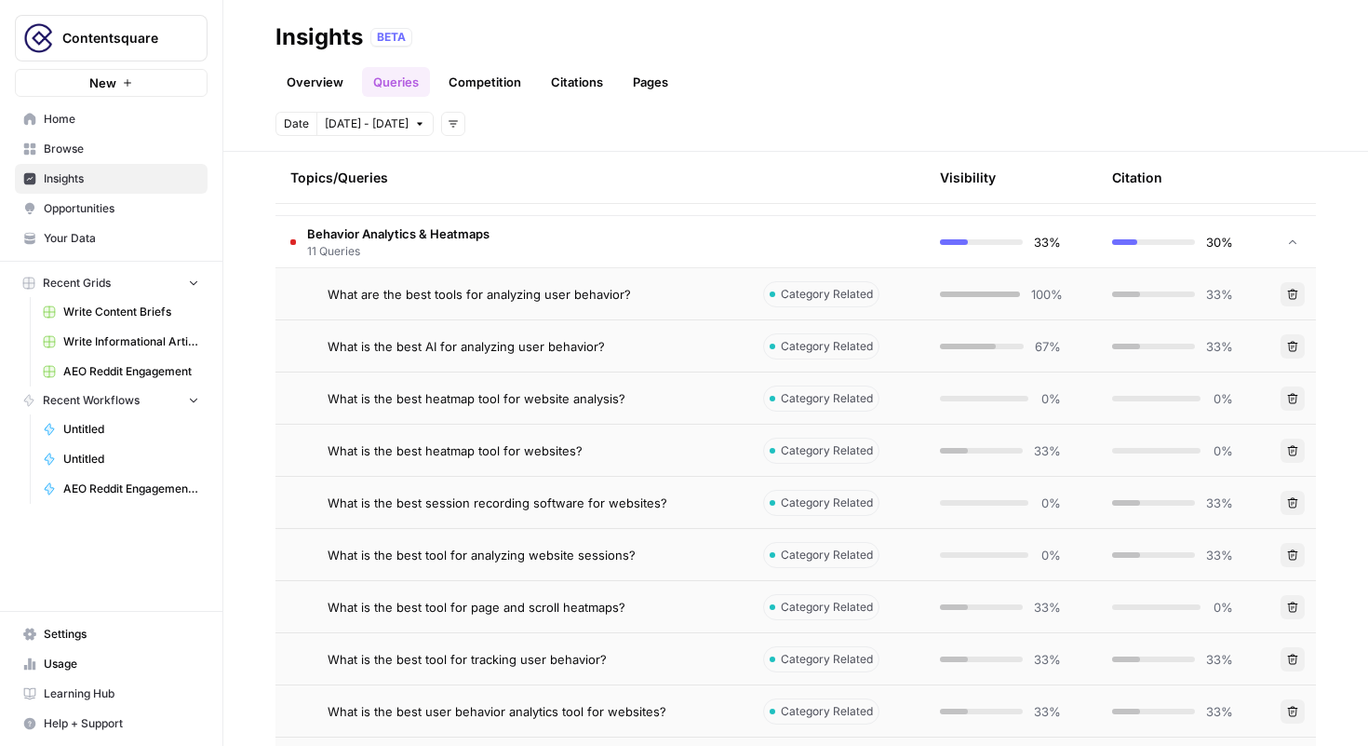
click at [632, 88] on link "Pages" at bounding box center [651, 82] width 58 height 30
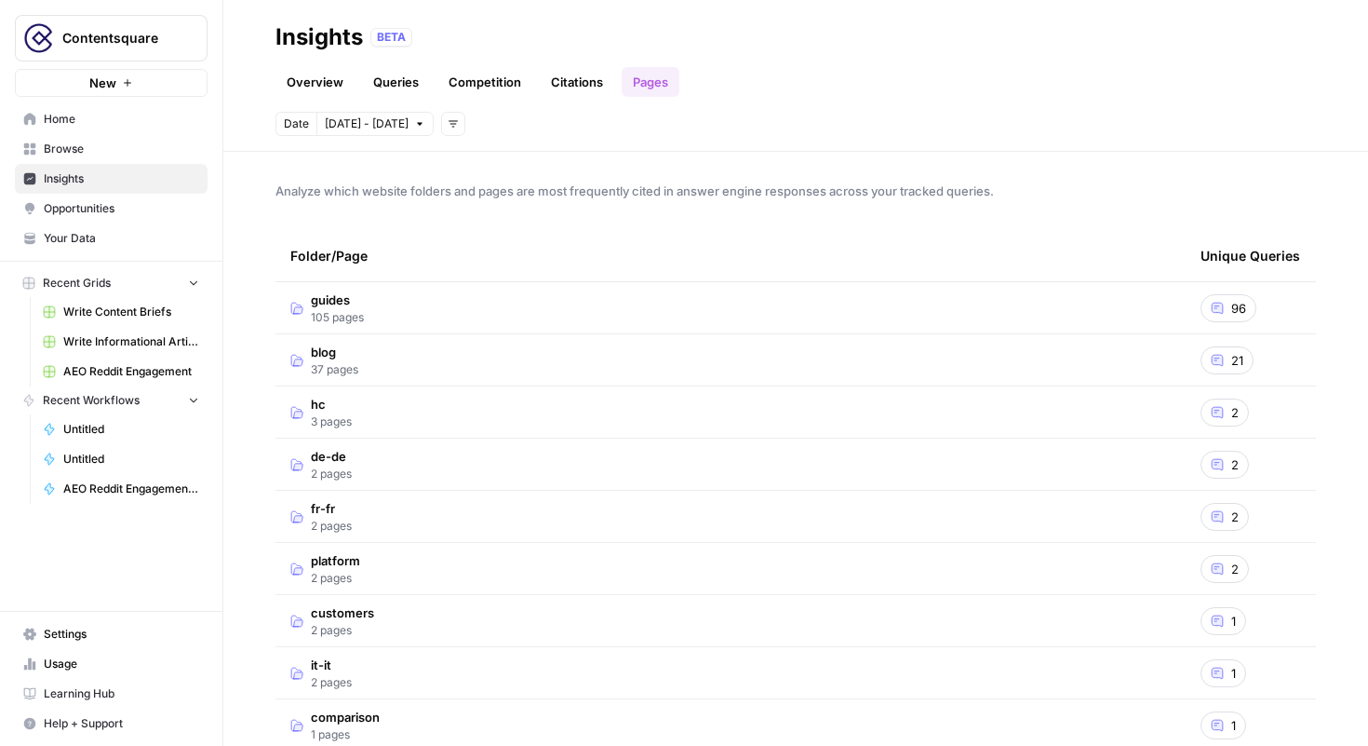
click at [1227, 307] on div "96" at bounding box center [1229, 308] width 56 height 28
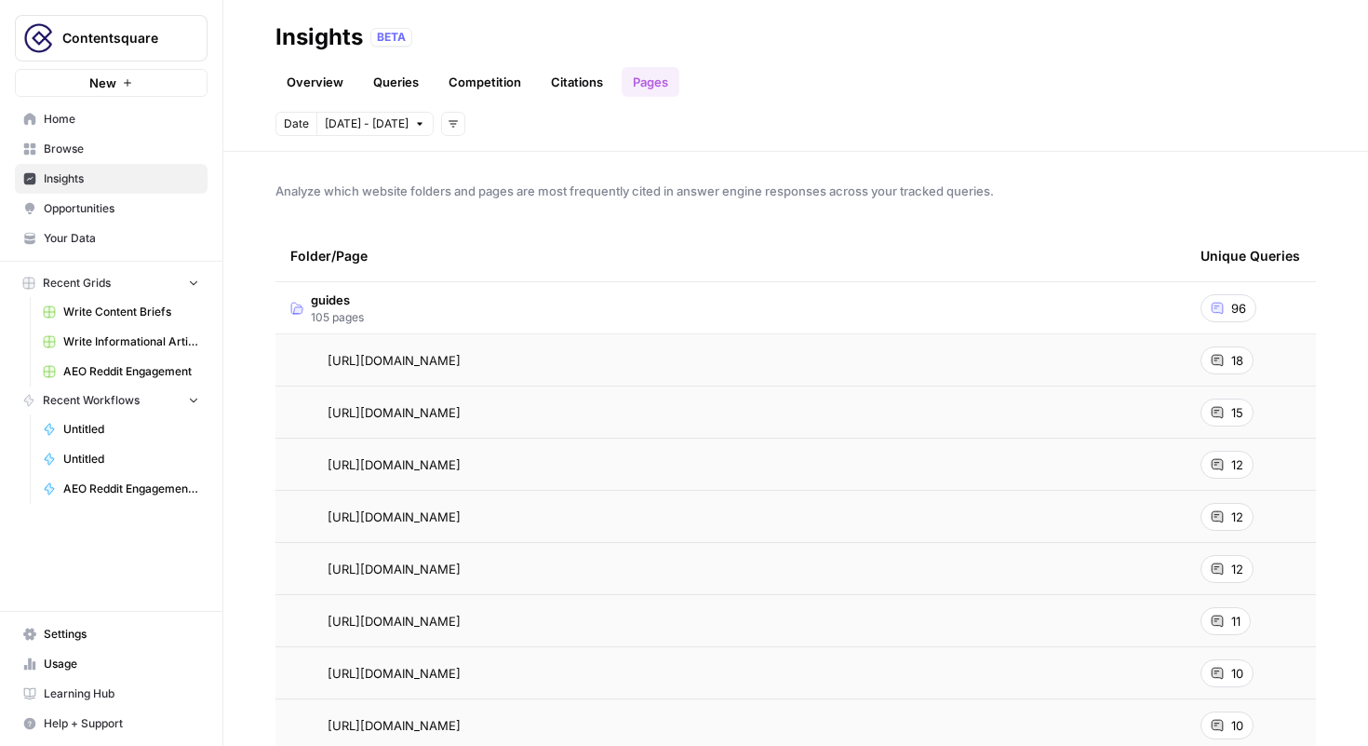
click at [1230, 357] on div "18" at bounding box center [1227, 360] width 53 height 28
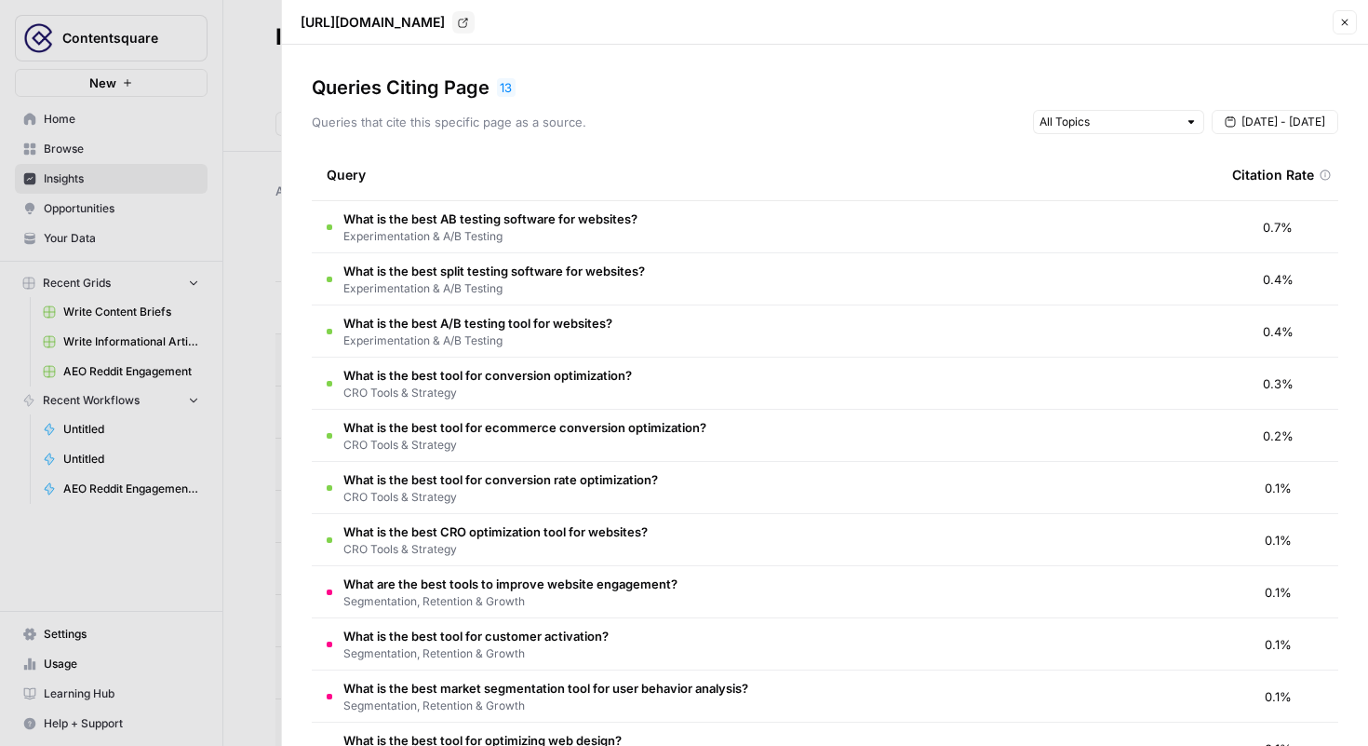
click at [259, 83] on div at bounding box center [684, 373] width 1368 height 746
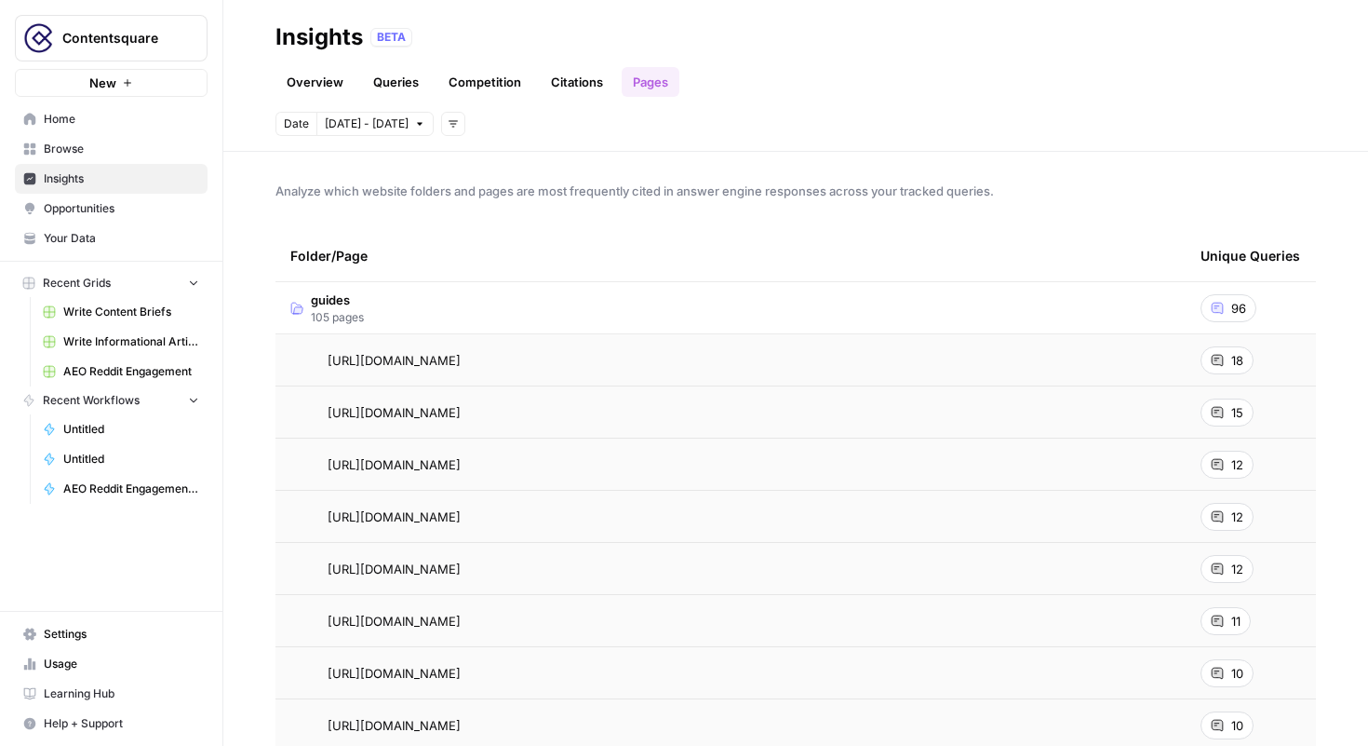
click at [391, 85] on link "Queries" at bounding box center [396, 82] width 68 height 30
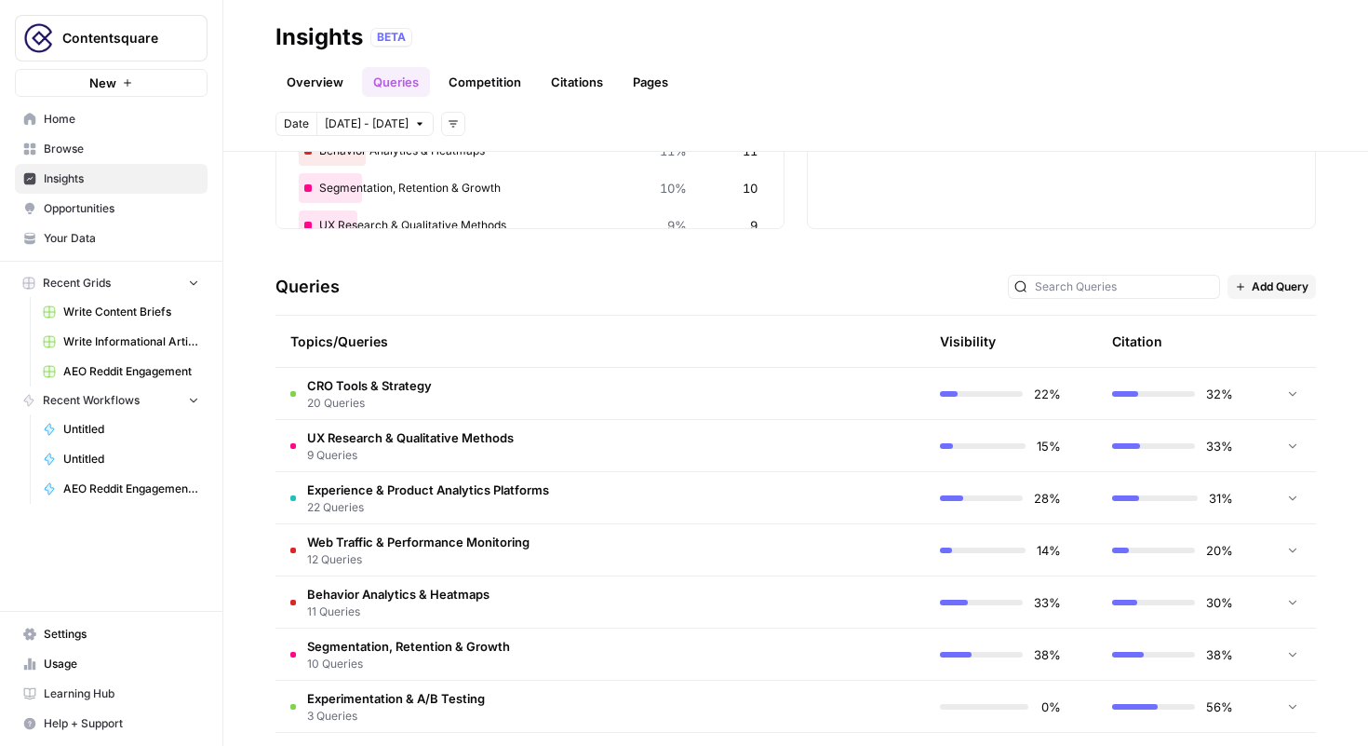
scroll to position [204, 0]
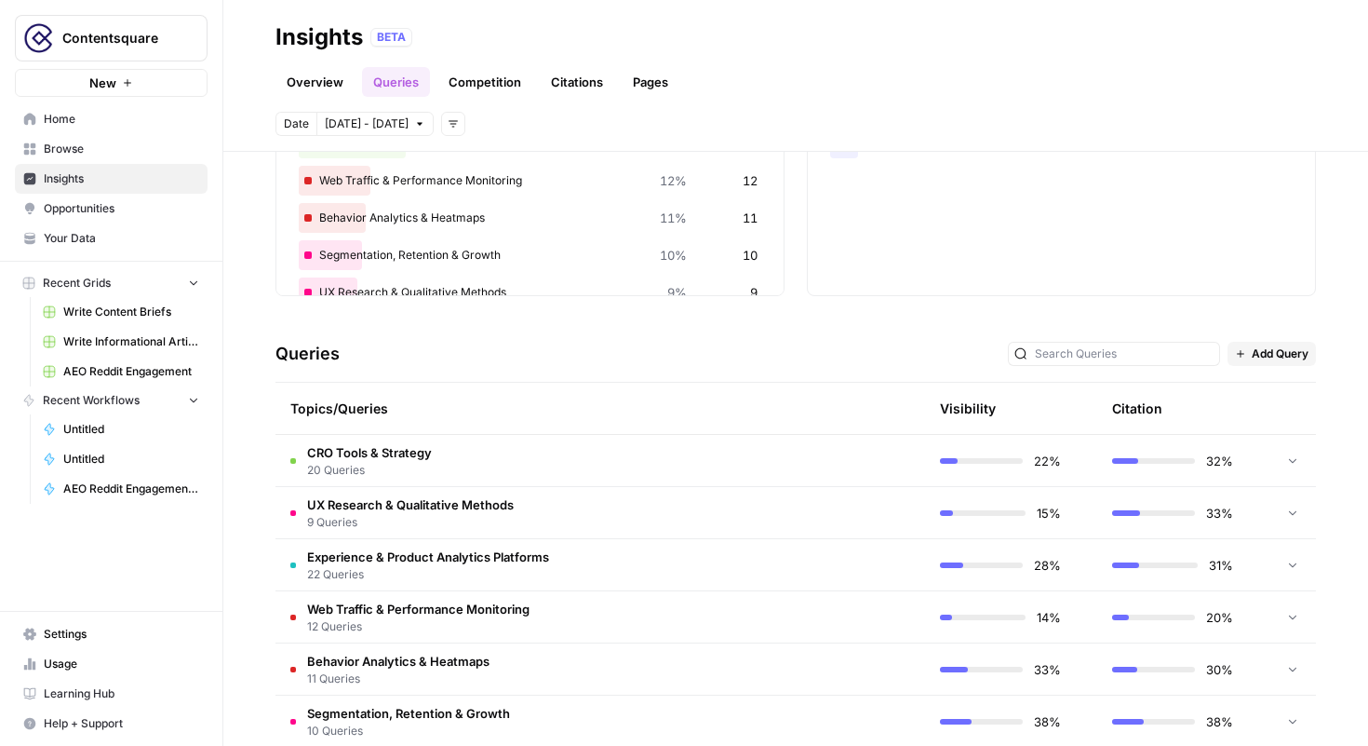
click at [578, 79] on link "Citations" at bounding box center [577, 82] width 74 height 30
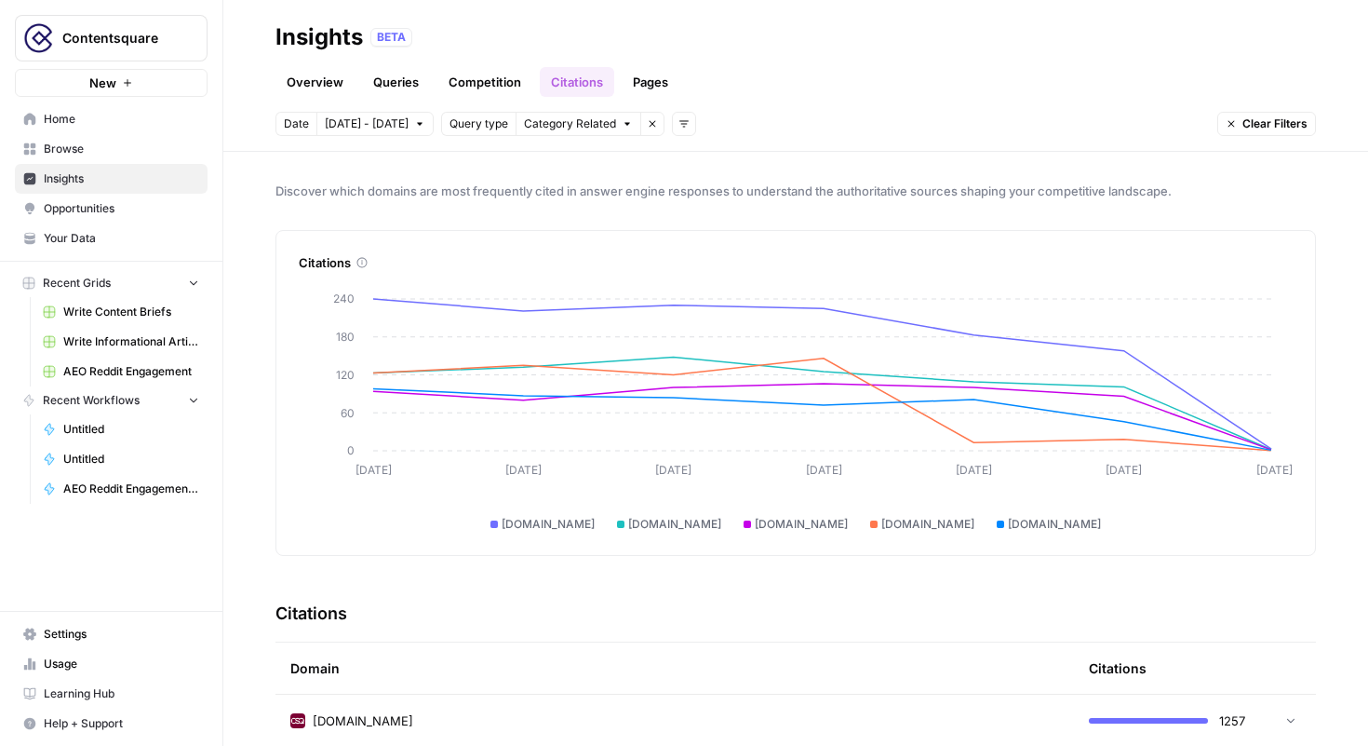
click at [387, 190] on span "Discover which domains are most frequently cited in answer engine responses to …" at bounding box center [796, 191] width 1041 height 19
copy span "Discover which domains are most frequently cited in answer engine responses to …"
click at [395, 85] on link "Queries" at bounding box center [396, 82] width 68 height 30
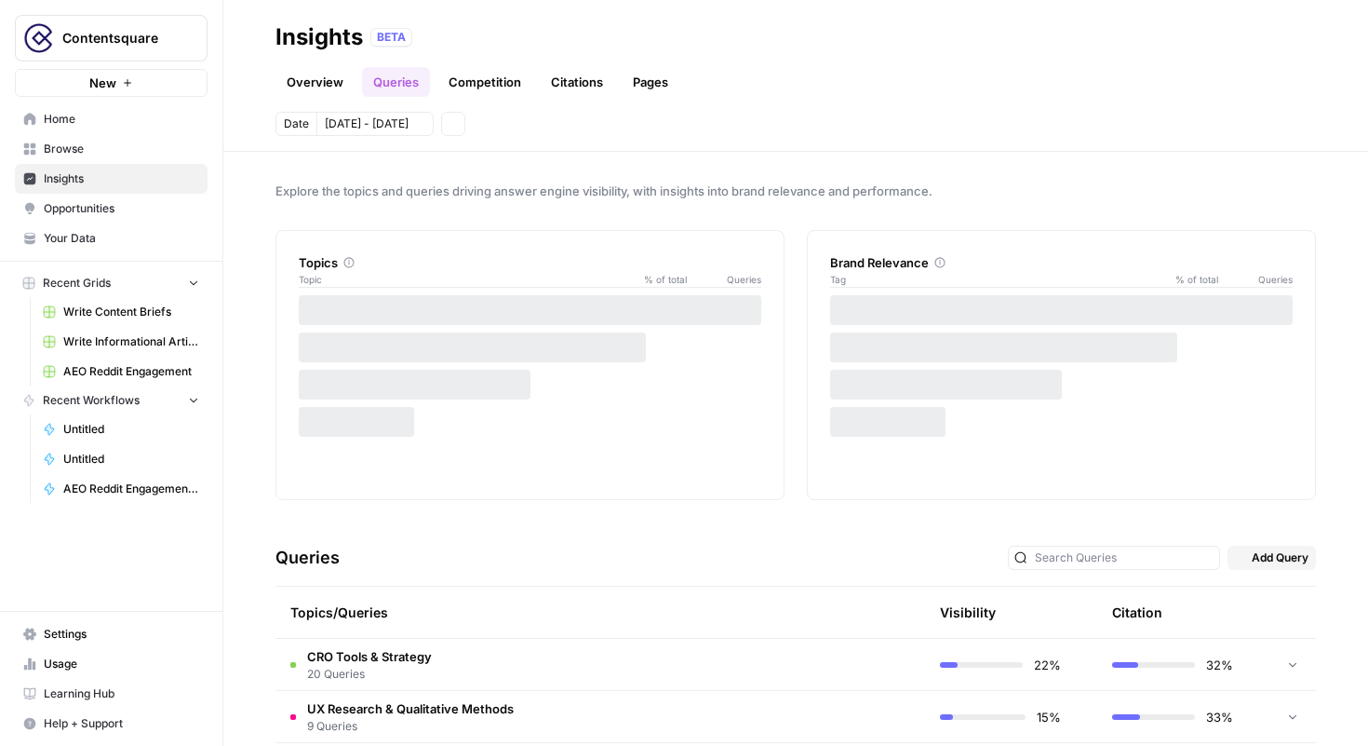
click at [333, 85] on link "Overview" at bounding box center [315, 82] width 79 height 30
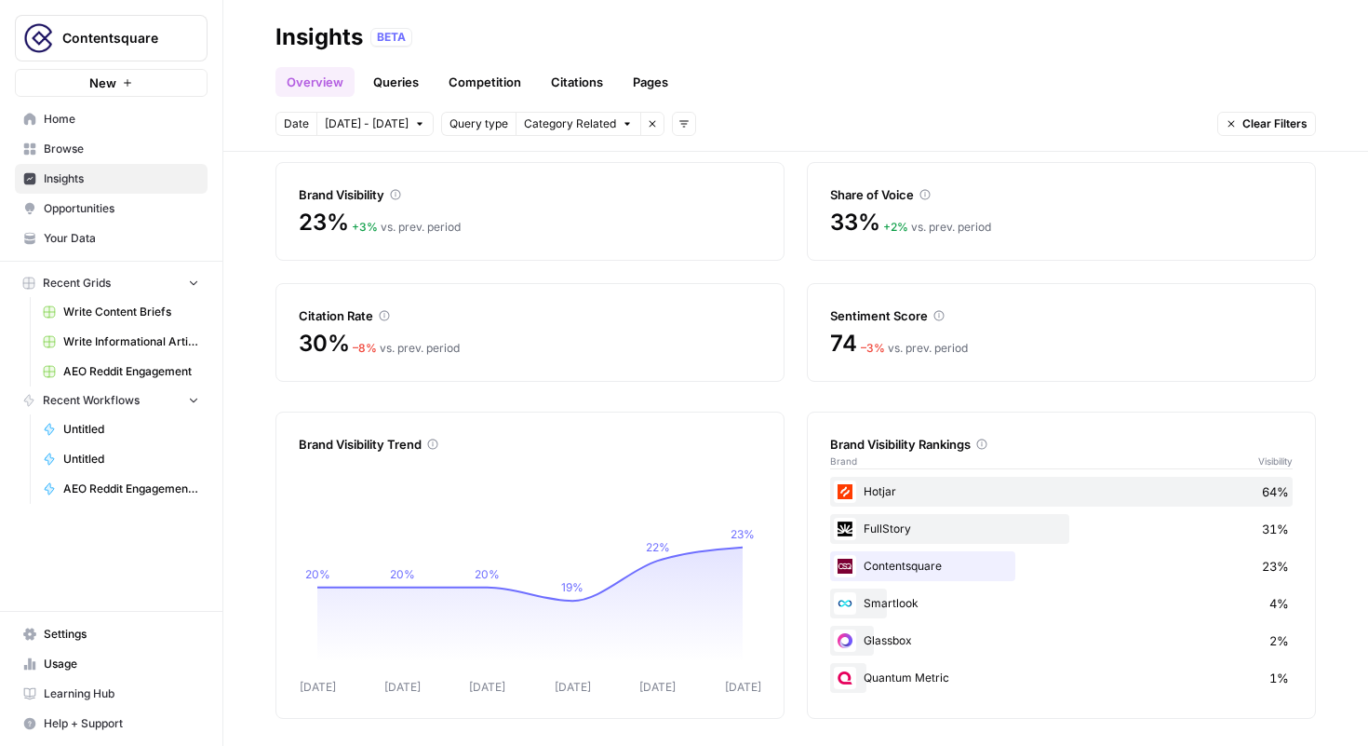
scroll to position [69, 0]
click at [396, 83] on link "Queries" at bounding box center [396, 82] width 68 height 30
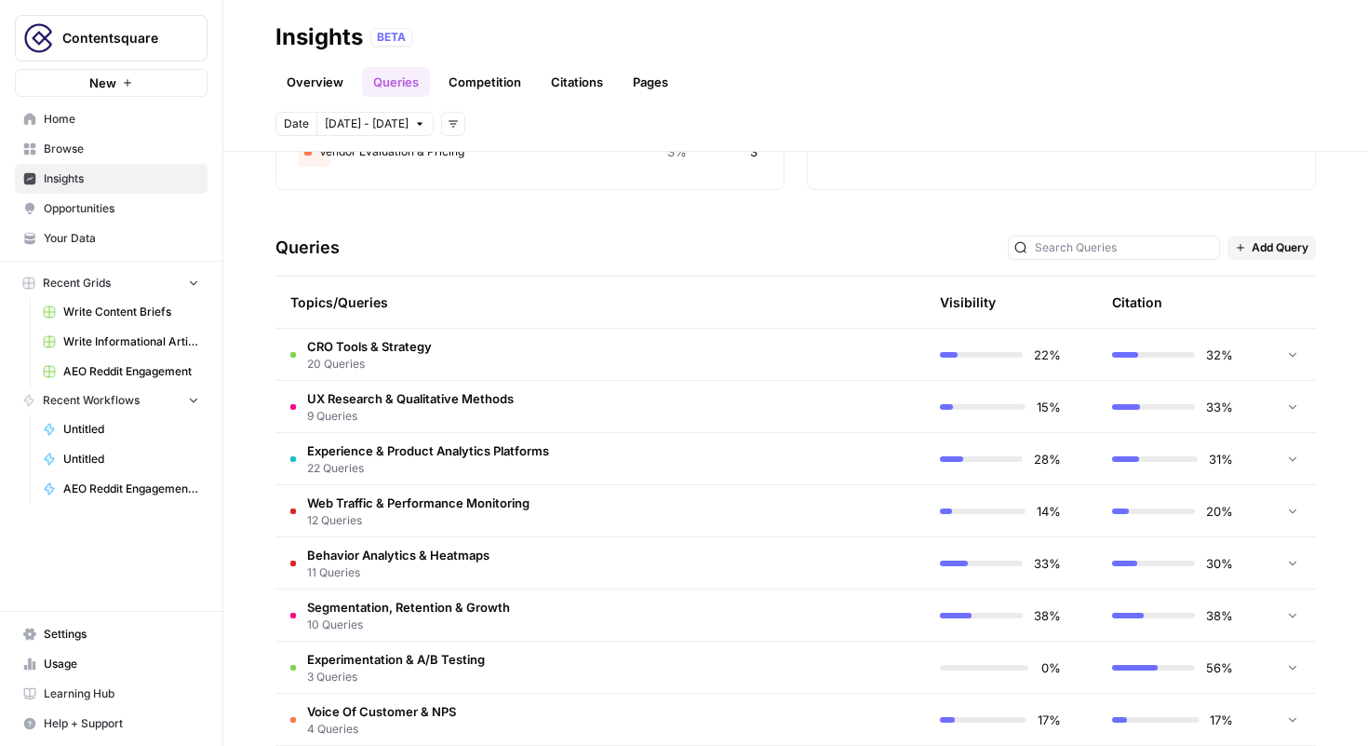
scroll to position [313, 0]
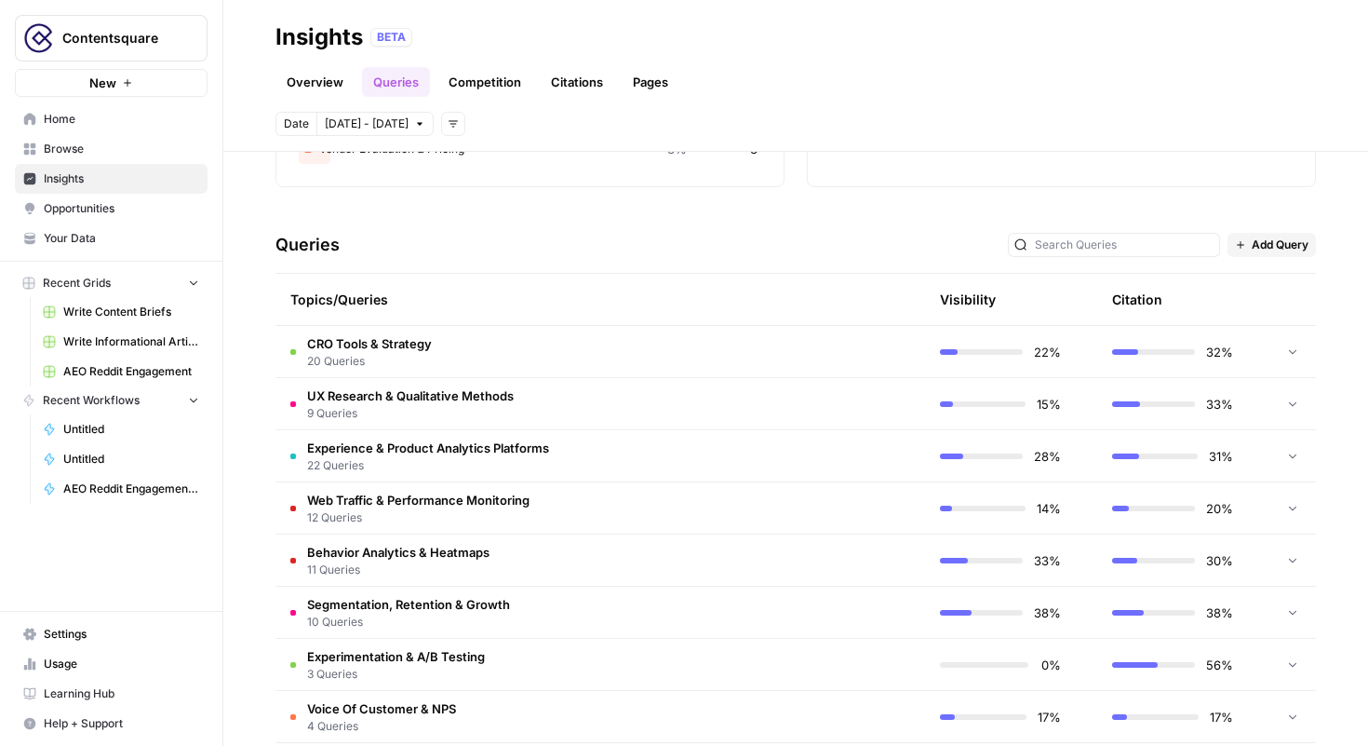
click at [398, 395] on span "UX Research & Qualitative Methods" at bounding box center [410, 395] width 207 height 19
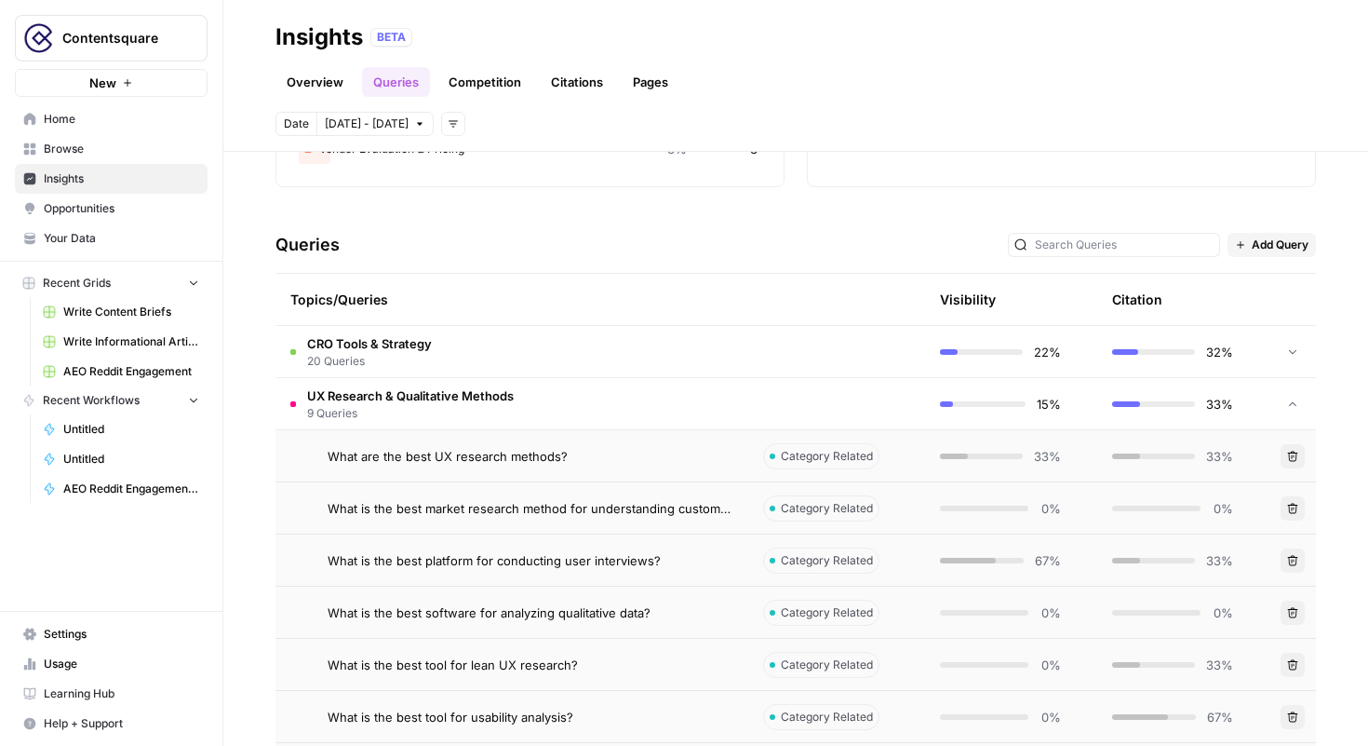
click at [515, 456] on span "What are the best UX research methods?" at bounding box center [448, 456] width 240 height 19
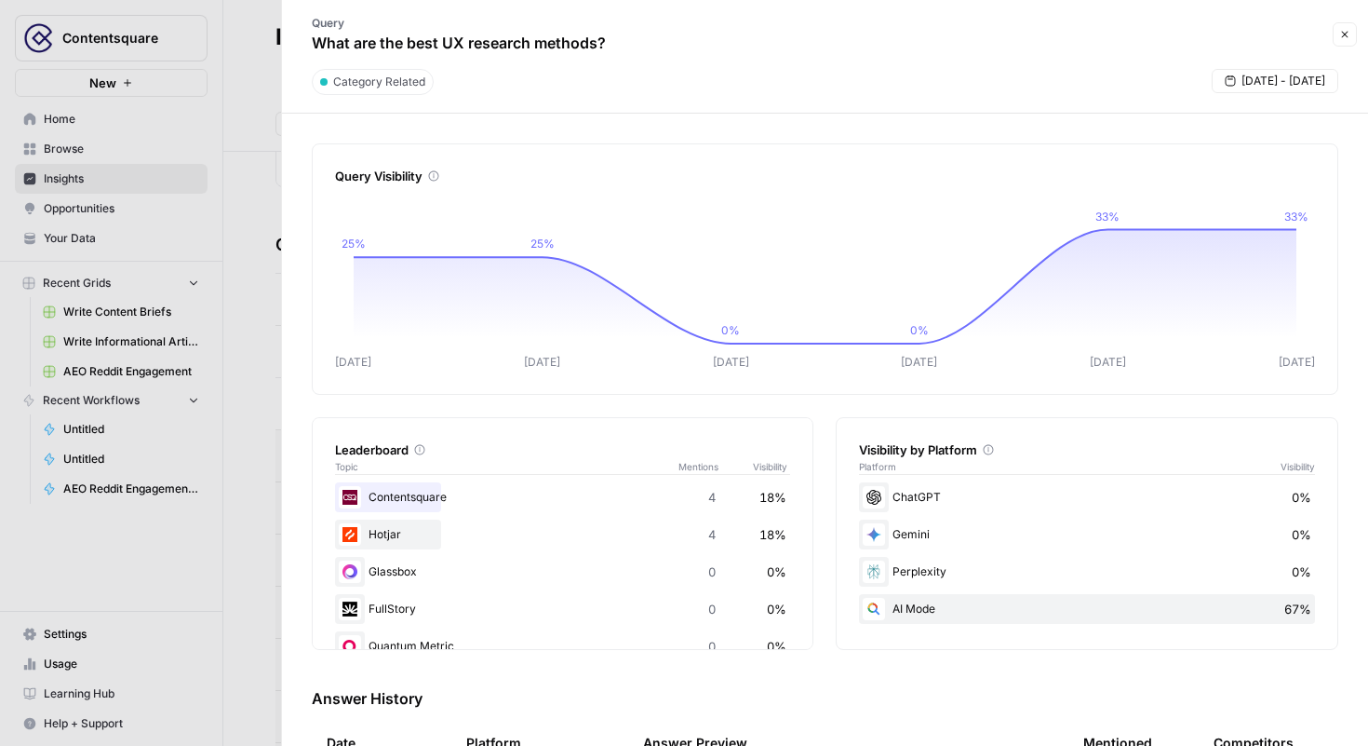
click at [1343, 32] on icon "button" at bounding box center [1345, 34] width 11 height 11
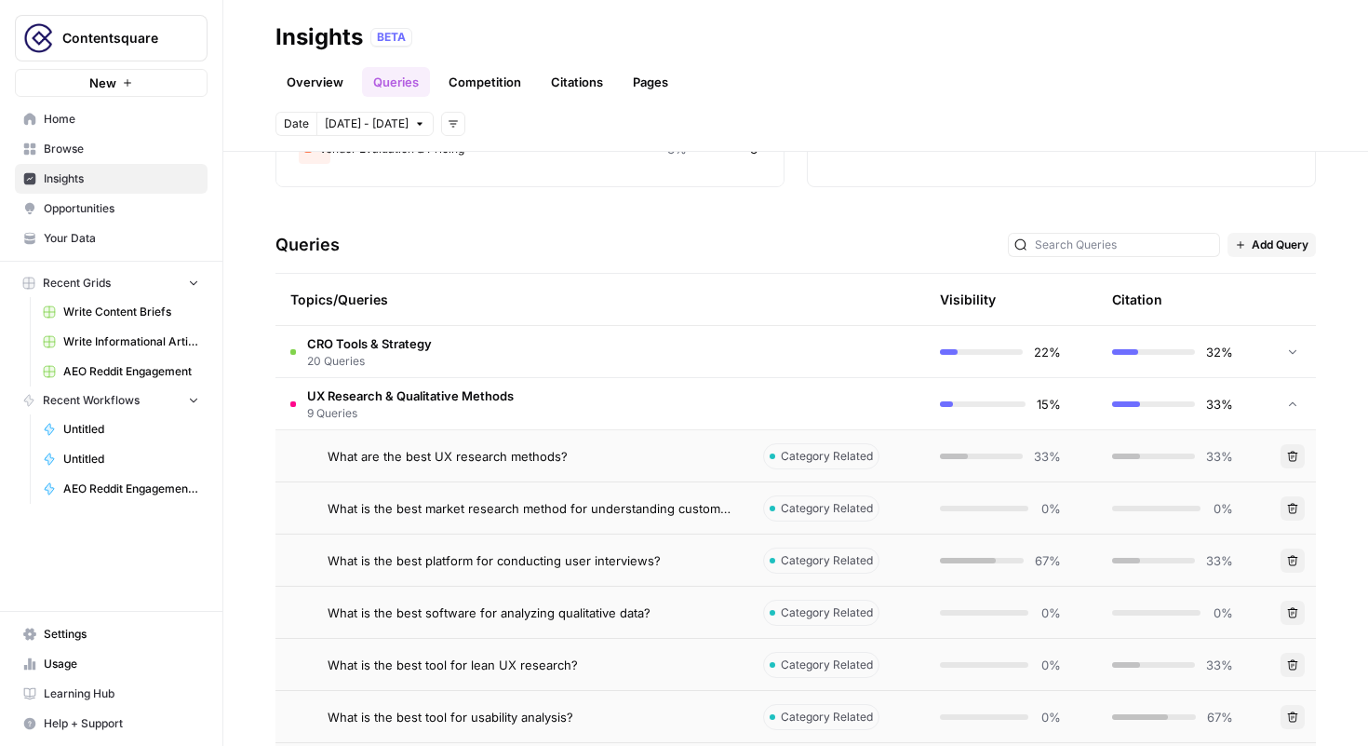
click at [540, 85] on link "Citations" at bounding box center [577, 82] width 74 height 30
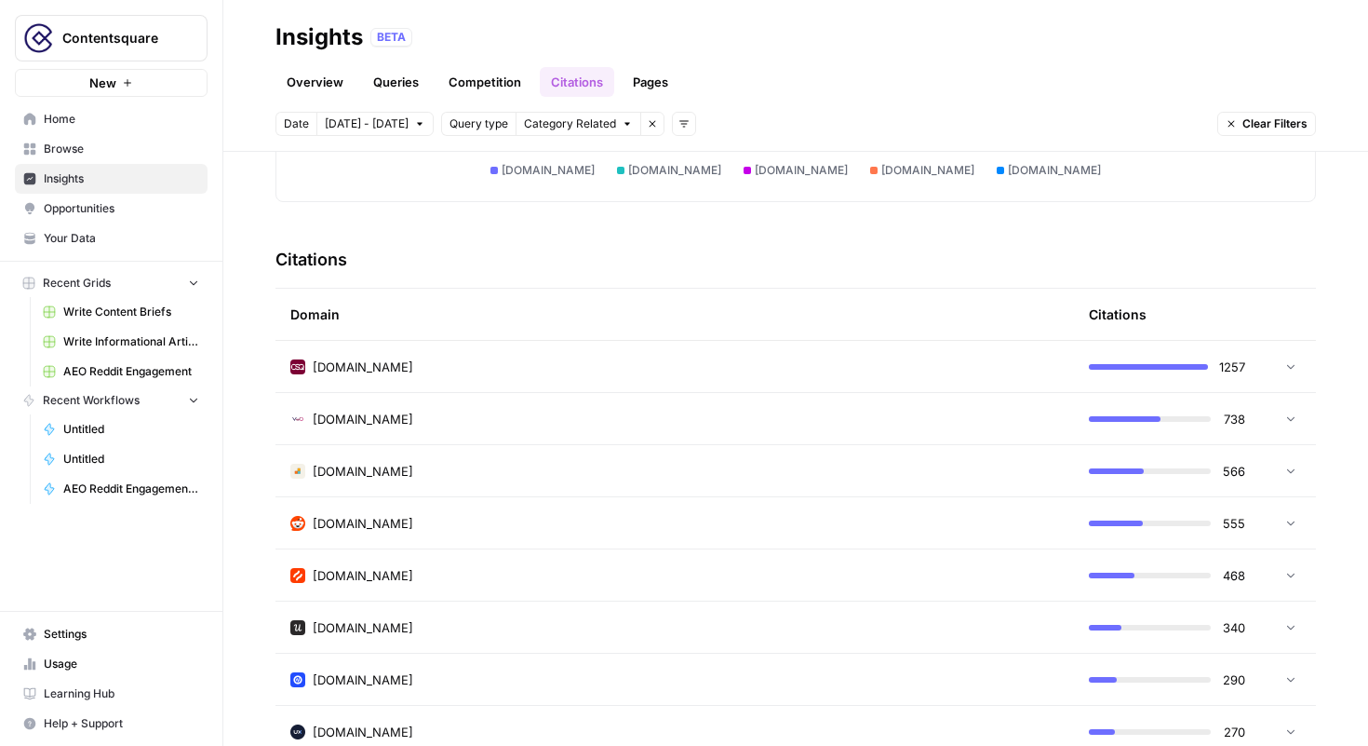
scroll to position [348, 0]
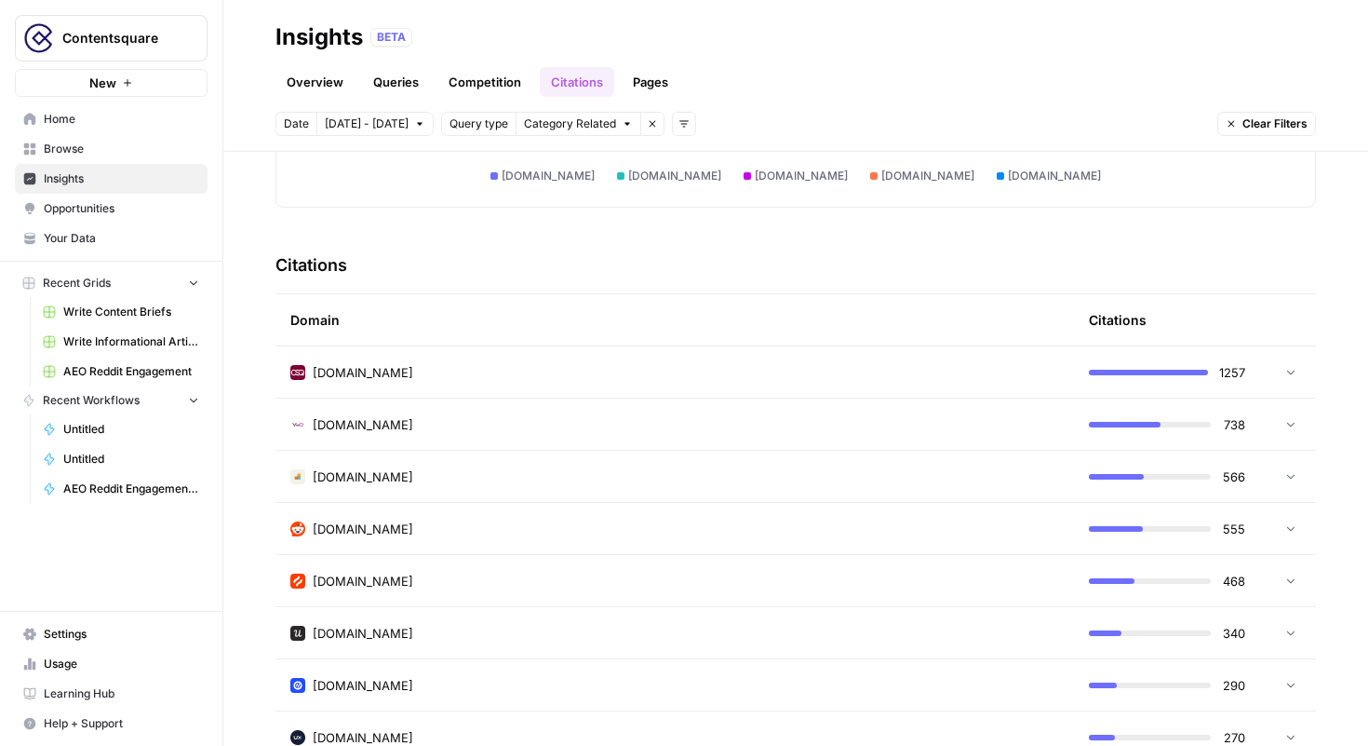
click at [1292, 370] on icon at bounding box center [1290, 372] width 7 height 5
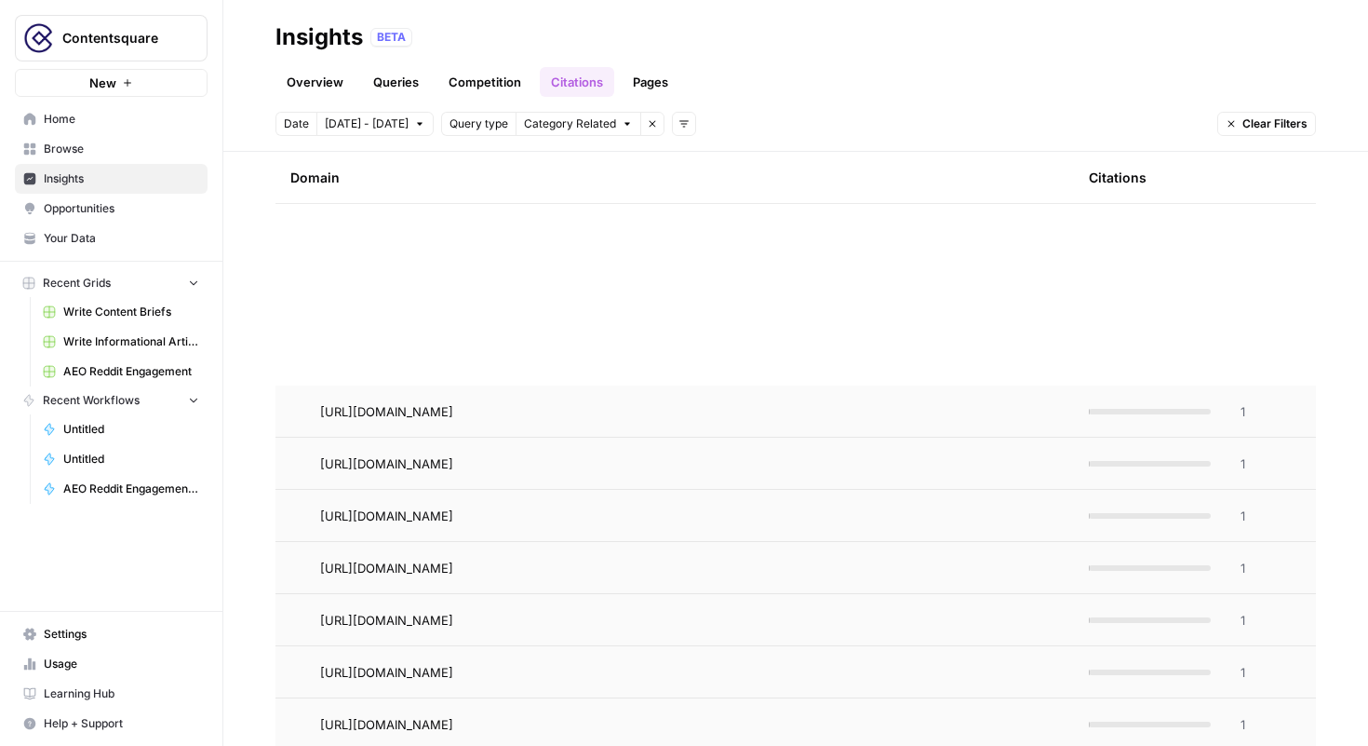
scroll to position [4734, 0]
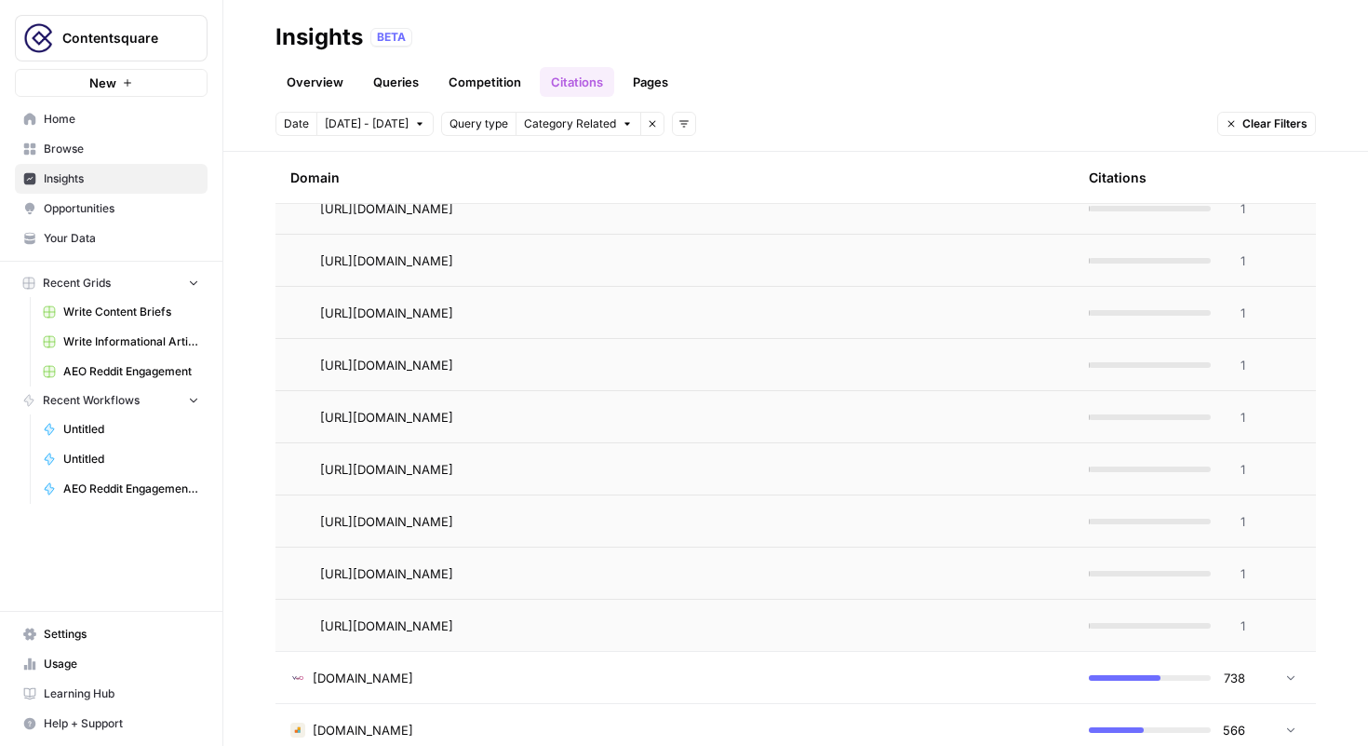
click at [653, 79] on link "Pages" at bounding box center [651, 82] width 58 height 30
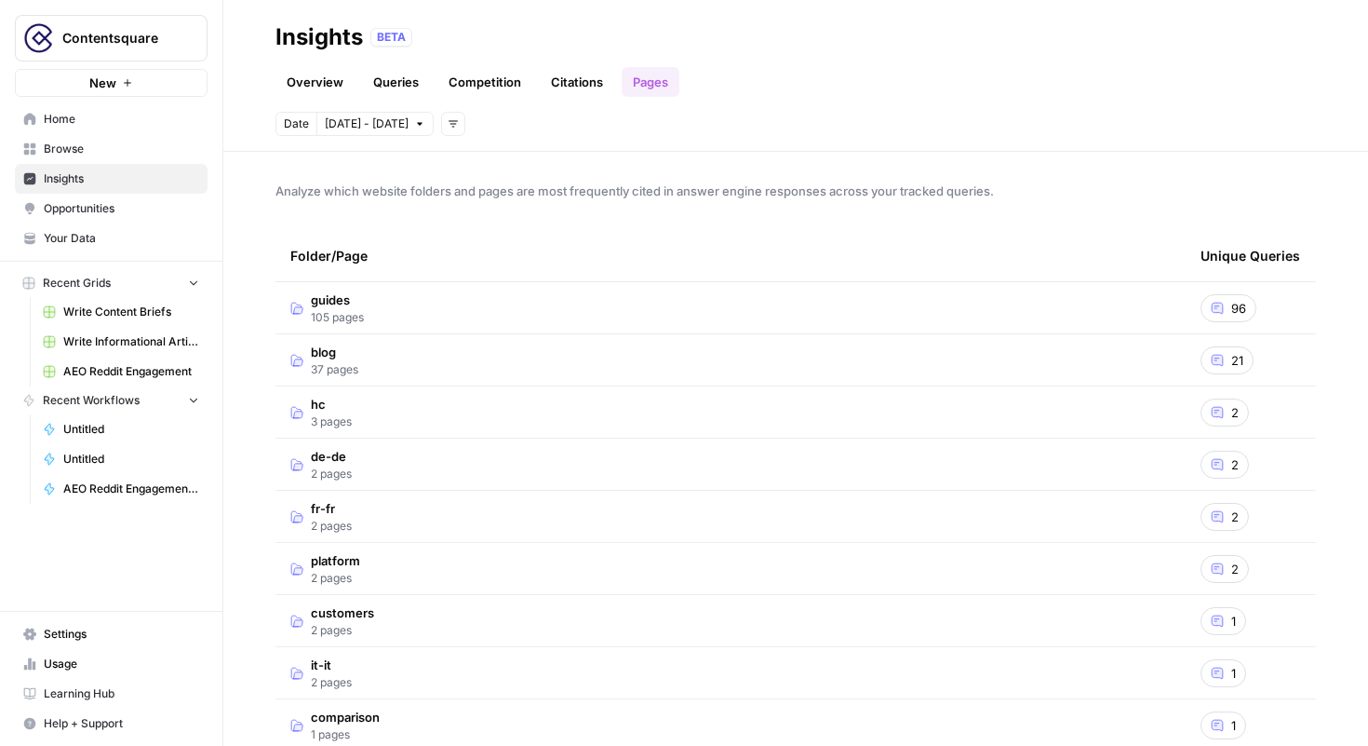
click at [1039, 302] on td "guides 105 pages" at bounding box center [731, 307] width 910 height 51
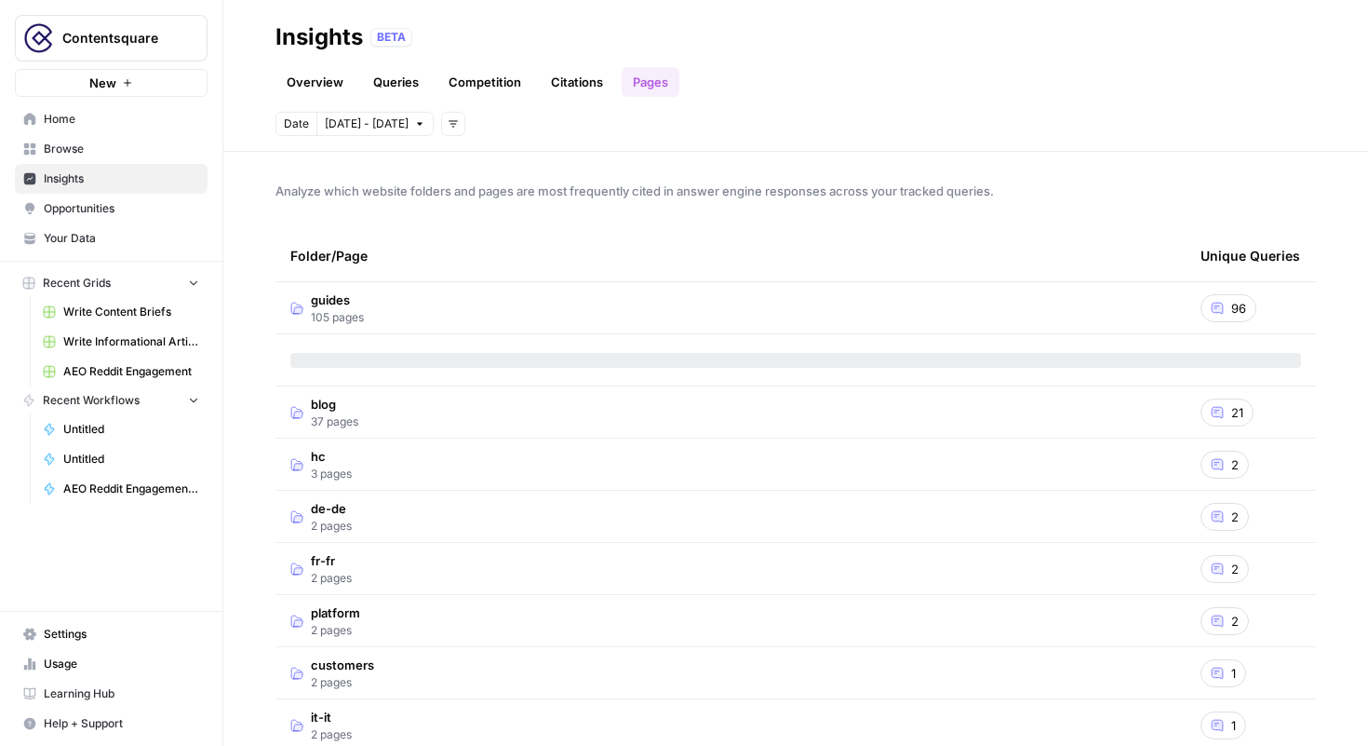
click at [632, 190] on span "Analyze which website folders and pages are most frequently cited in answer eng…" at bounding box center [796, 191] width 1041 height 19
copy span "Analyze which website folders and pages are most frequently cited in answer eng…"
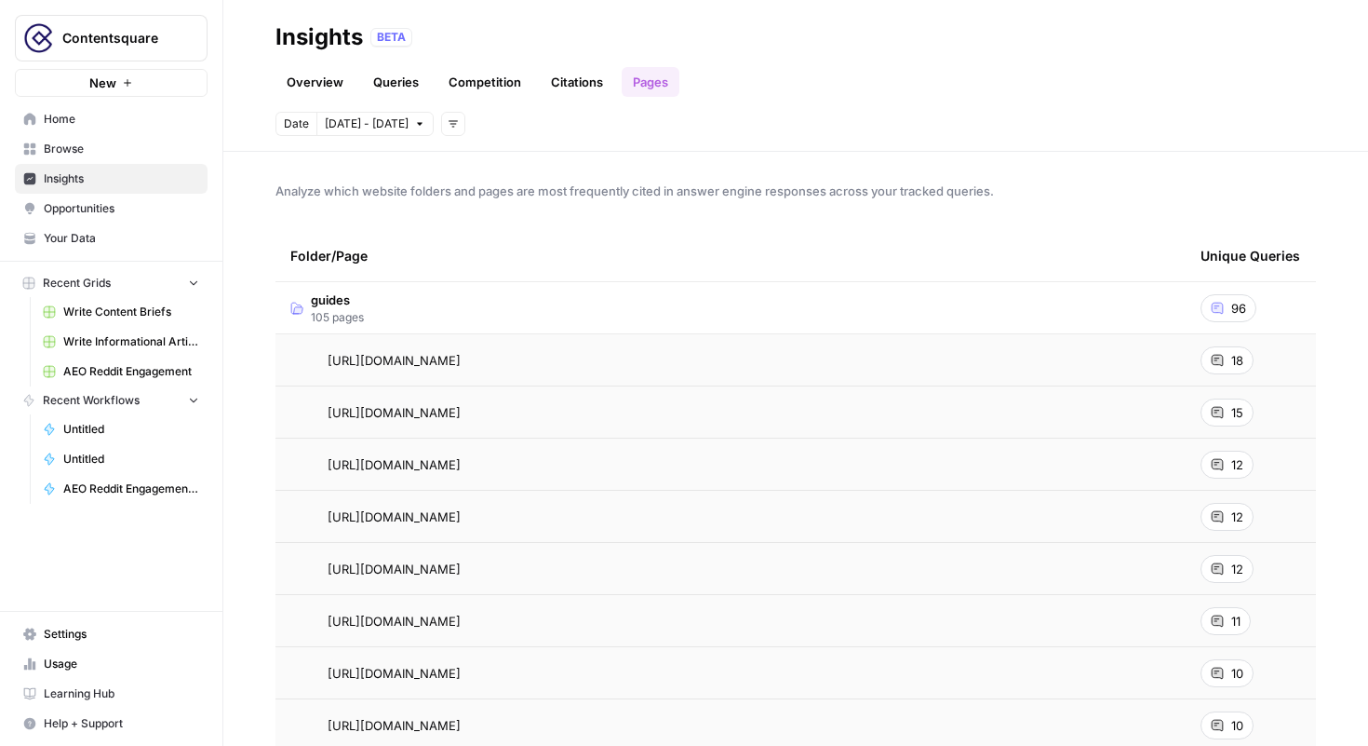
click at [1228, 358] on div "18" at bounding box center [1227, 360] width 53 height 28
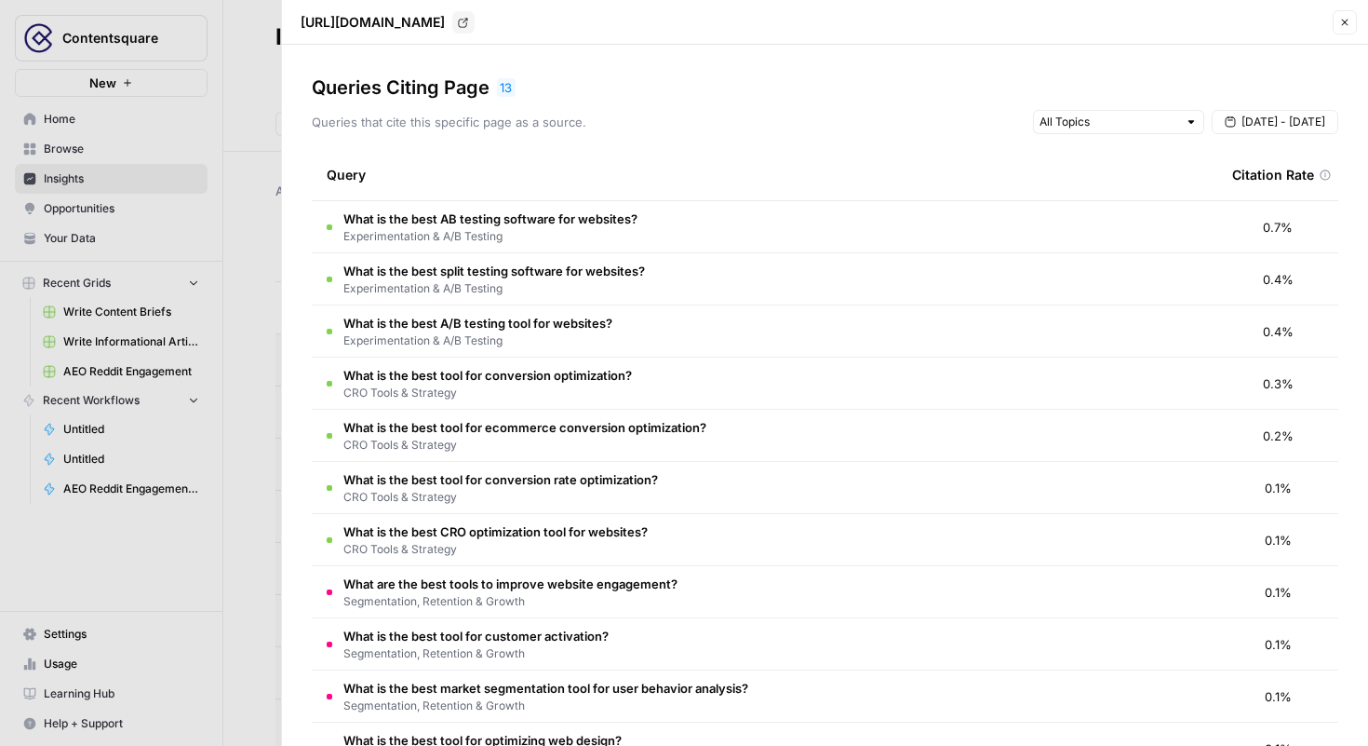
click at [255, 89] on div at bounding box center [684, 373] width 1368 height 746
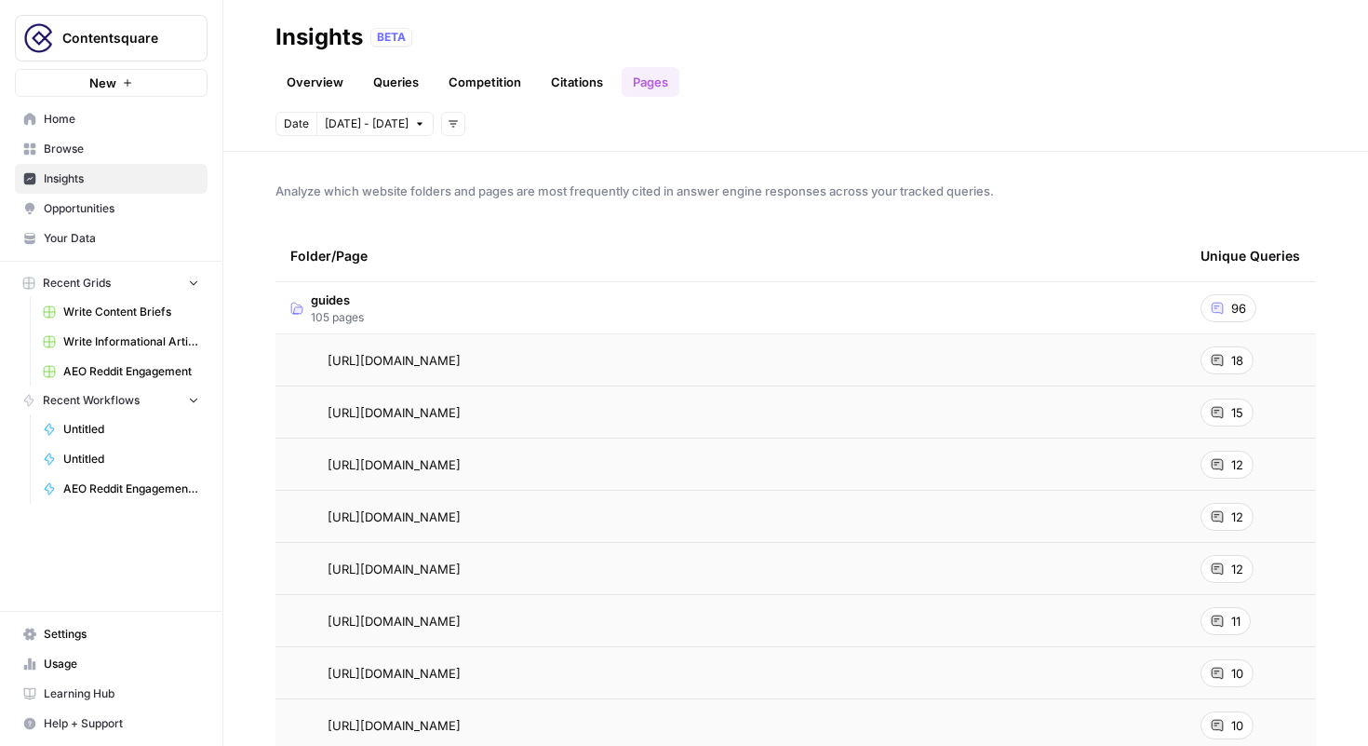
click at [586, 86] on link "Citations" at bounding box center [577, 82] width 74 height 30
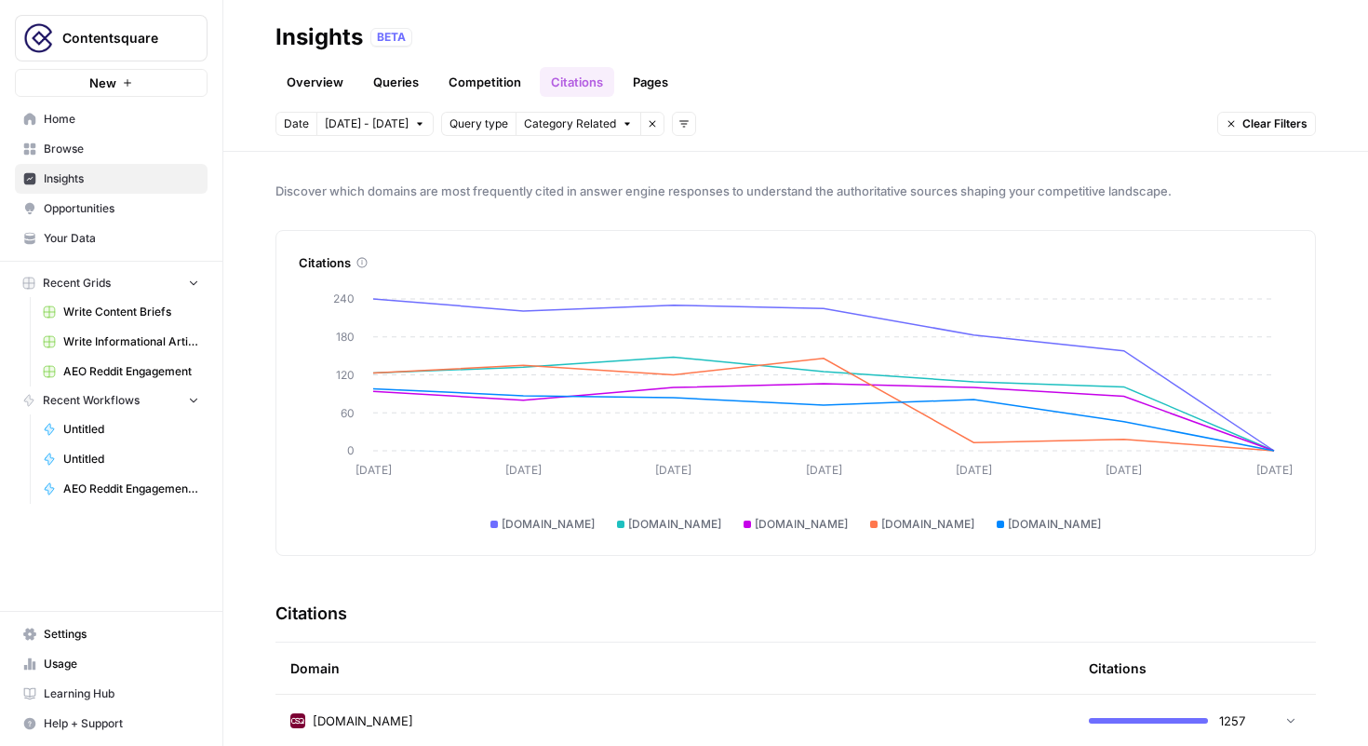
click at [396, 81] on link "Queries" at bounding box center [396, 82] width 68 height 30
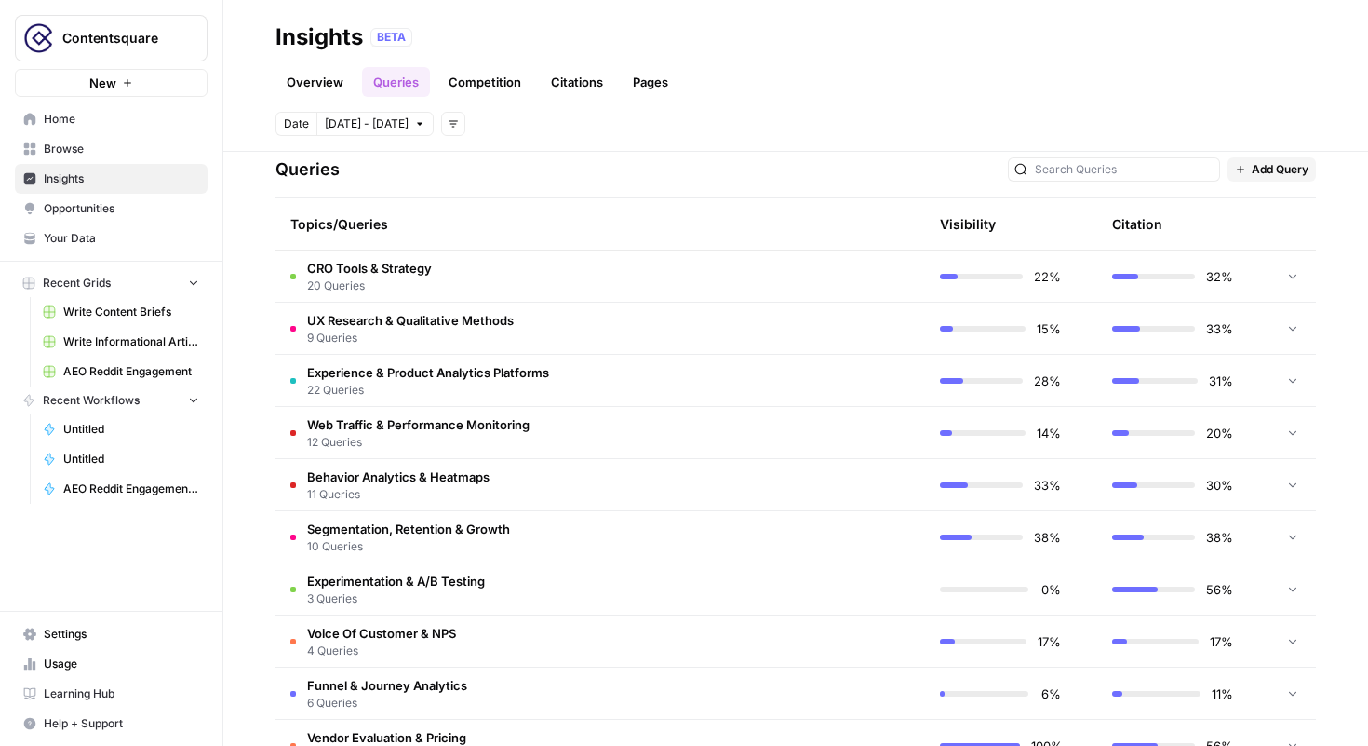
scroll to position [406, 0]
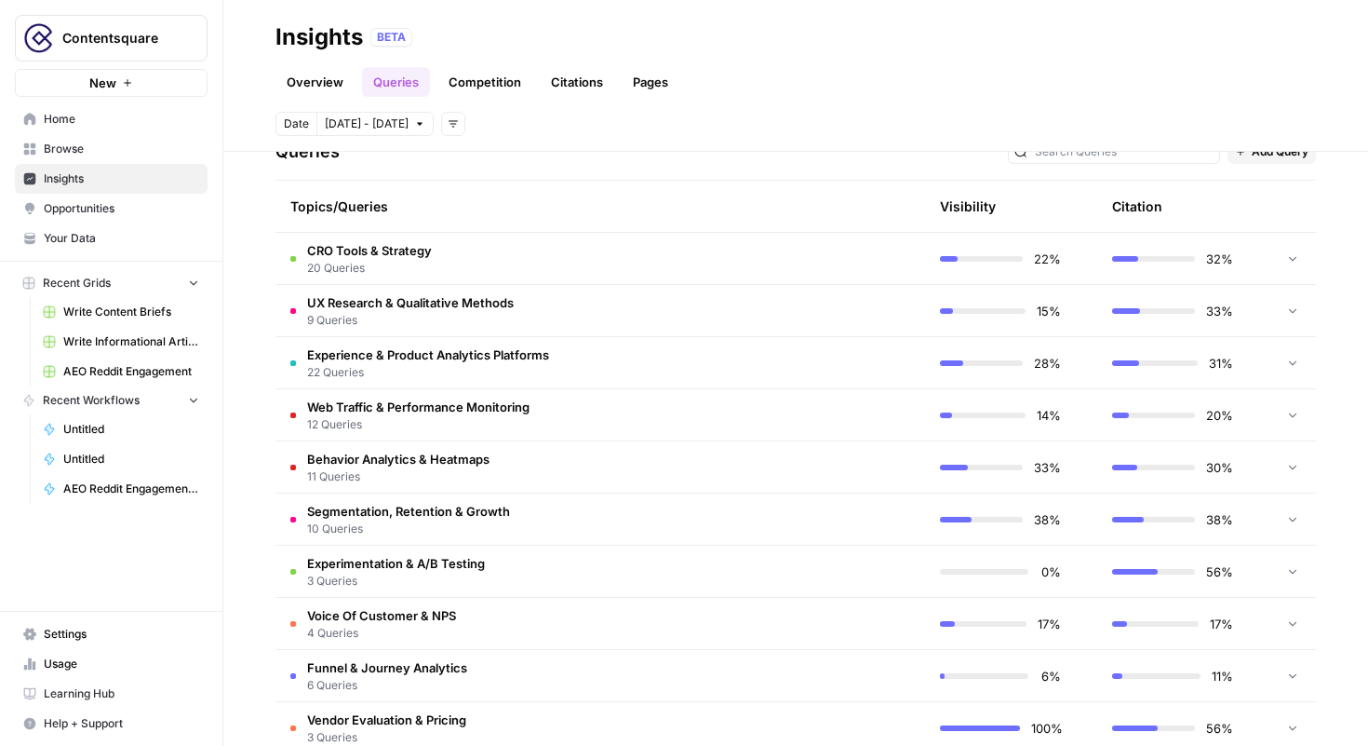
click at [1277, 261] on td at bounding box center [1293, 258] width 47 height 51
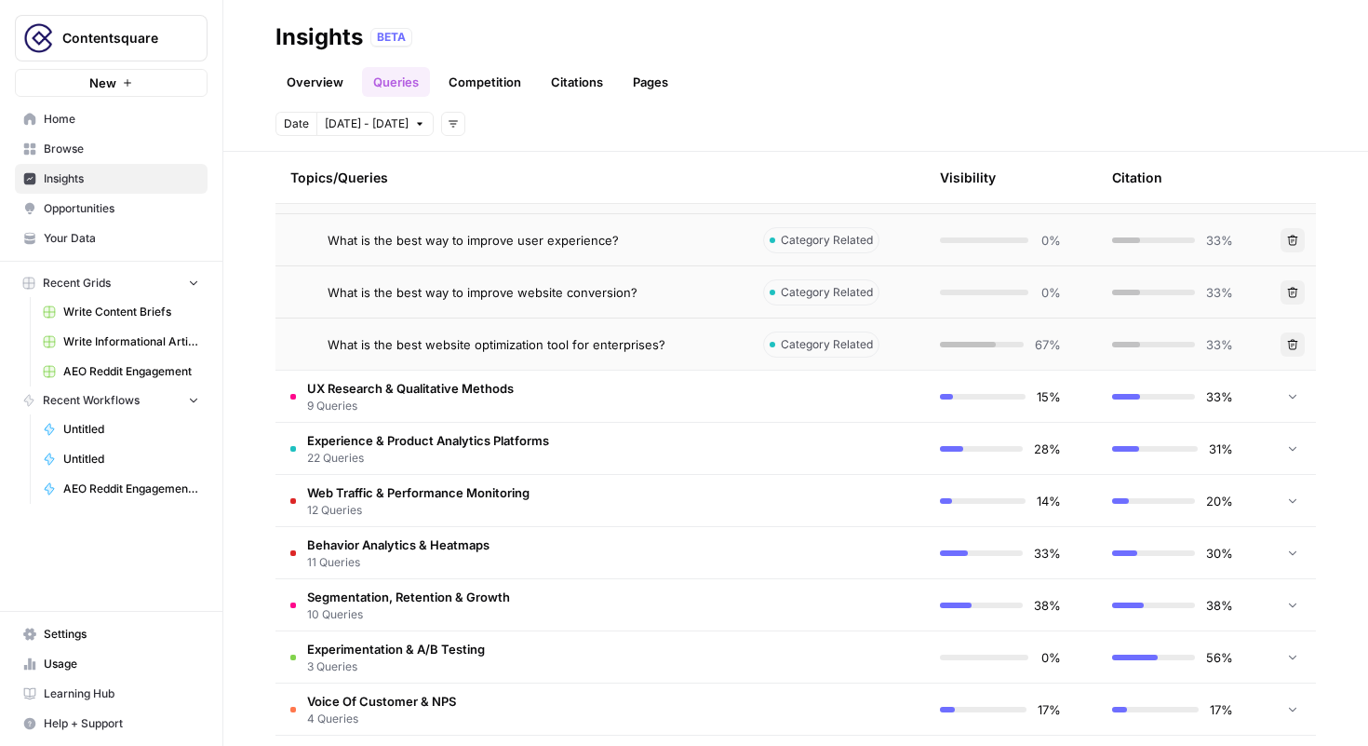
scroll to position [1487, 0]
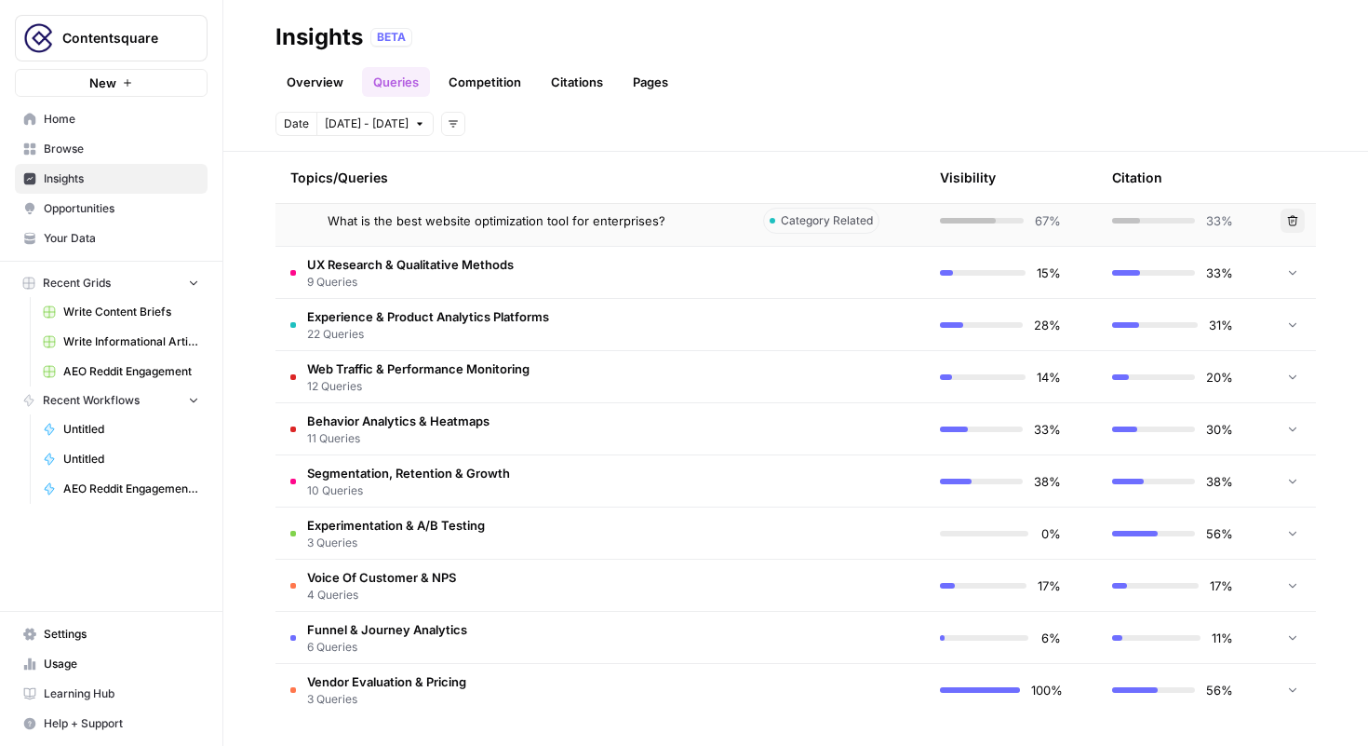
click at [588, 427] on td "Behavior Analytics & Heatmaps 11 Queries" at bounding box center [512, 428] width 473 height 51
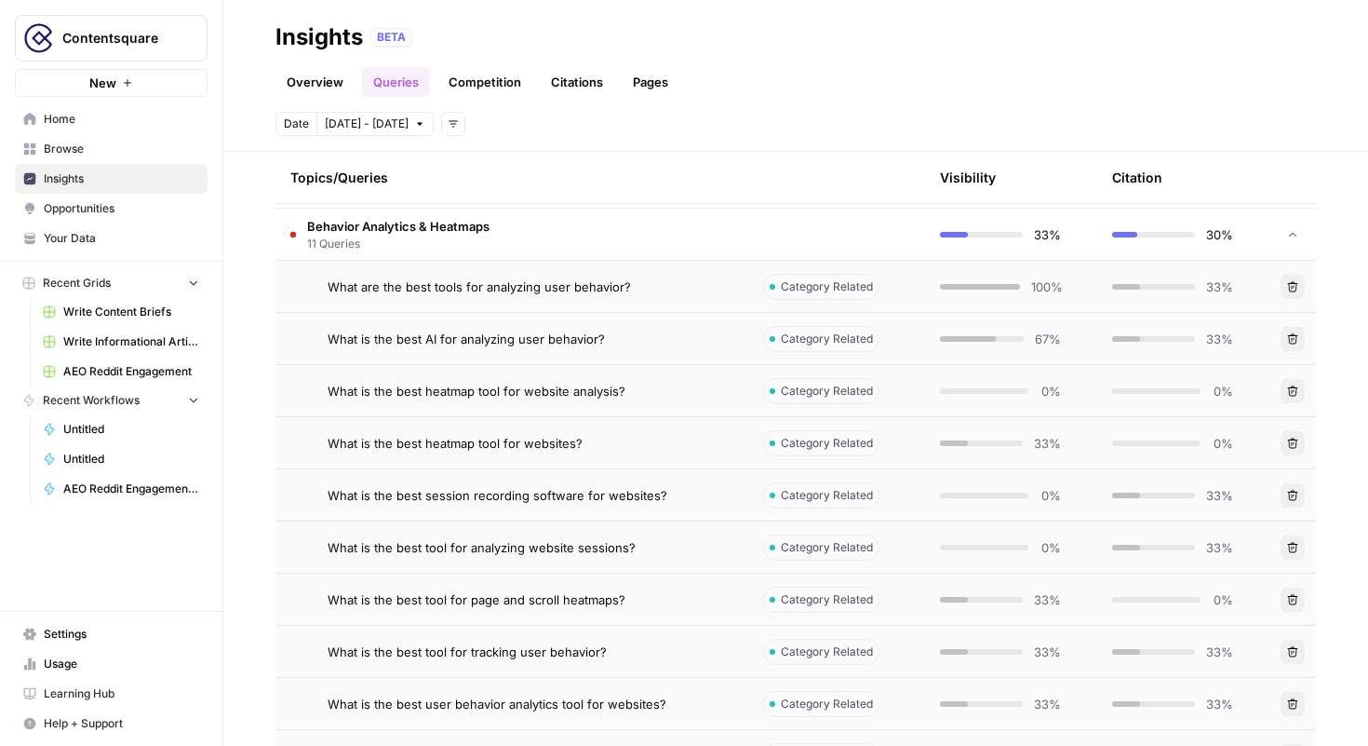
scroll to position [1668, 0]
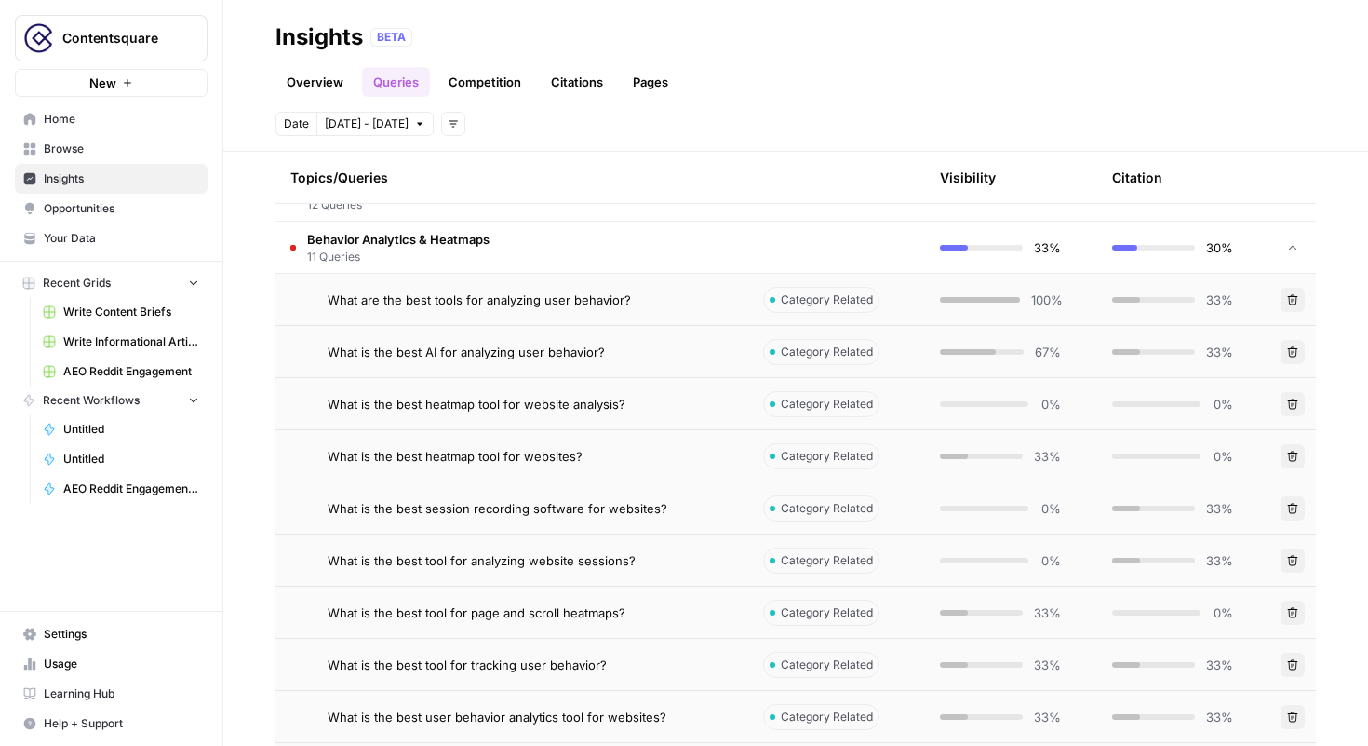
click at [465, 299] on span "What are the best tools for analyzing user behavior?" at bounding box center [479, 299] width 303 height 19
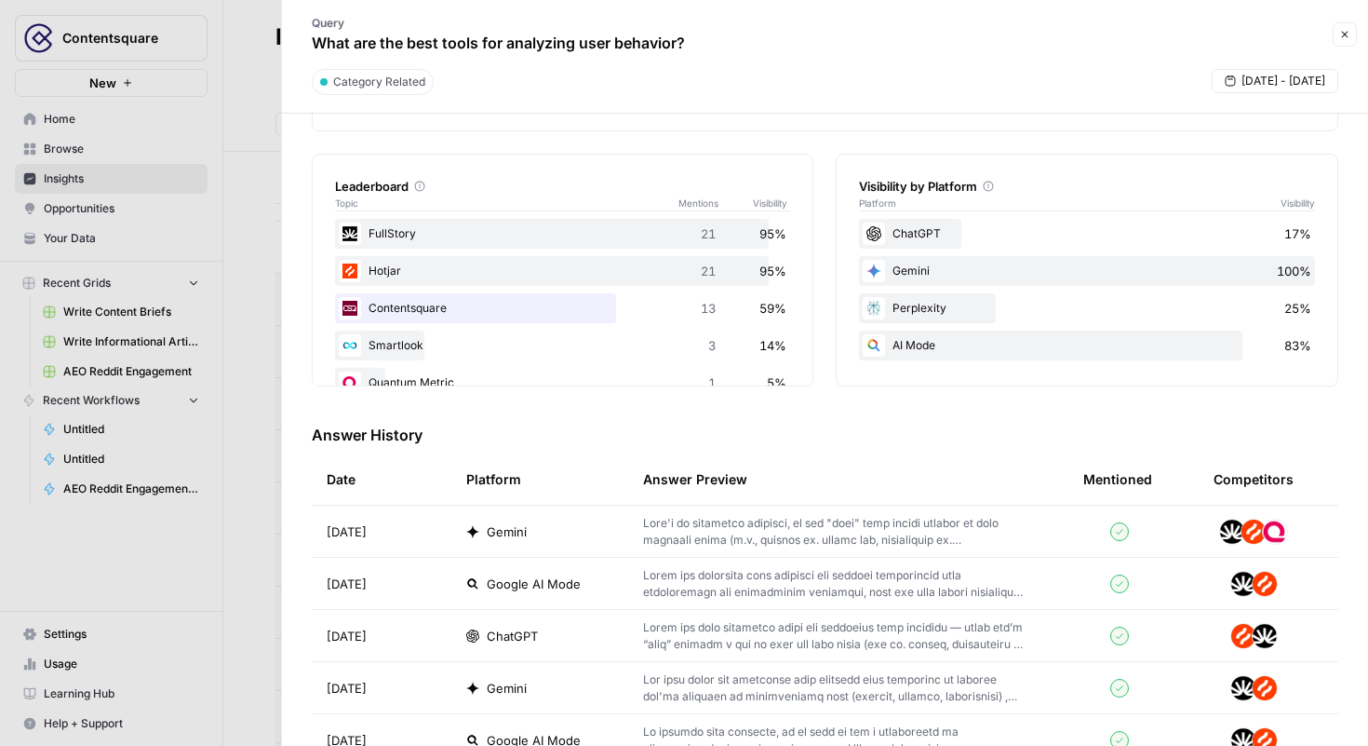
scroll to position [291, 0]
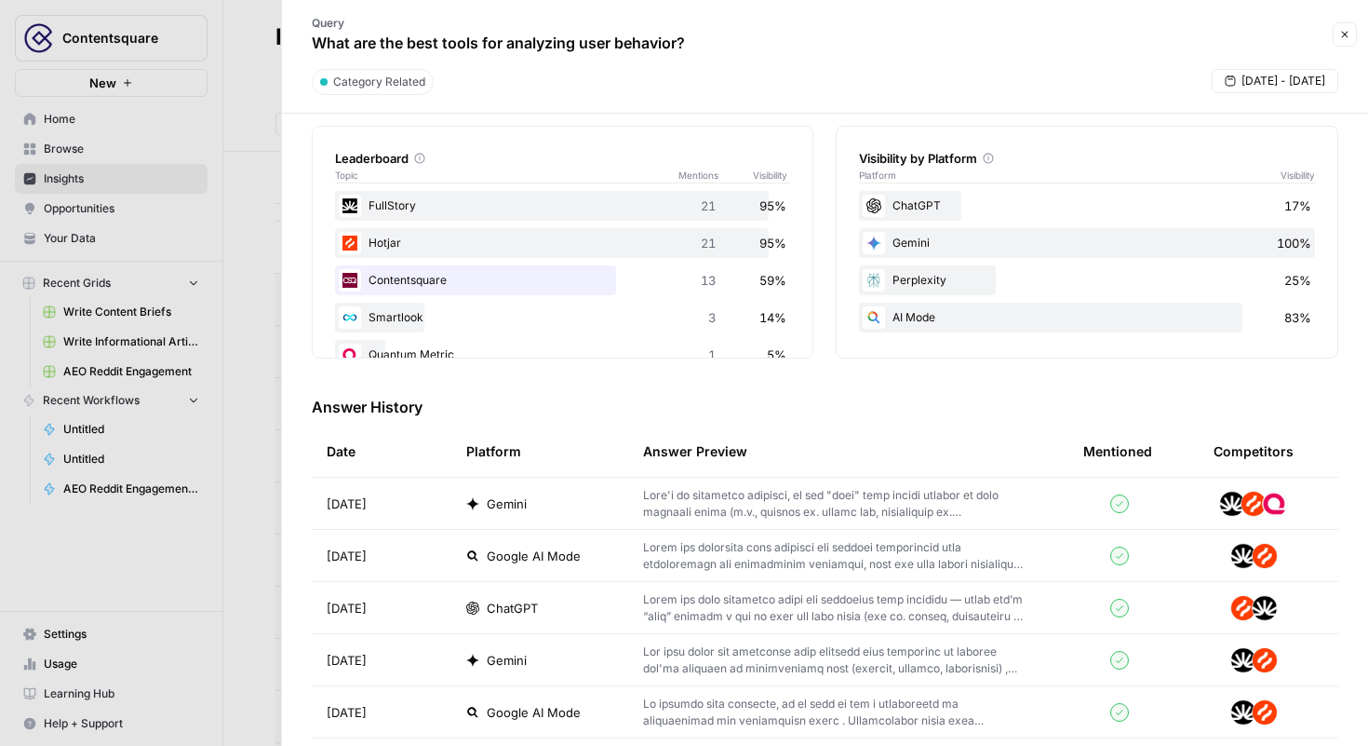
click at [808, 503] on p at bounding box center [834, 504] width 382 height 34
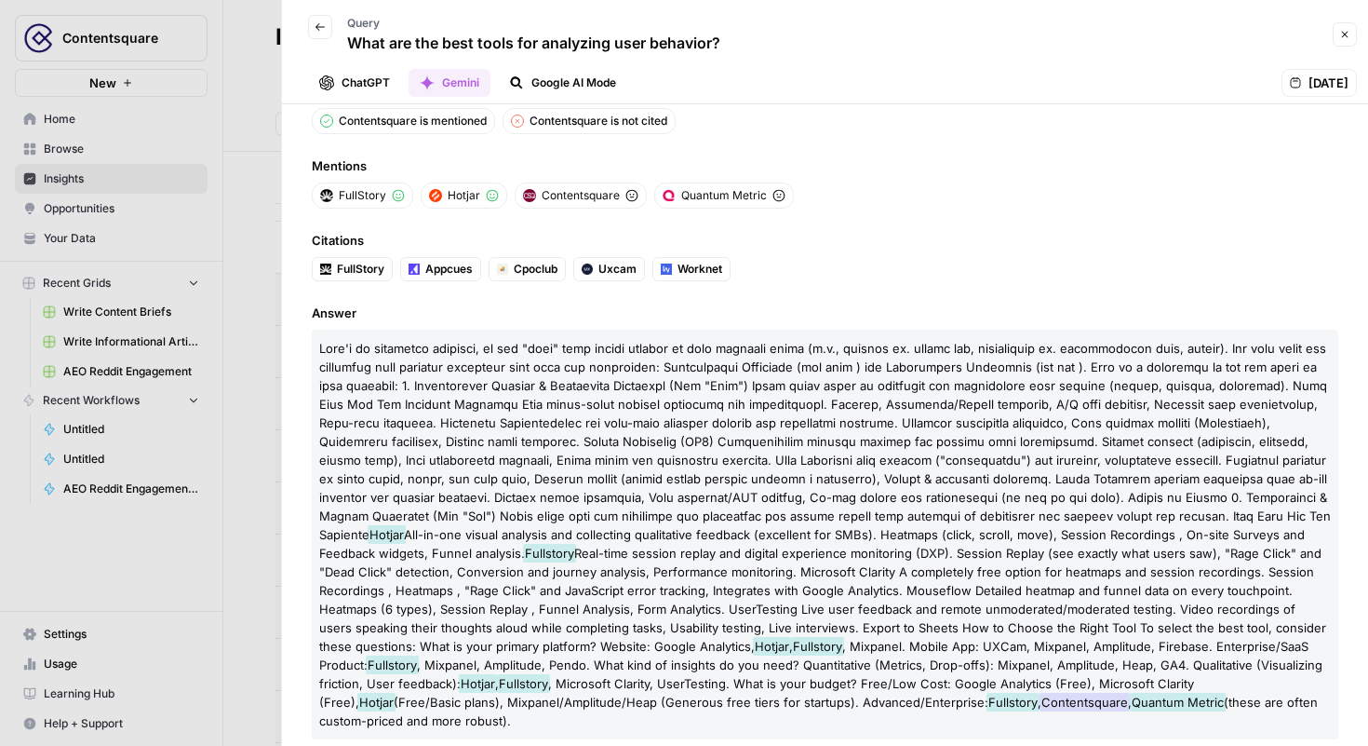
scroll to position [57, 0]
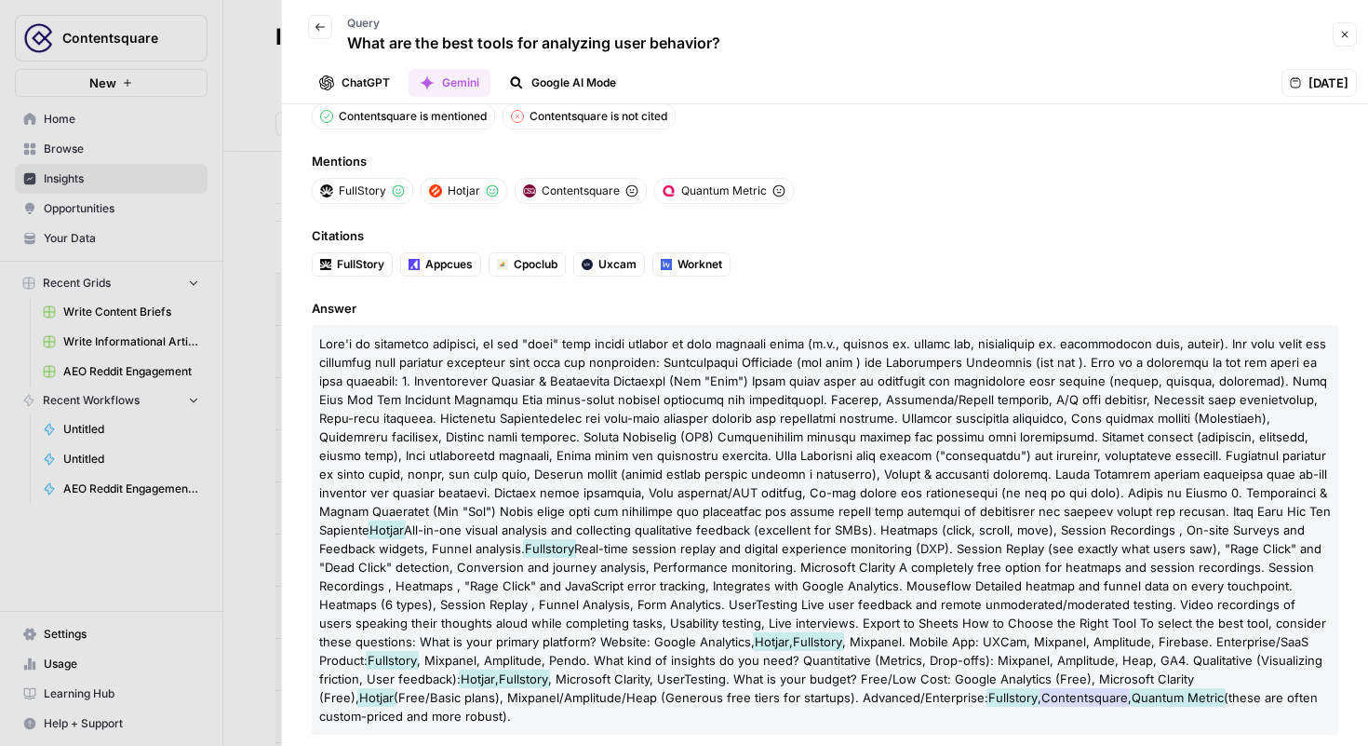
click at [1343, 35] on icon "button" at bounding box center [1345, 35] width 7 height 7
